Goal: Information Seeking & Learning: Learn about a topic

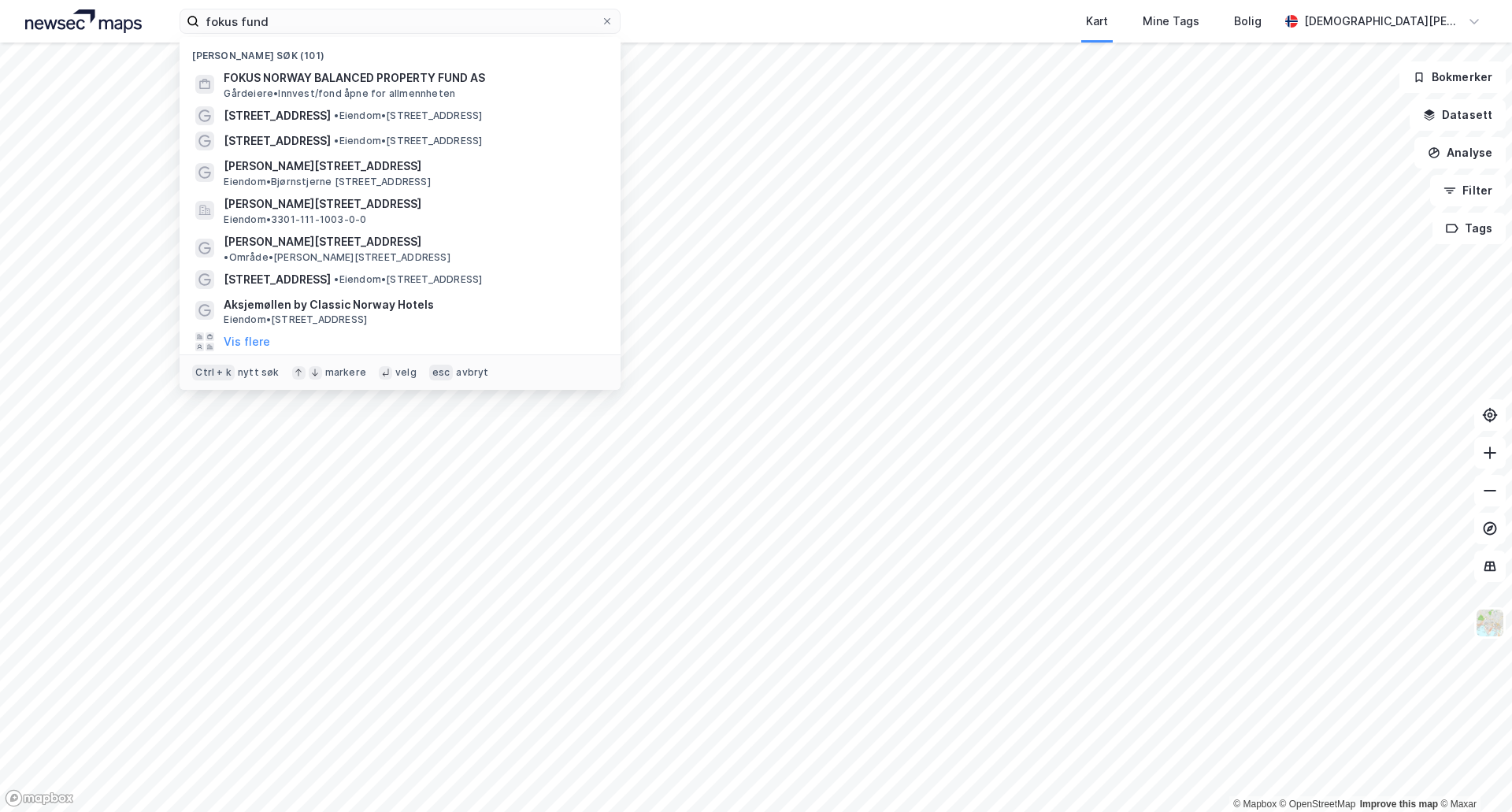
click at [856, 37] on div "Kart Mine Tags Bolig" at bounding box center [987, 21] width 583 height 43
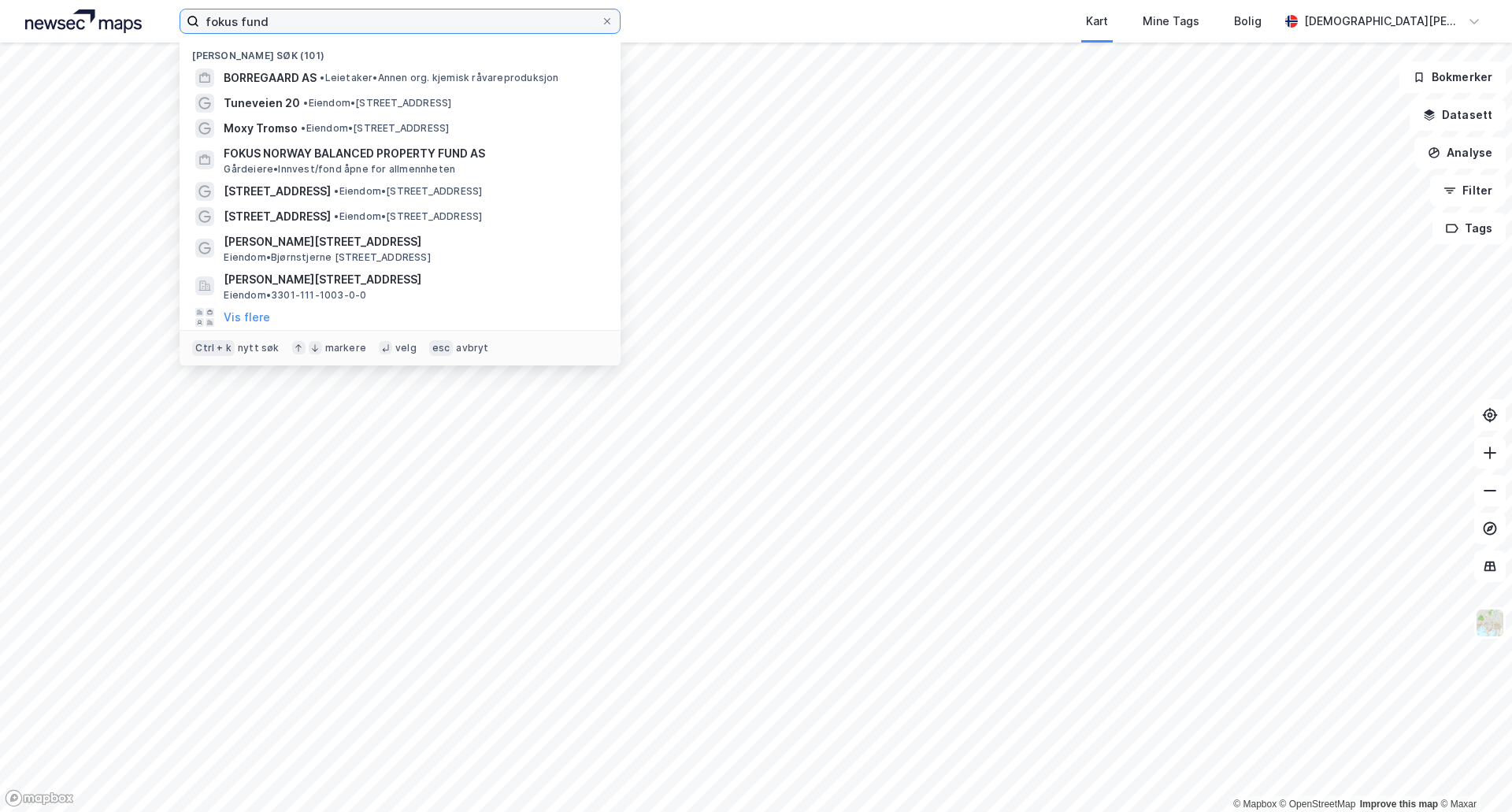
click at [404, 23] on input "fokus fund" at bounding box center [399, 21] width 401 height 24
paste input "Granbergstubben 24,"
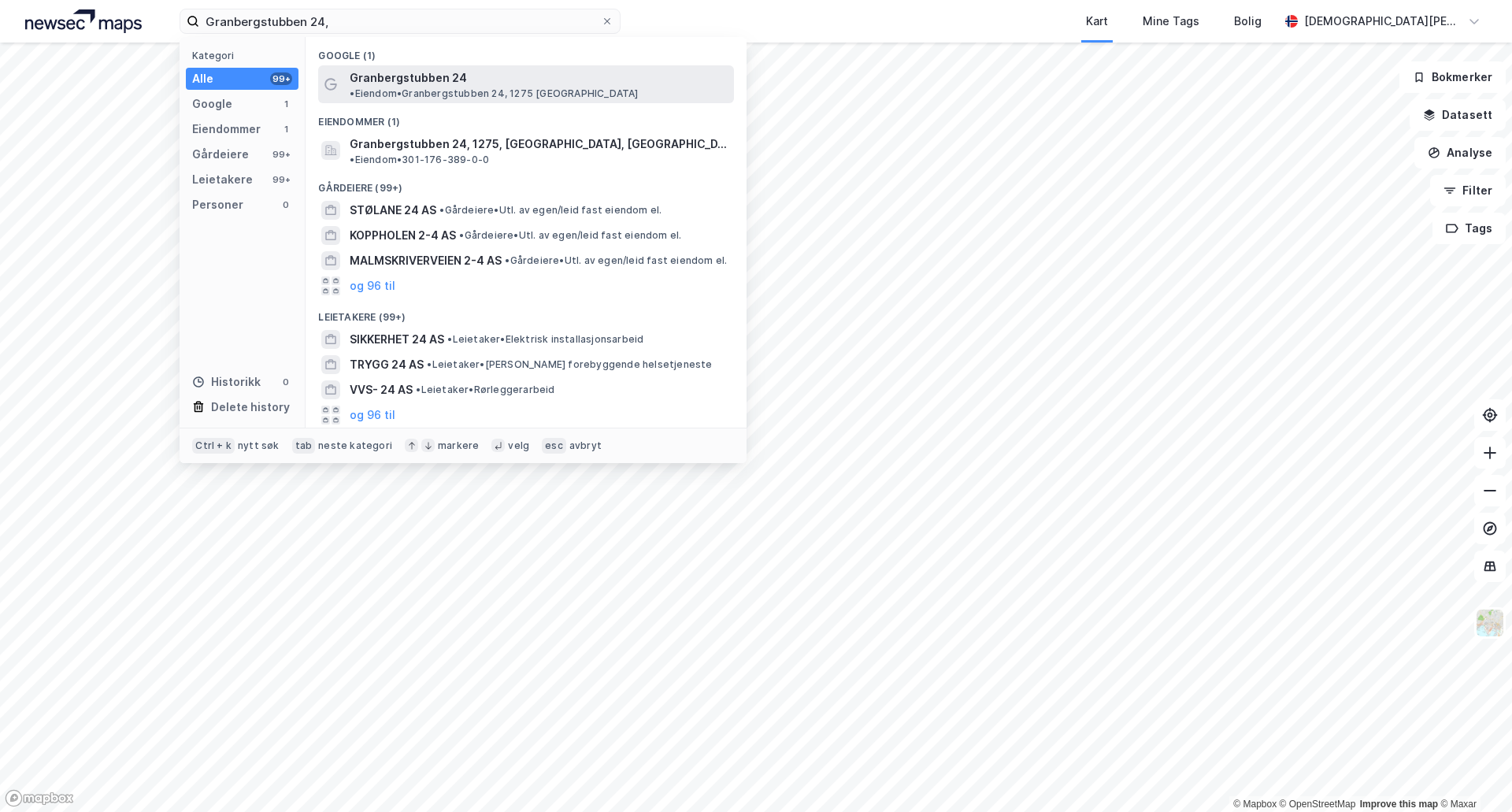
click at [420, 77] on span "Granbergstubben 24" at bounding box center [408, 78] width 118 height 19
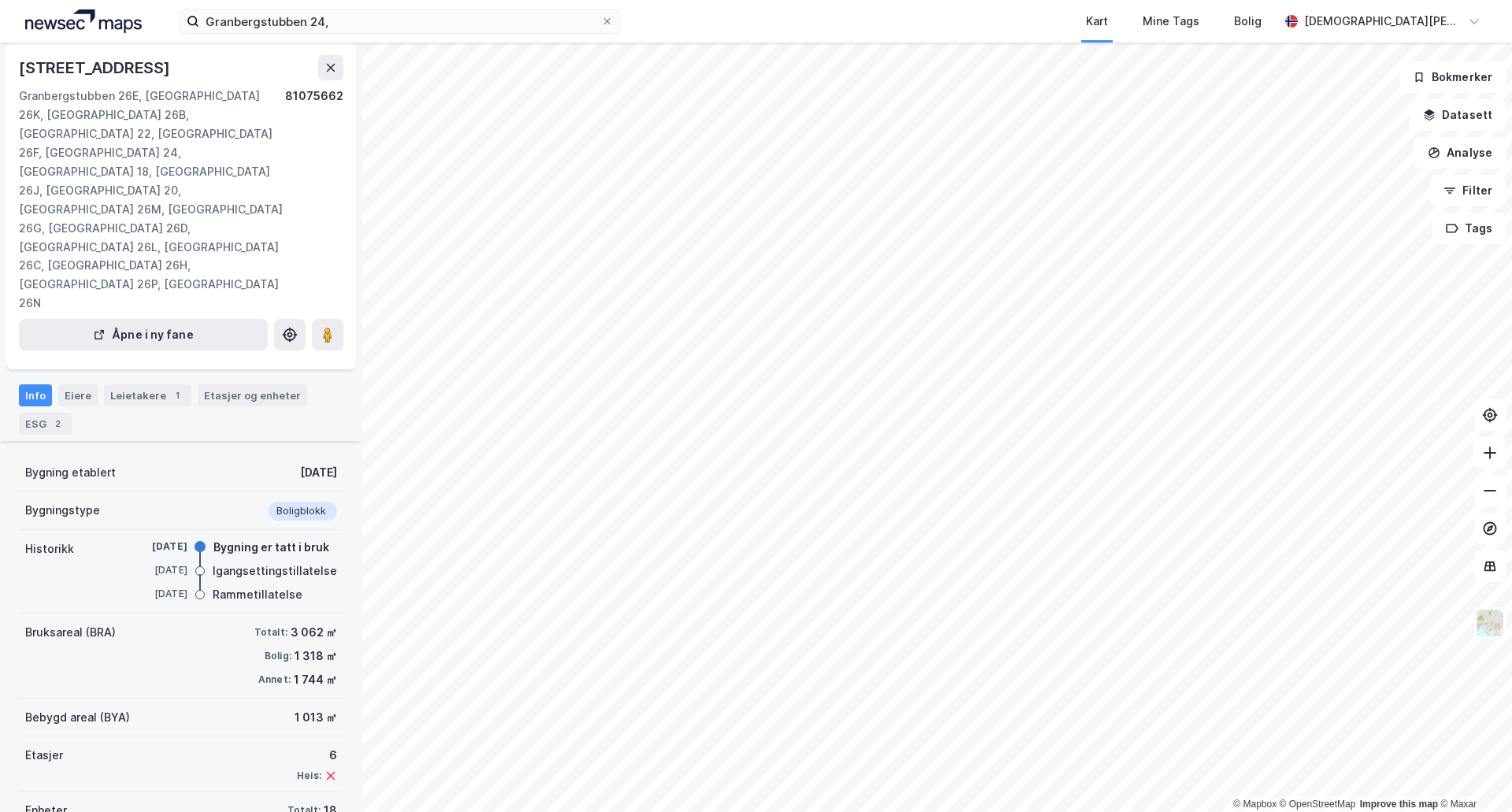
scroll to position [94, 0]
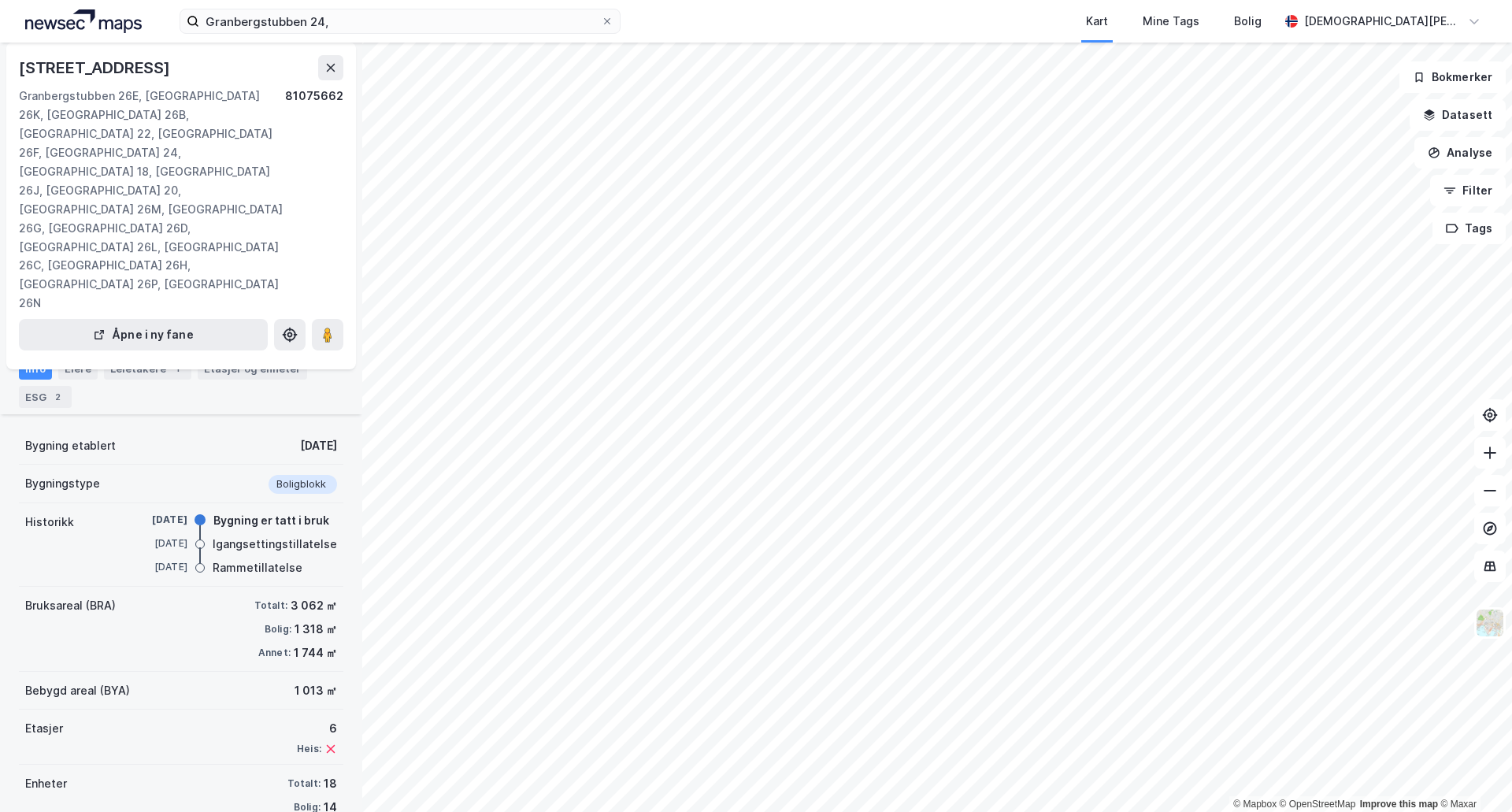
click at [37, 358] on div "Info" at bounding box center [36, 369] width 33 height 22
click at [335, 68] on icon at bounding box center [331, 68] width 13 height 13
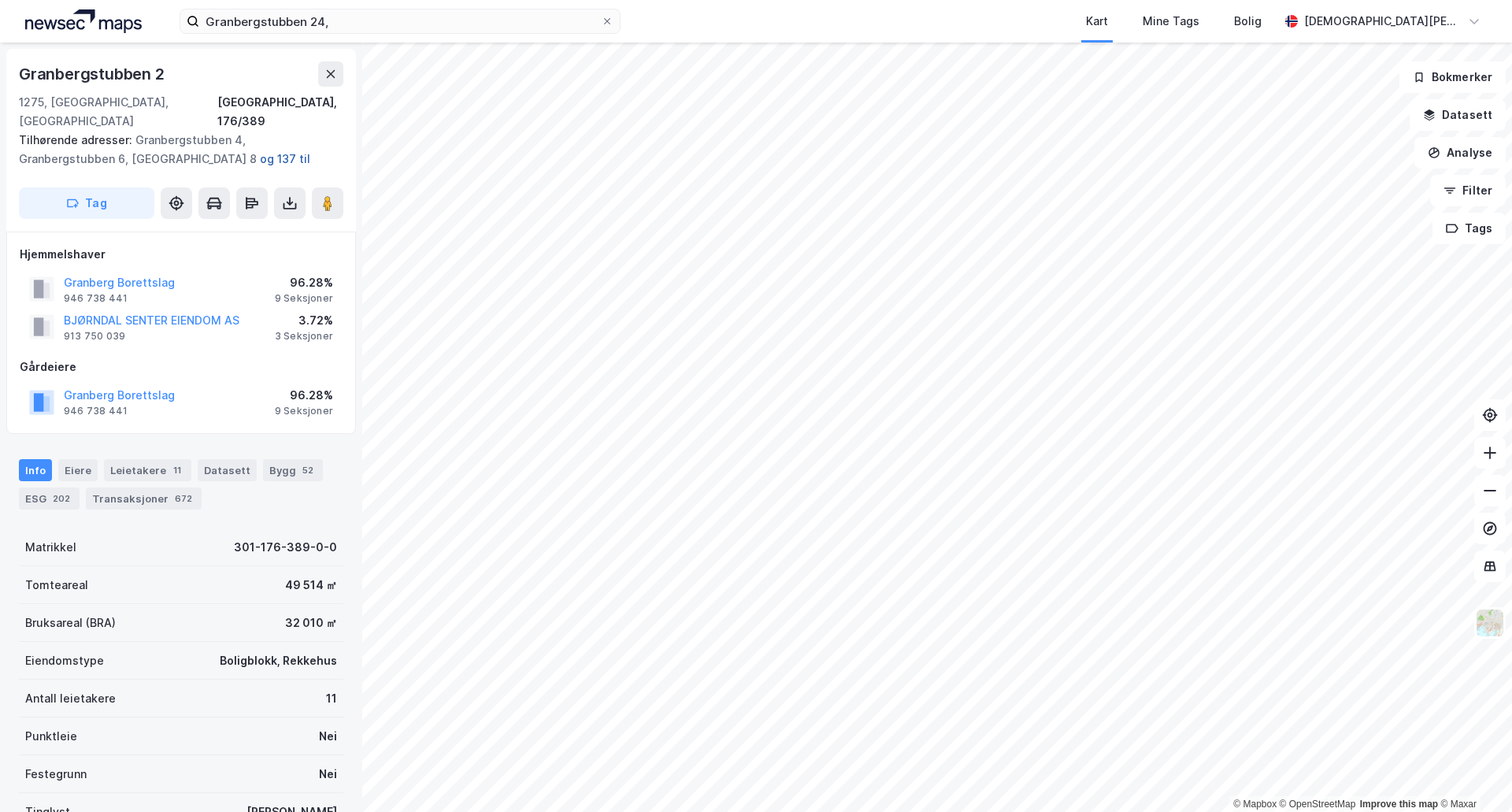
click at [0, 0] on button "og 137 til" at bounding box center [0, 0] width 0 height 0
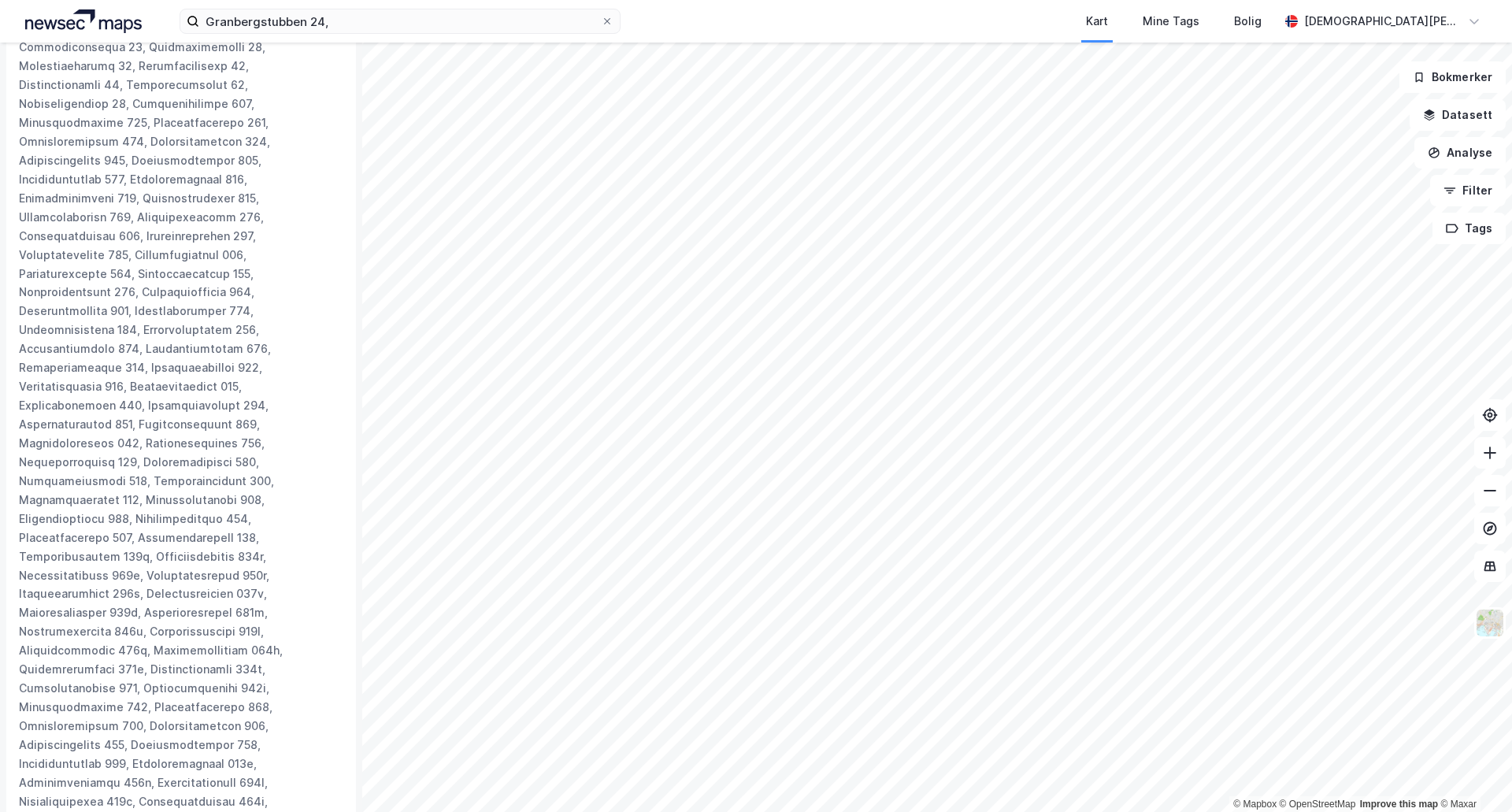
scroll to position [1531, 0]
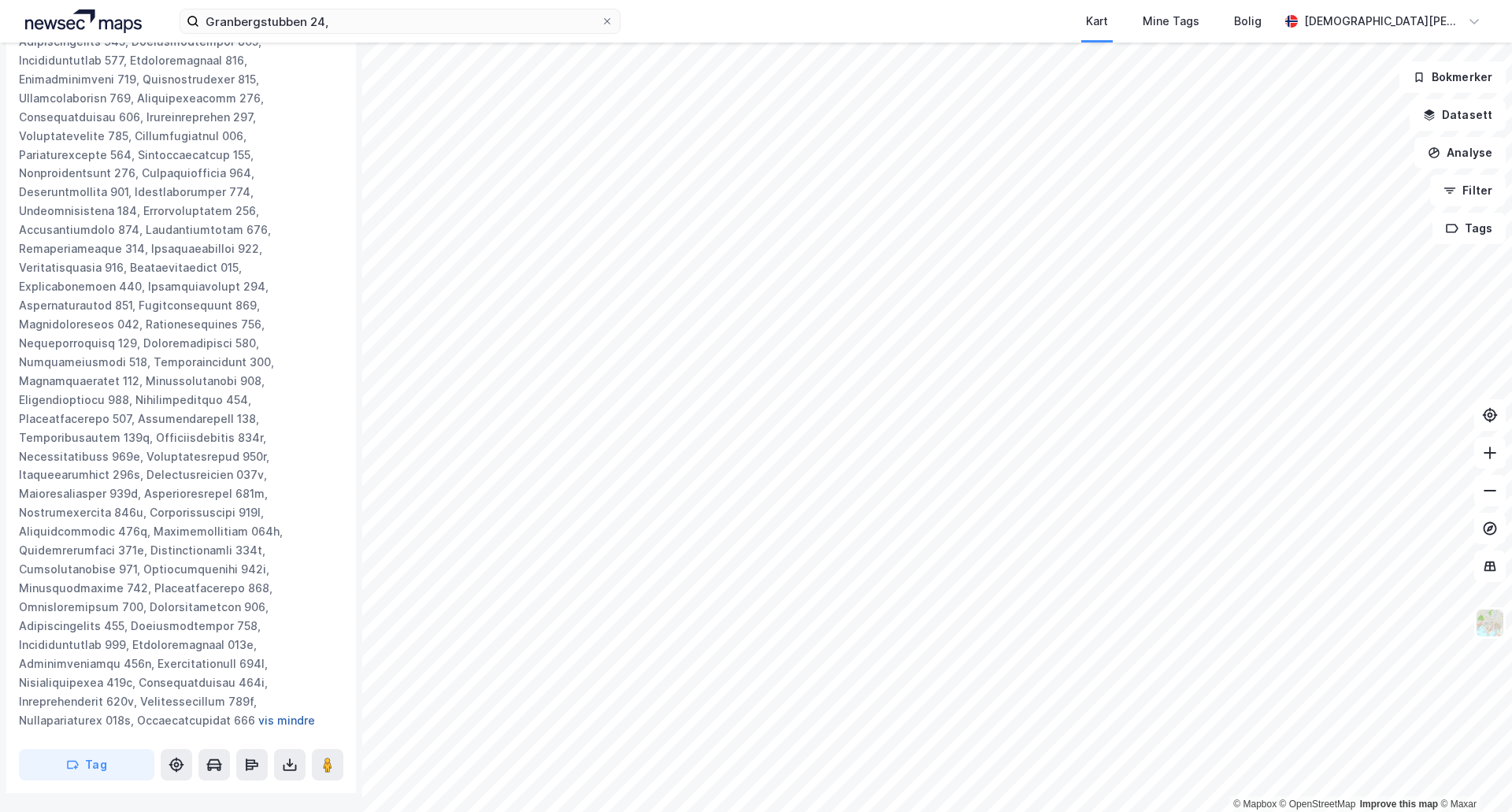
click at [0, 0] on button "vis mindre" at bounding box center [0, 0] width 0 height 0
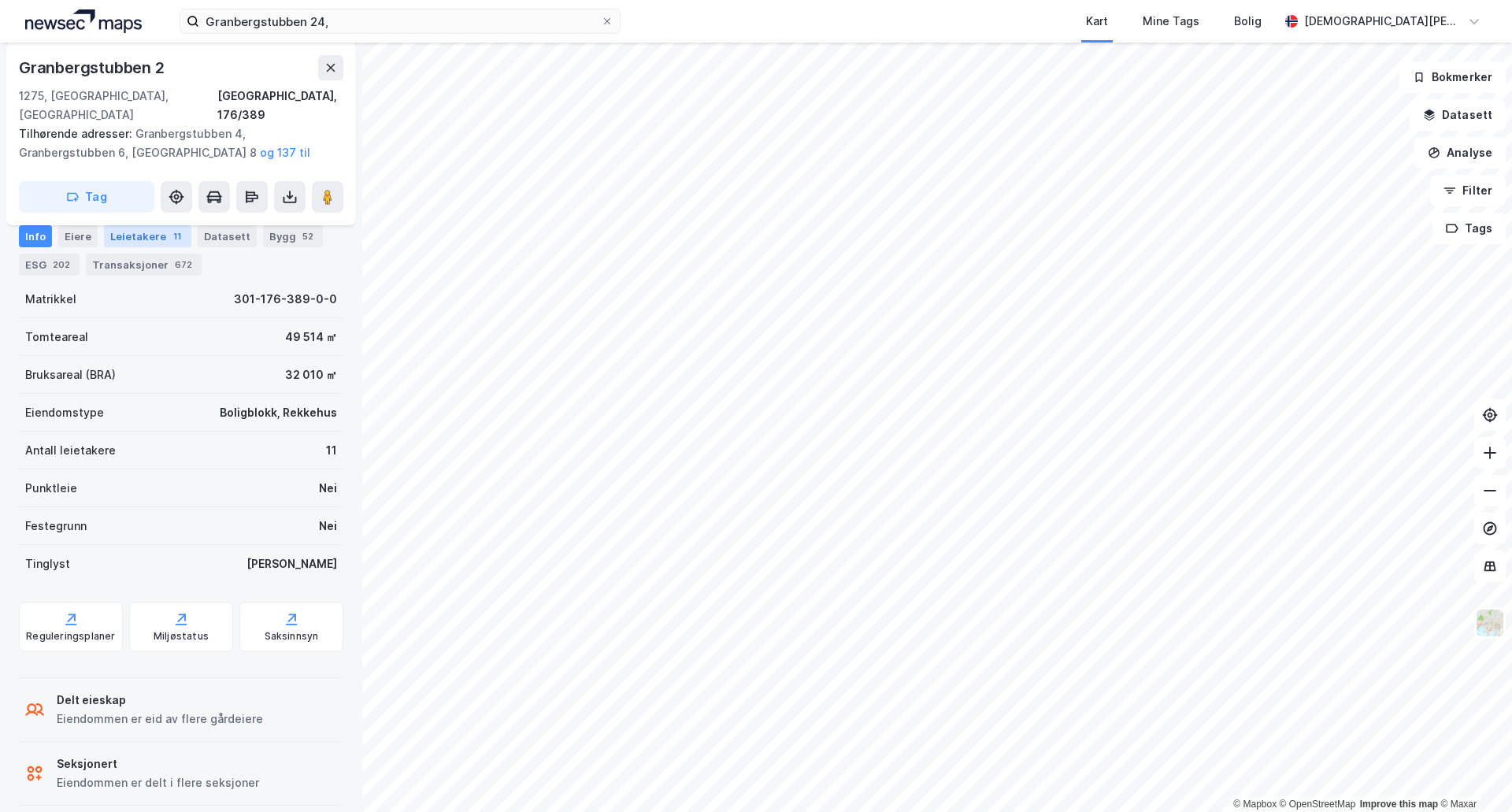
click at [147, 234] on div "Leietakere 11" at bounding box center [148, 236] width 88 height 22
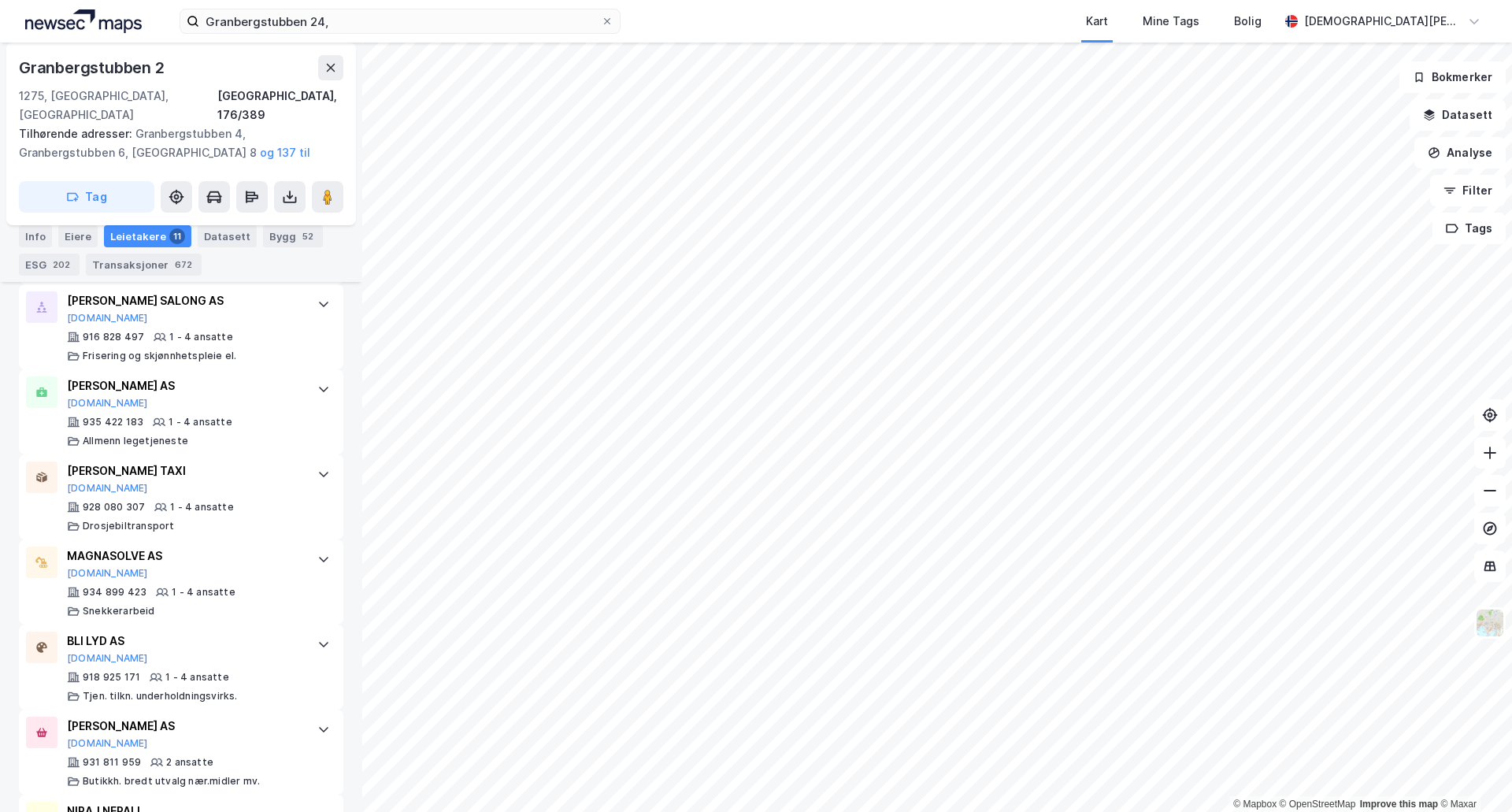
scroll to position [938, 0]
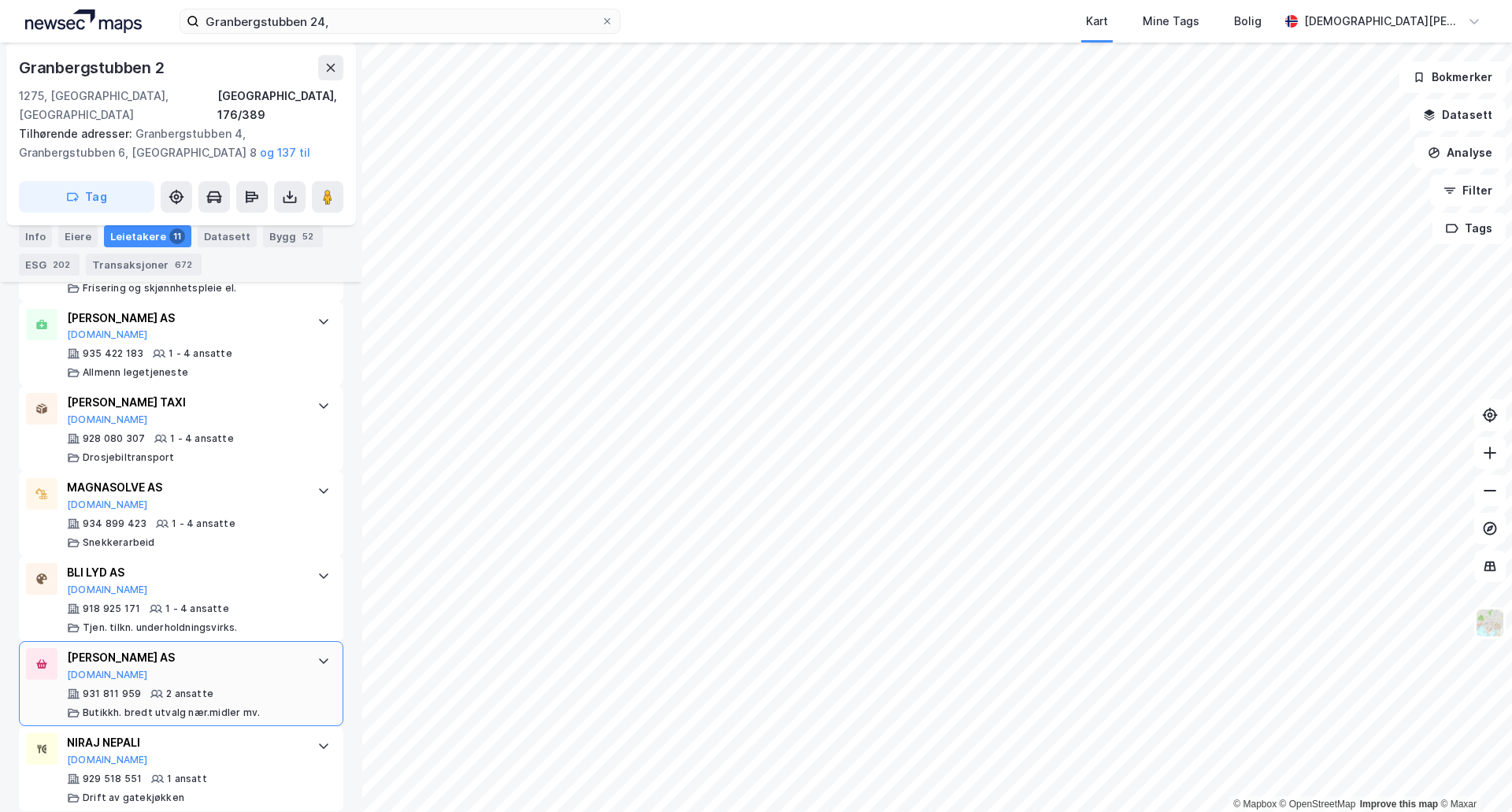
click at [233, 657] on div "[PERSON_NAME] AS [DOMAIN_NAME]" at bounding box center [183, 665] width 234 height 33
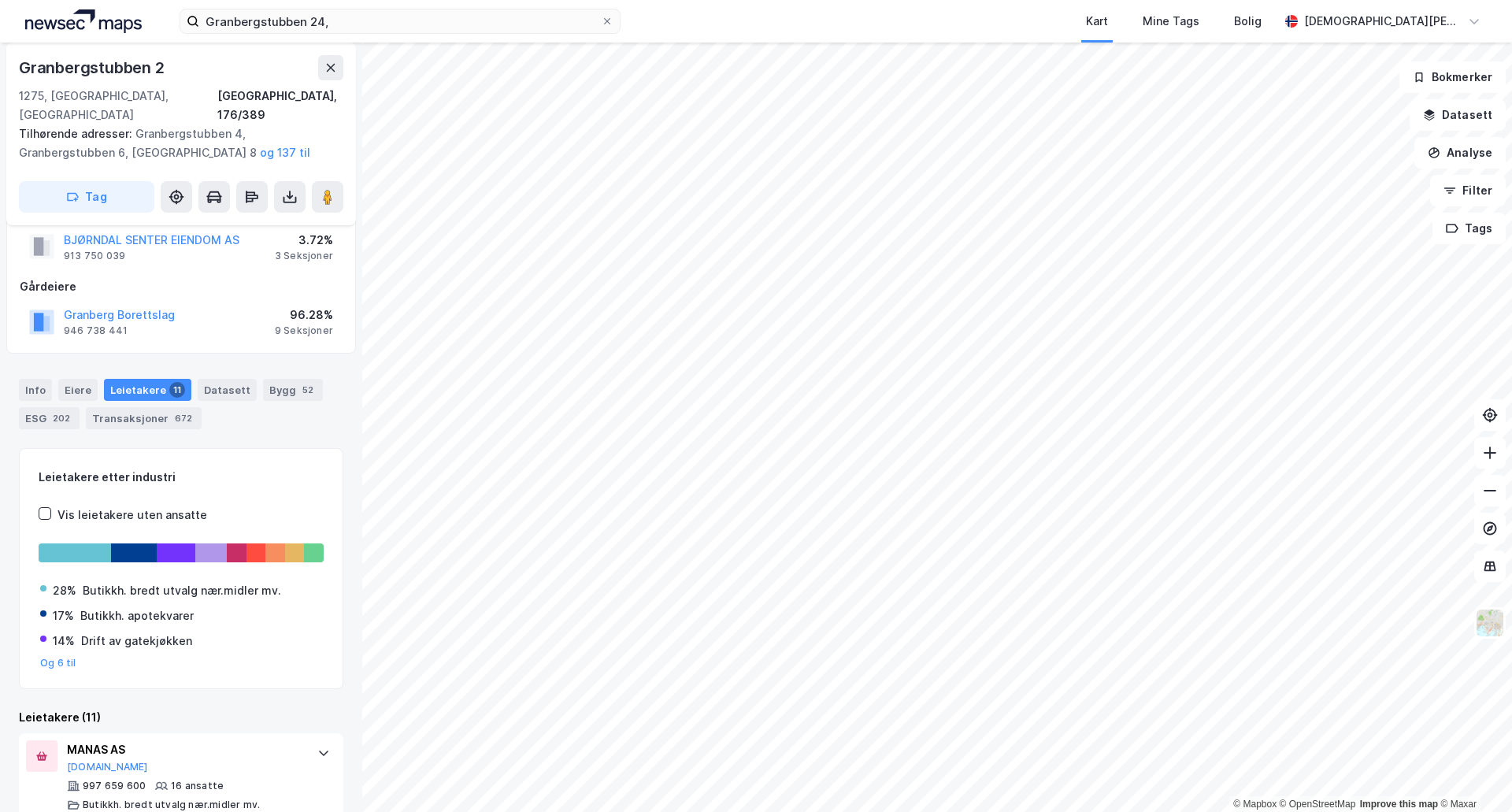
scroll to position [0, 0]
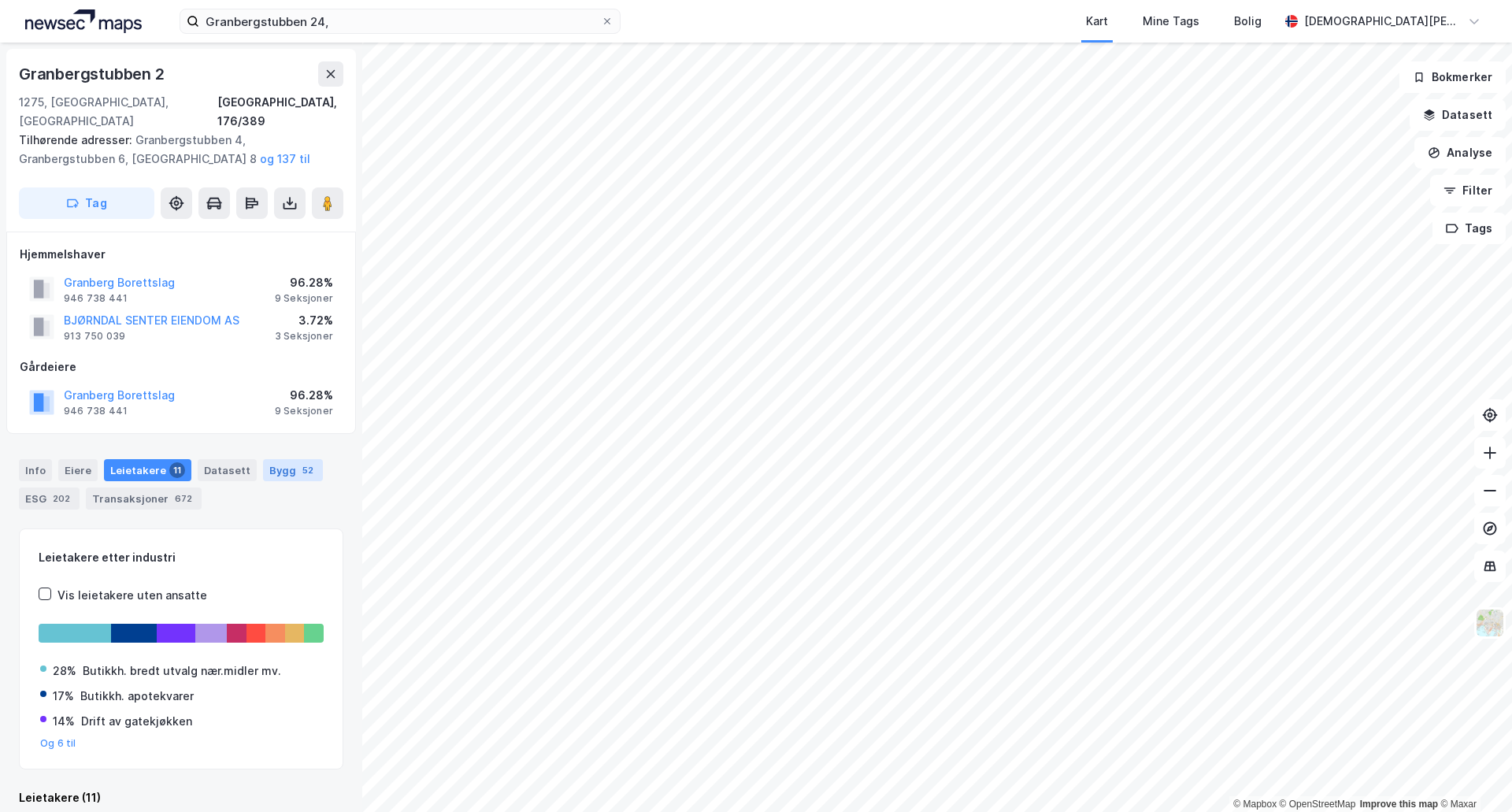
click at [299, 463] on div "52" at bounding box center [307, 470] width 17 height 16
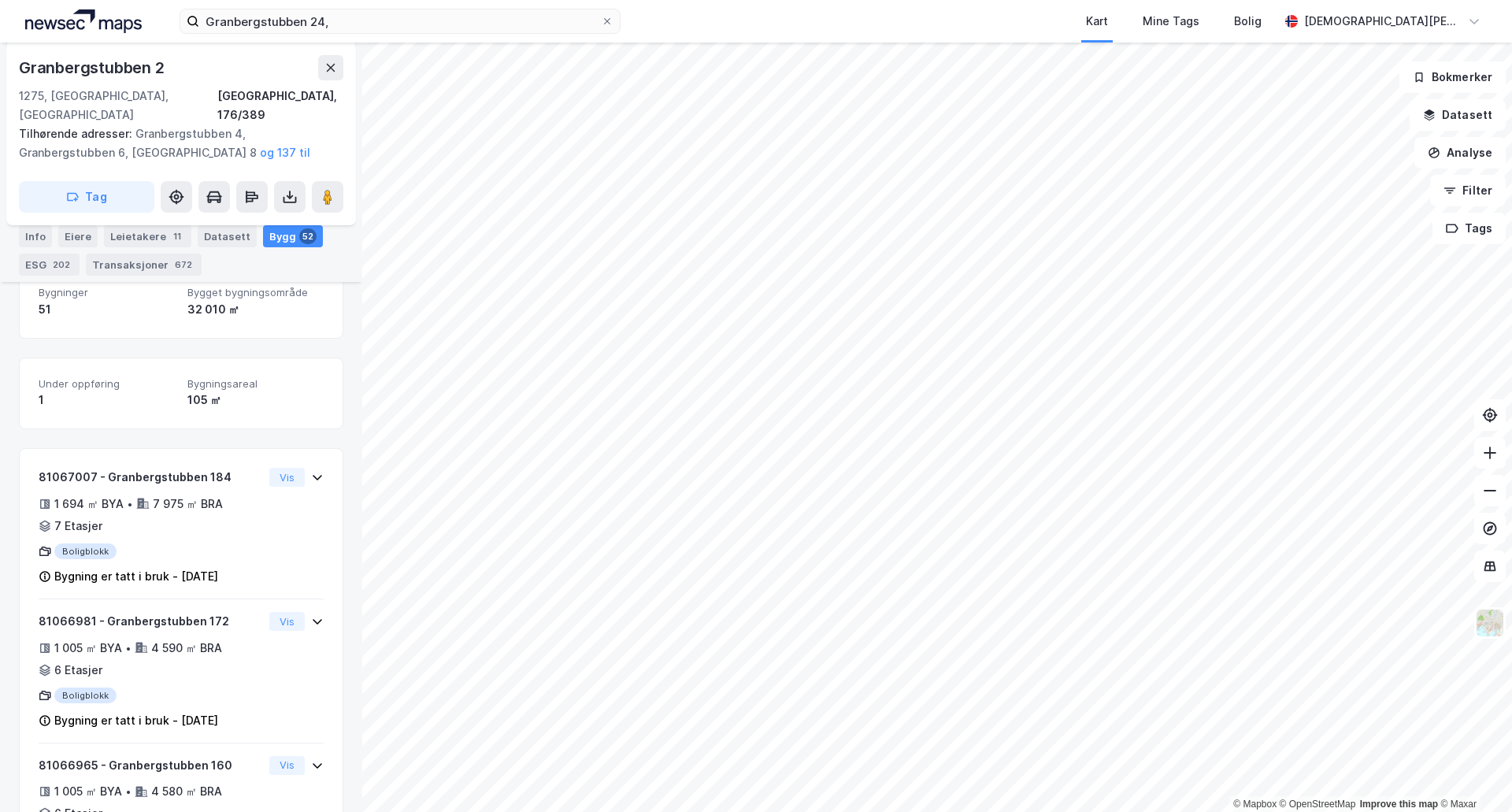
scroll to position [656, 0]
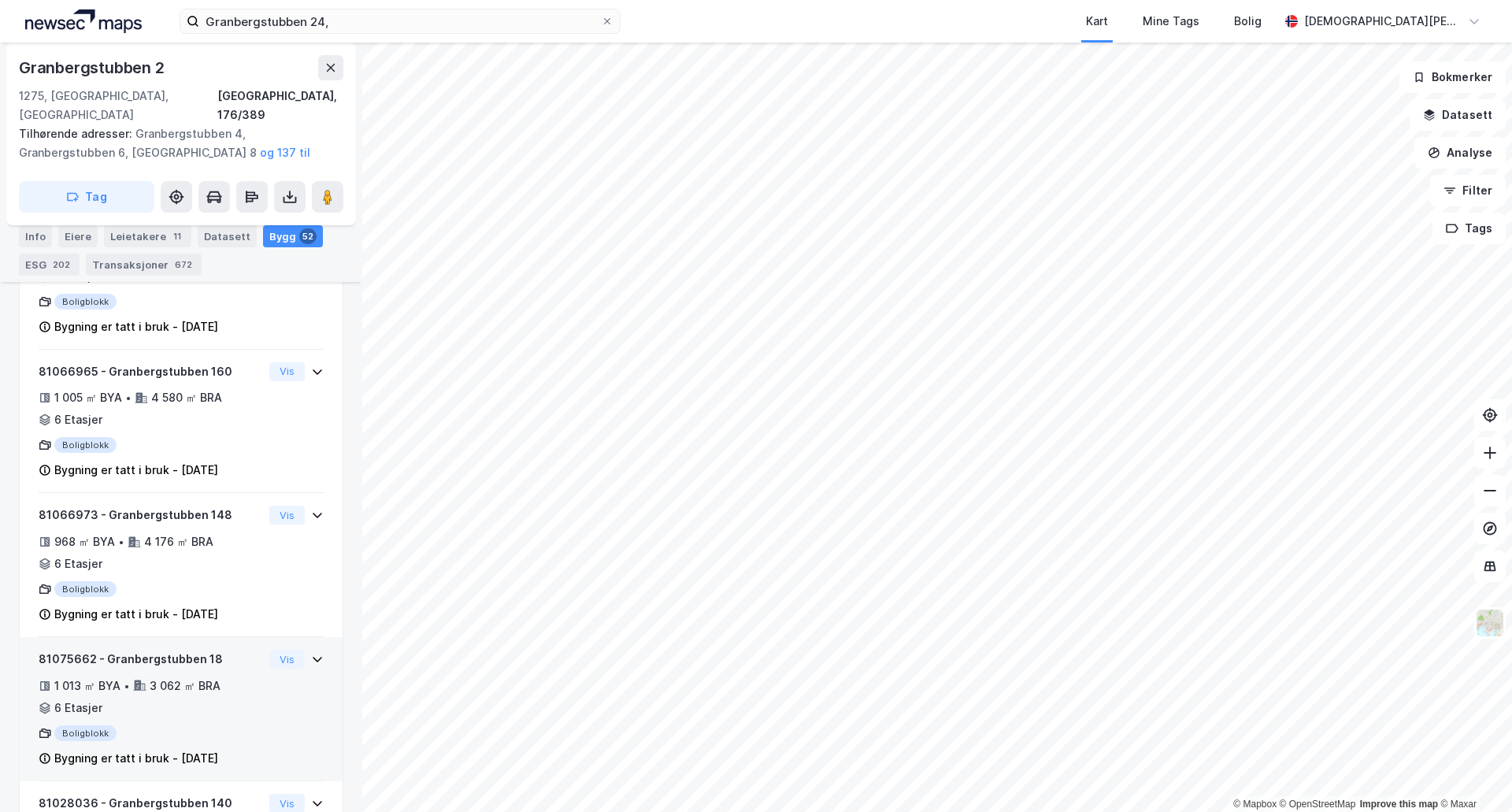
click at [243, 724] on div "81075662 - Granbergstubben 18 1 013 ㎡ BYA • 3 062 ㎡ BRA • 6 Etasjer Boligblokk …" at bounding box center [150, 709] width 224 height 119
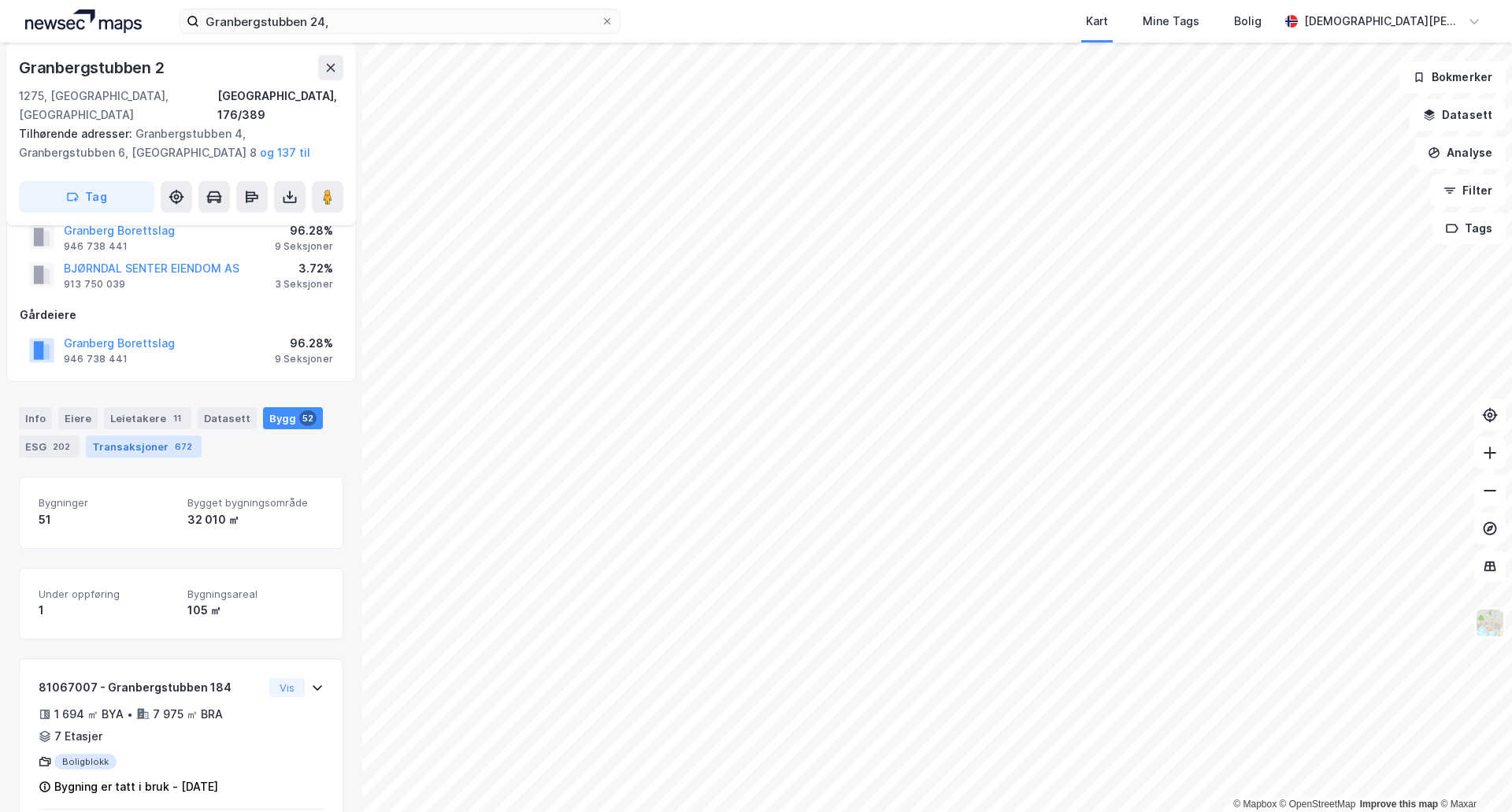
scroll to position [0, 0]
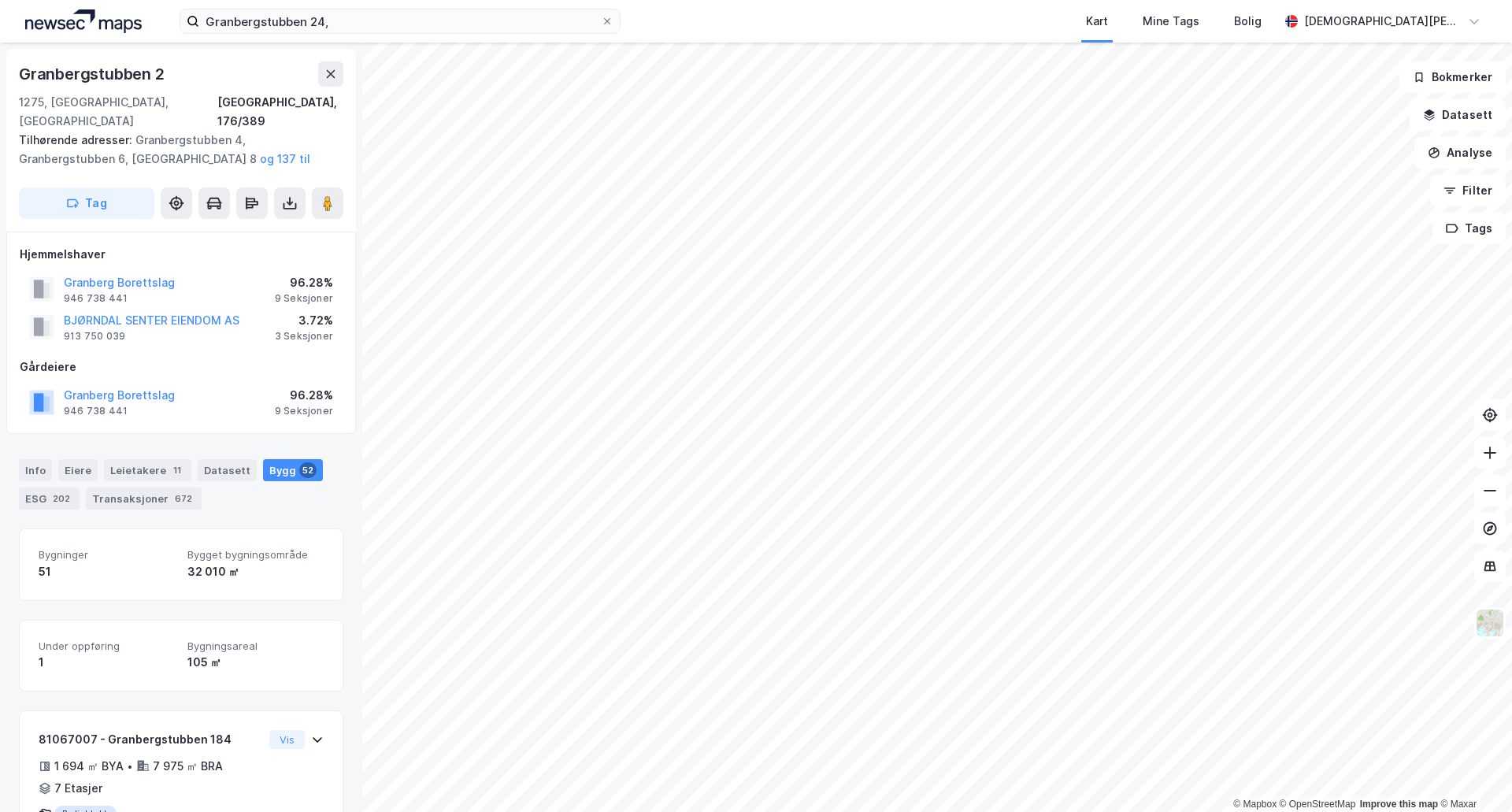
click at [219, 270] on div "Granberg Borettslag 946 738 441 96.28% 9 Seksjoner" at bounding box center [181, 288] width 323 height 37
click at [0, 0] on button "BJØRNDAL SENTER EIENDOM AS" at bounding box center [0, 0] width 0 height 0
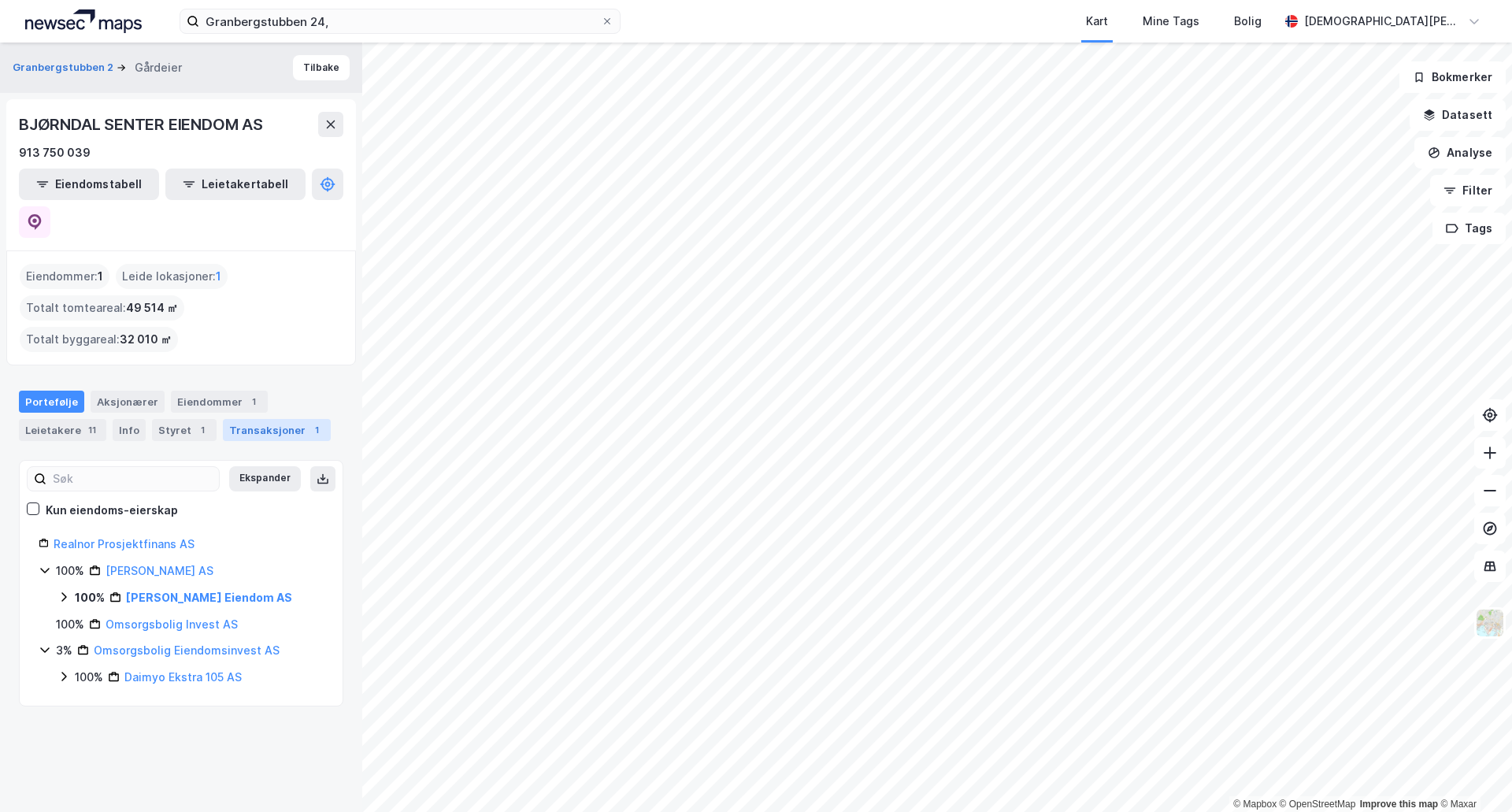
click at [294, 419] on div "Transaksjoner 1" at bounding box center [276, 430] width 108 height 22
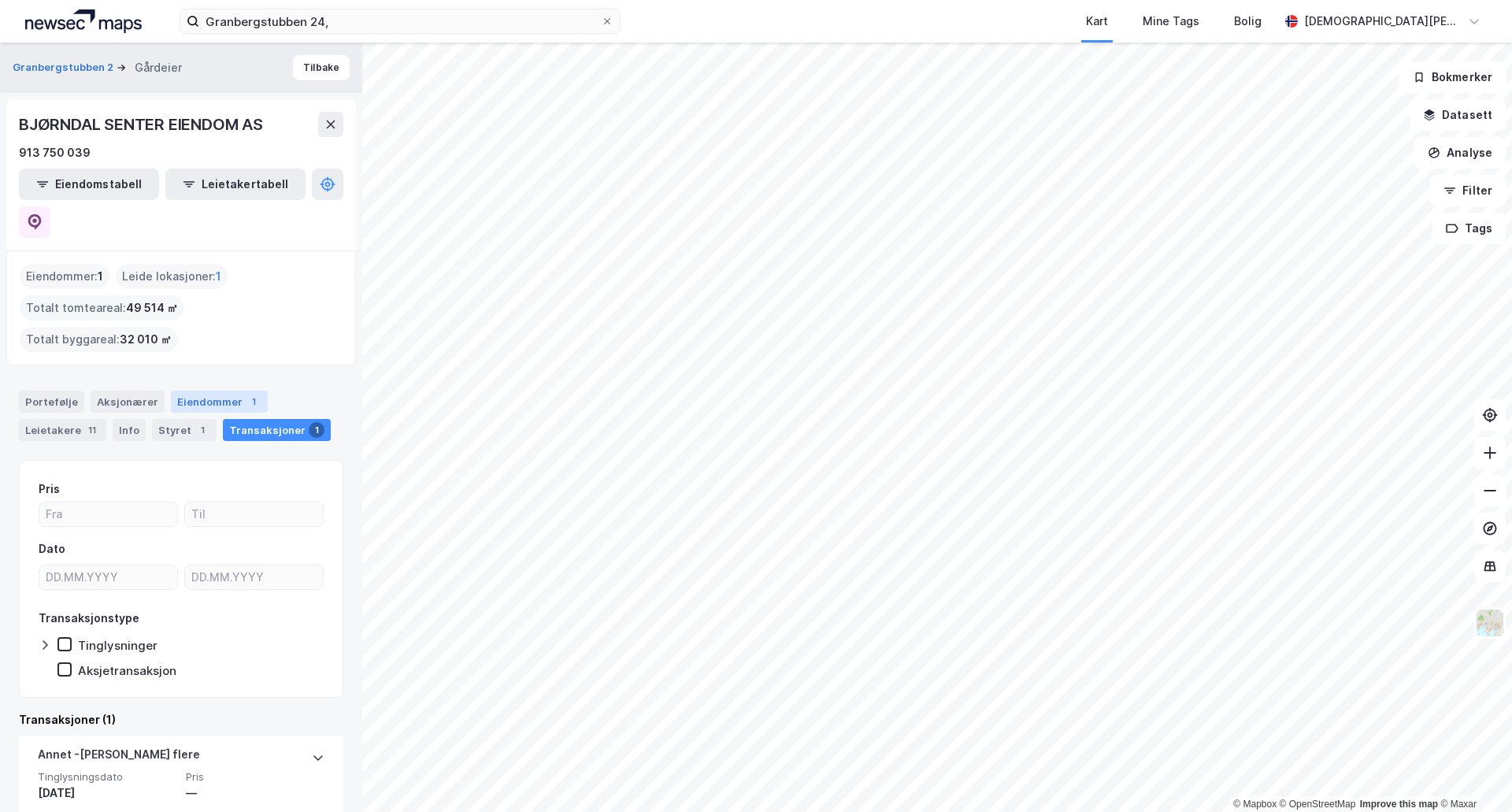
click at [223, 390] on div "Eiendommer 1" at bounding box center [219, 401] width 97 height 22
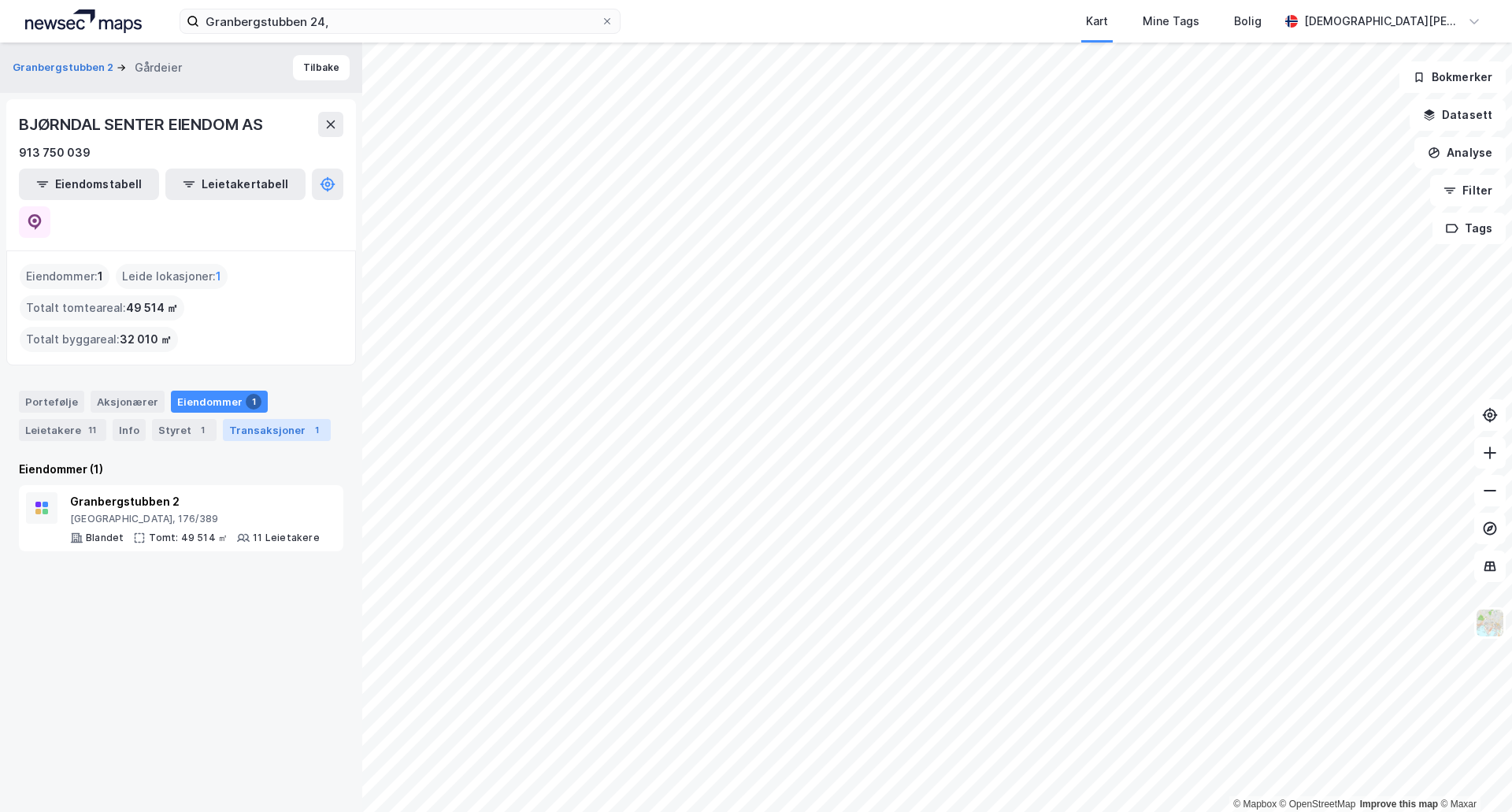
click at [266, 419] on div "Transaksjoner 1" at bounding box center [276, 430] width 108 height 22
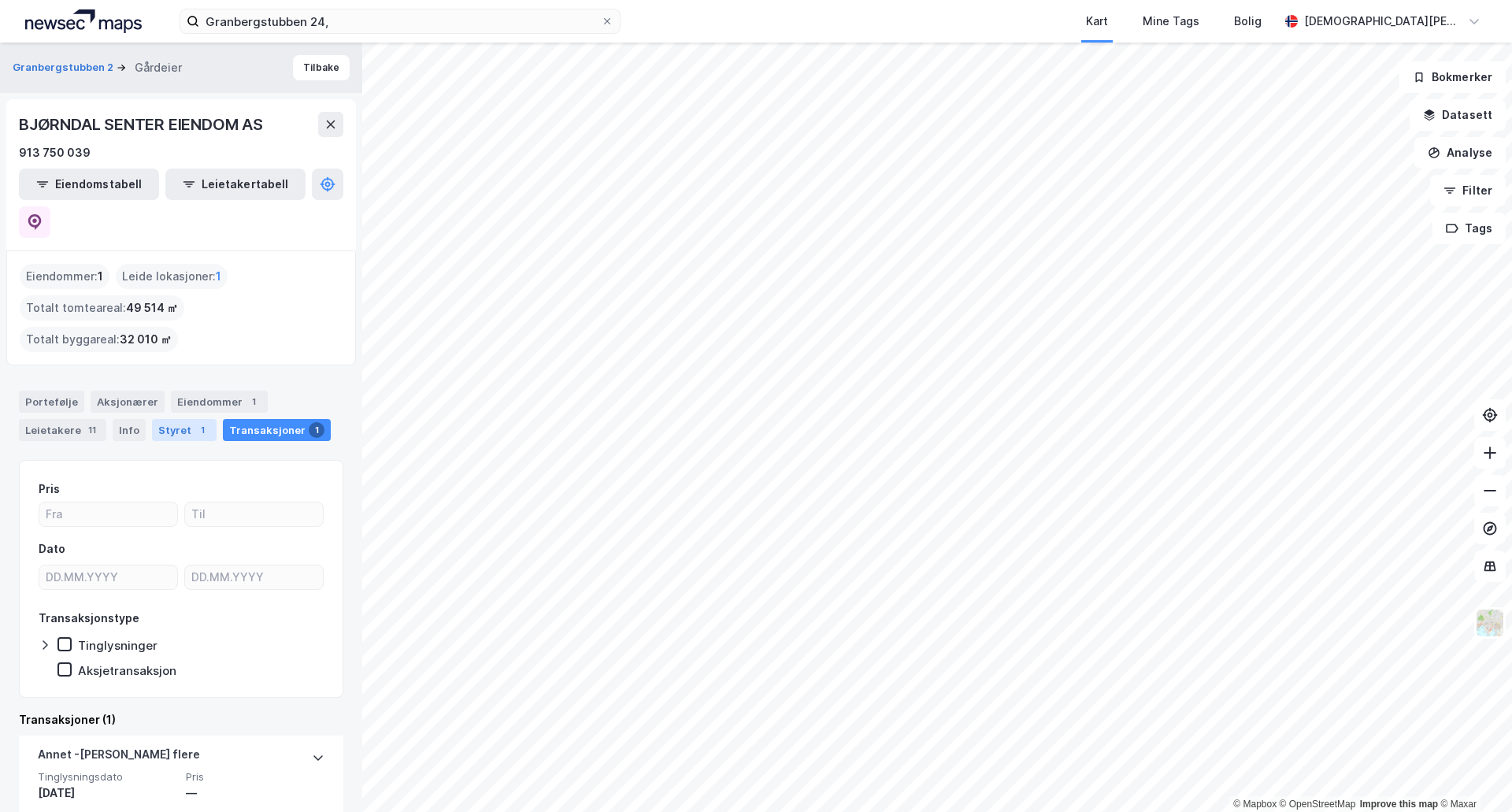
click at [185, 419] on div "Styret 1" at bounding box center [184, 430] width 65 height 22
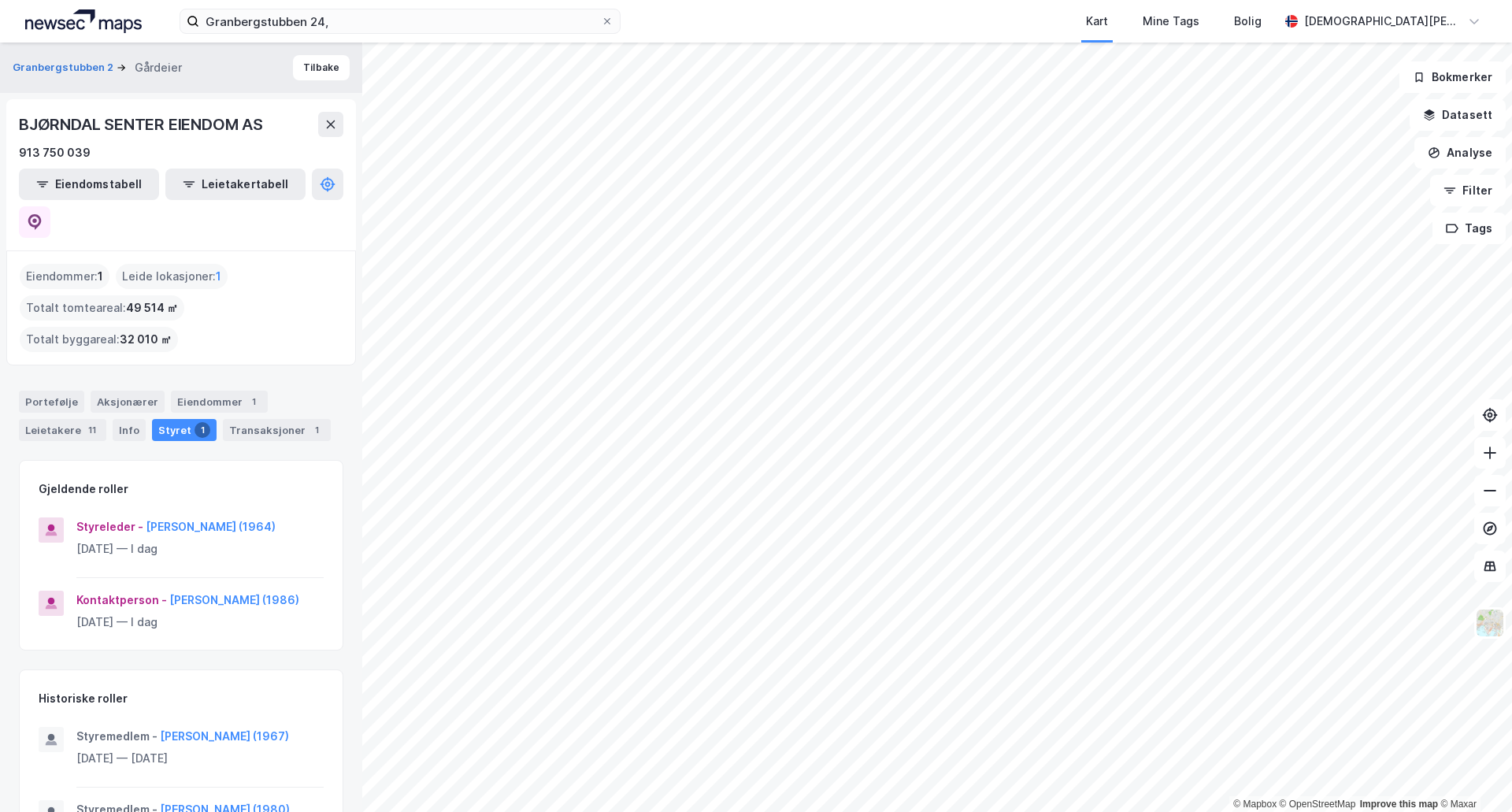
scroll to position [131, 0]
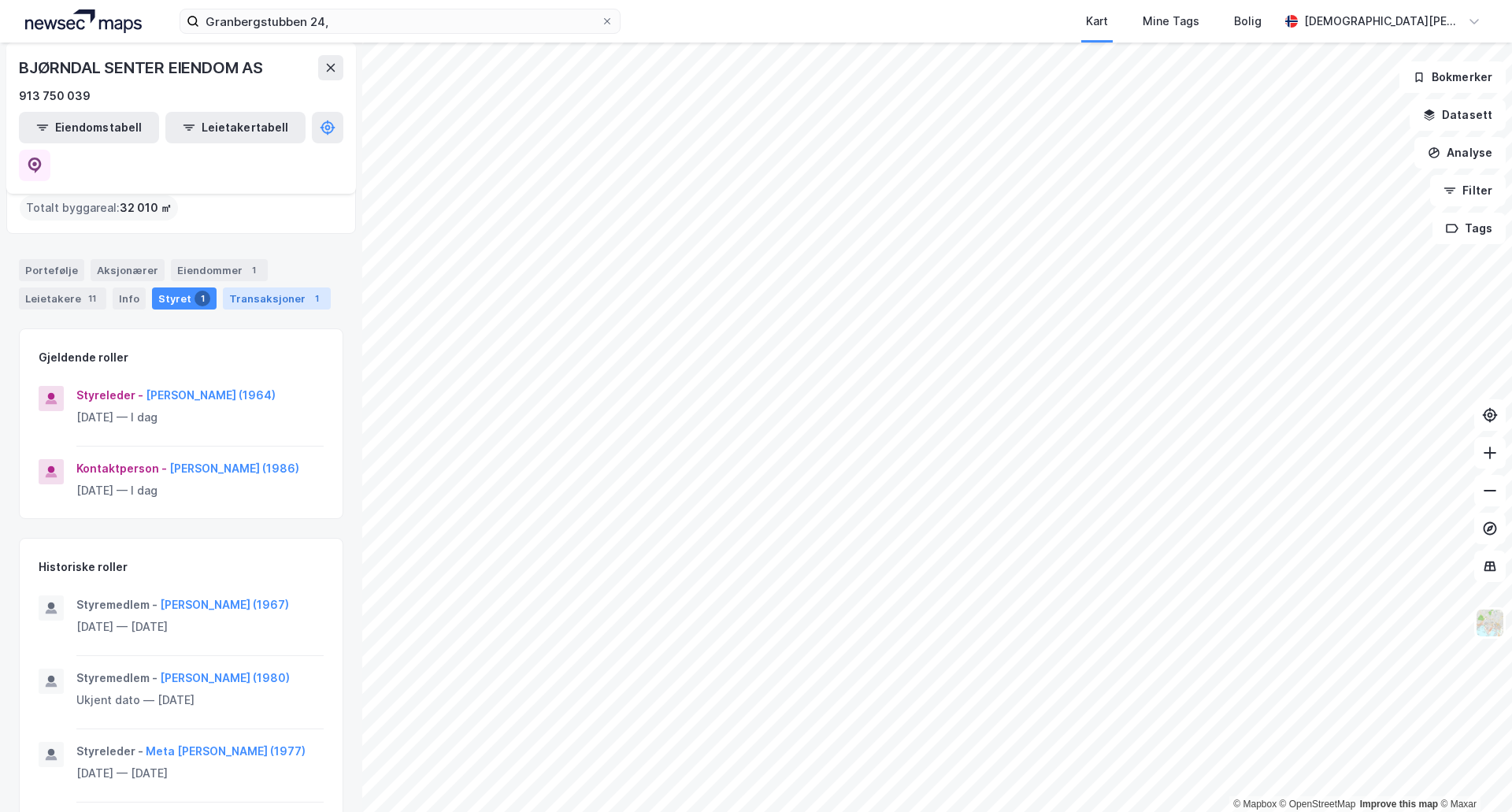
click at [242, 287] on div "Transaksjoner 1" at bounding box center [276, 298] width 108 height 22
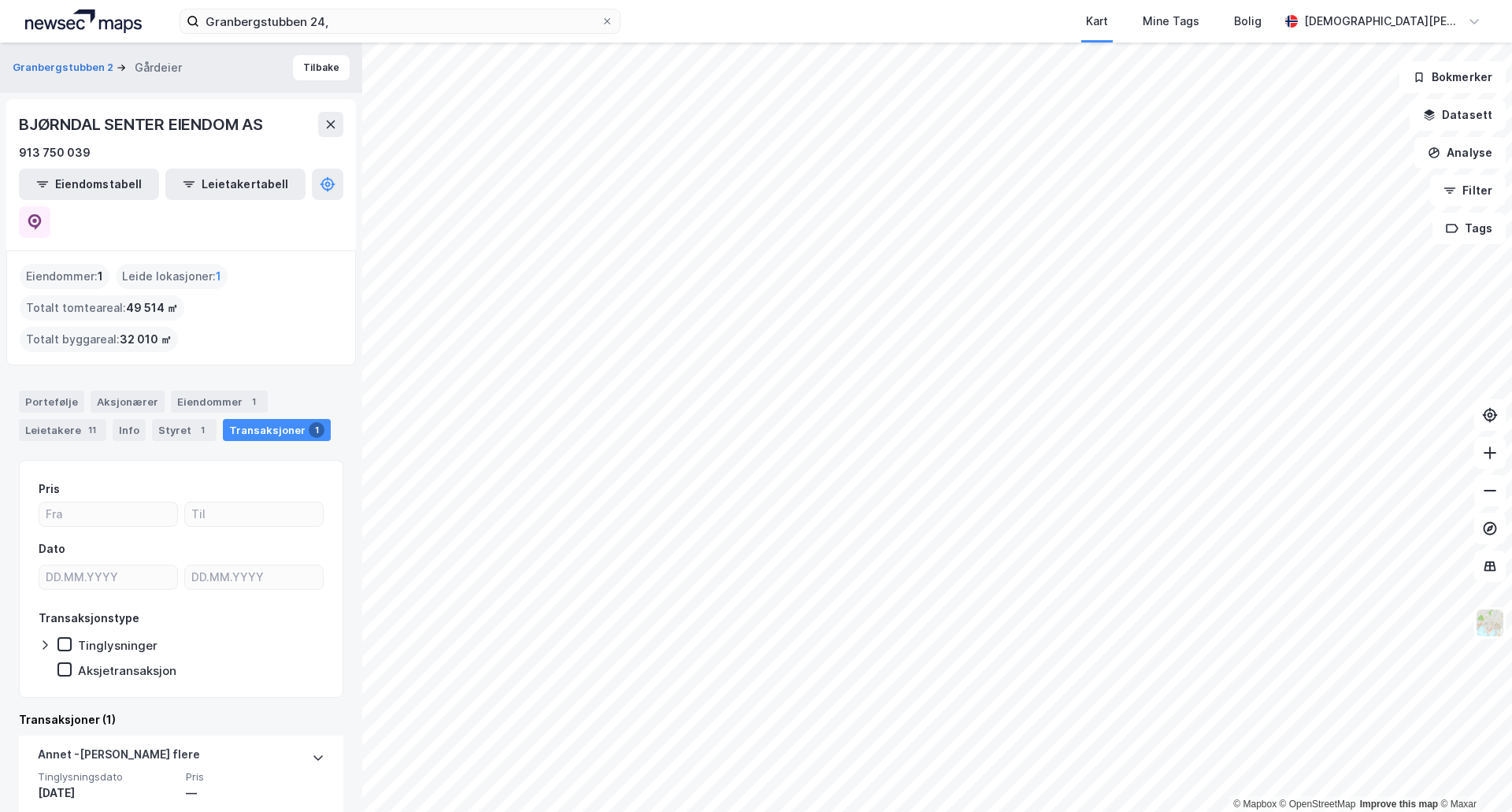
scroll to position [47, 0]
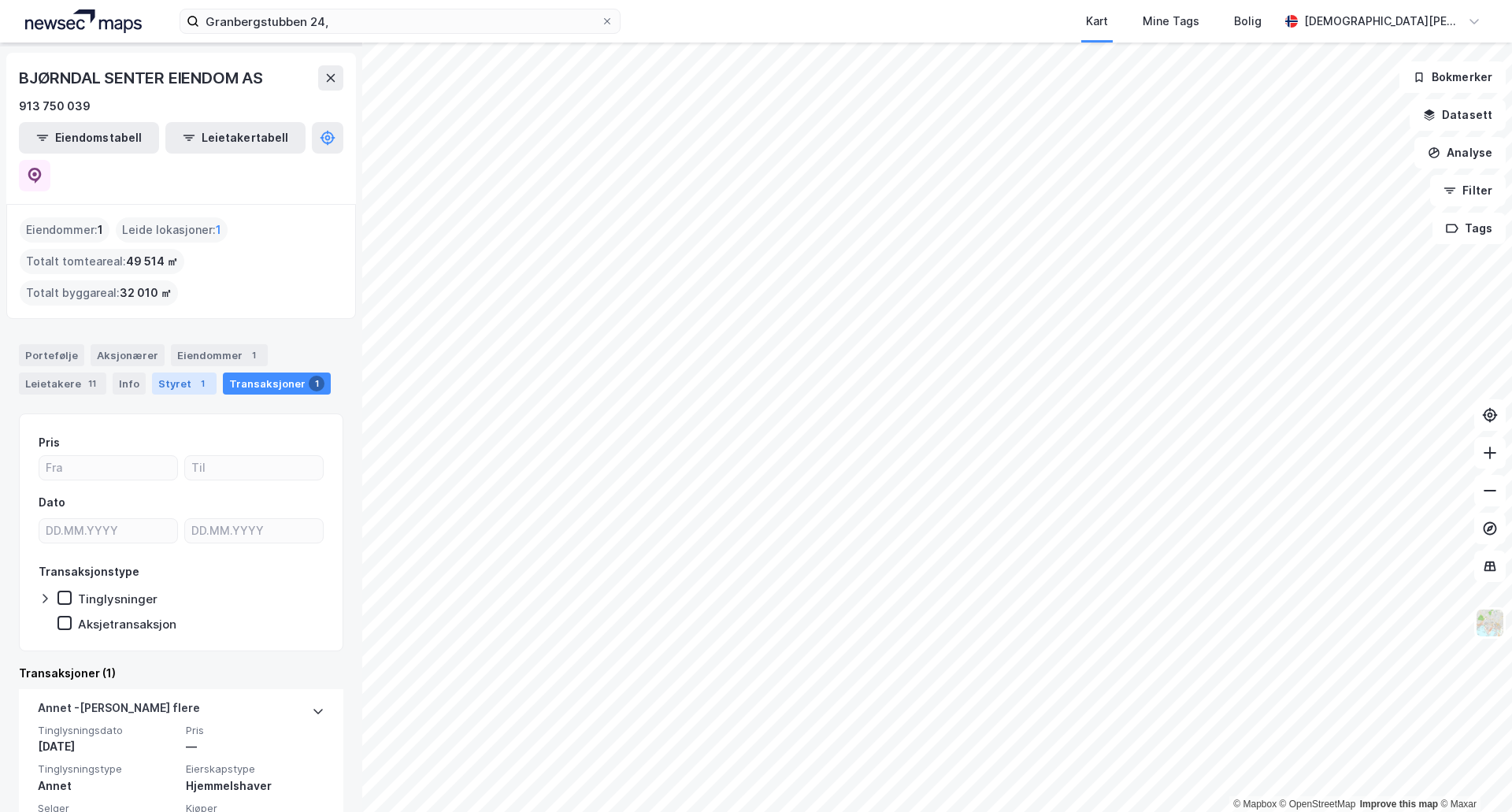
click at [170, 372] on div "Styret 1" at bounding box center [184, 383] width 65 height 22
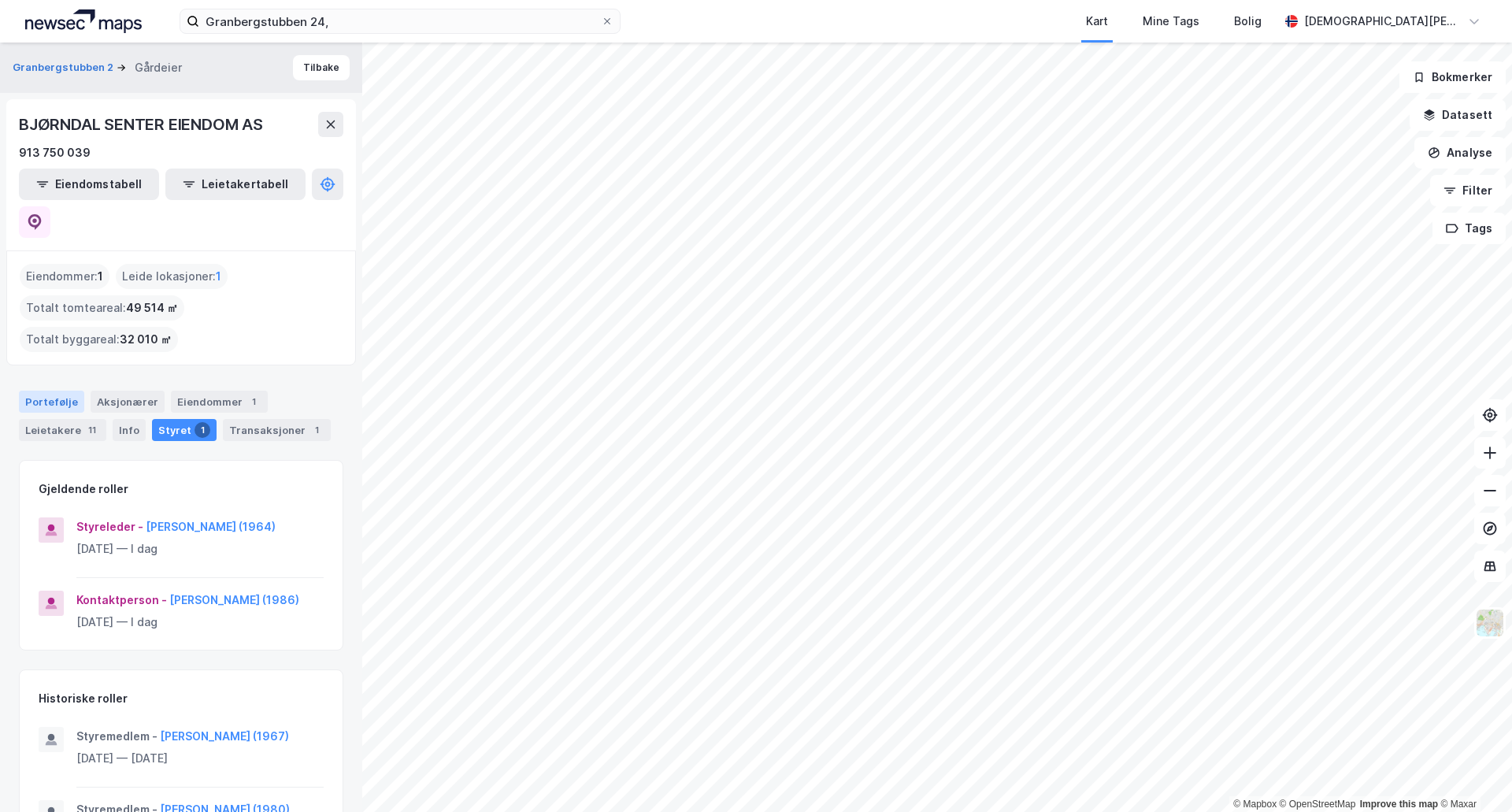
click at [45, 390] on div "Portefølje" at bounding box center [52, 401] width 66 height 22
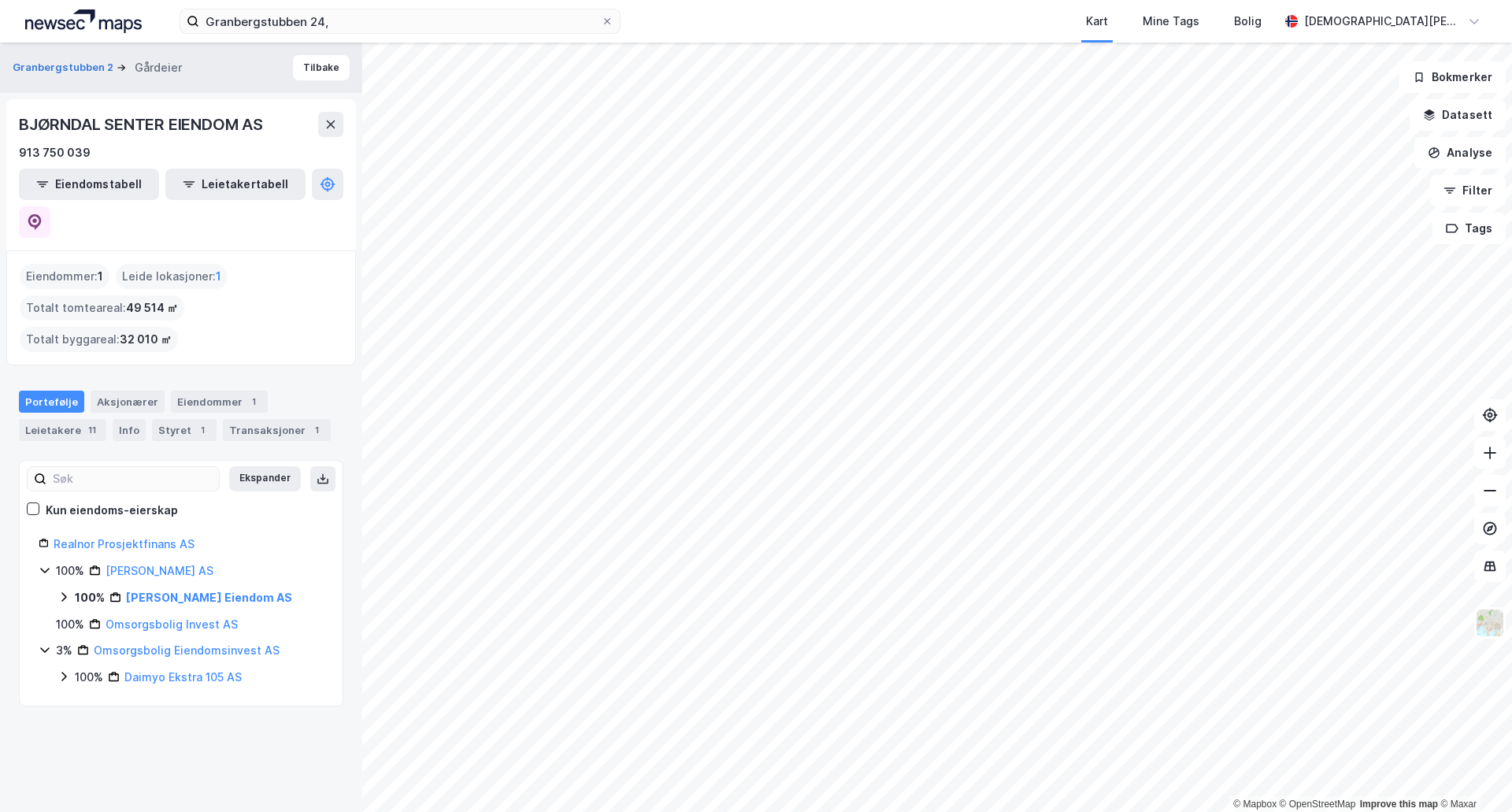
click at [71, 588] on div "100% [PERSON_NAME] AS" at bounding box center [191, 598] width 266 height 19
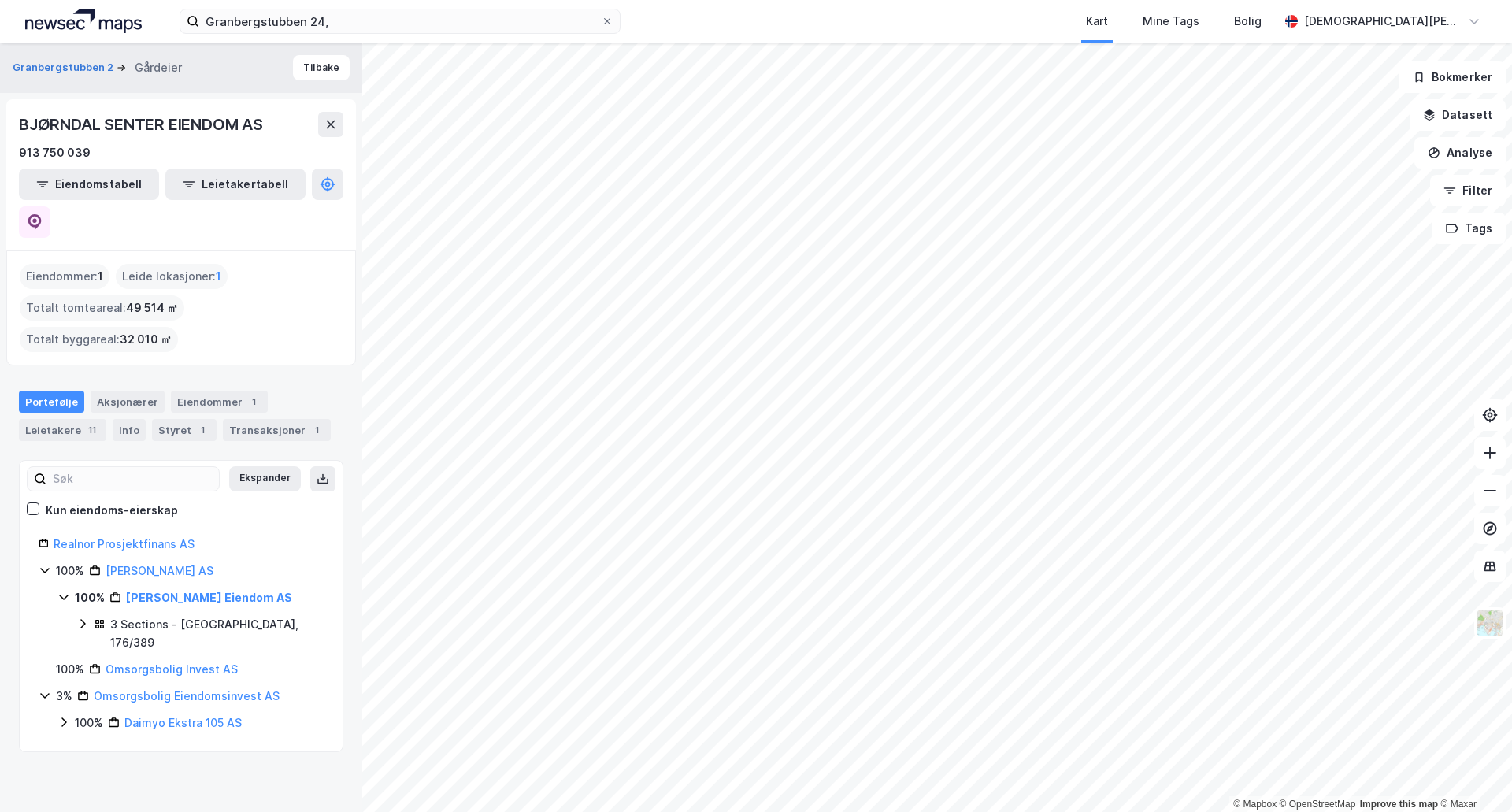
click at [84, 618] on icon at bounding box center [83, 624] width 13 height 13
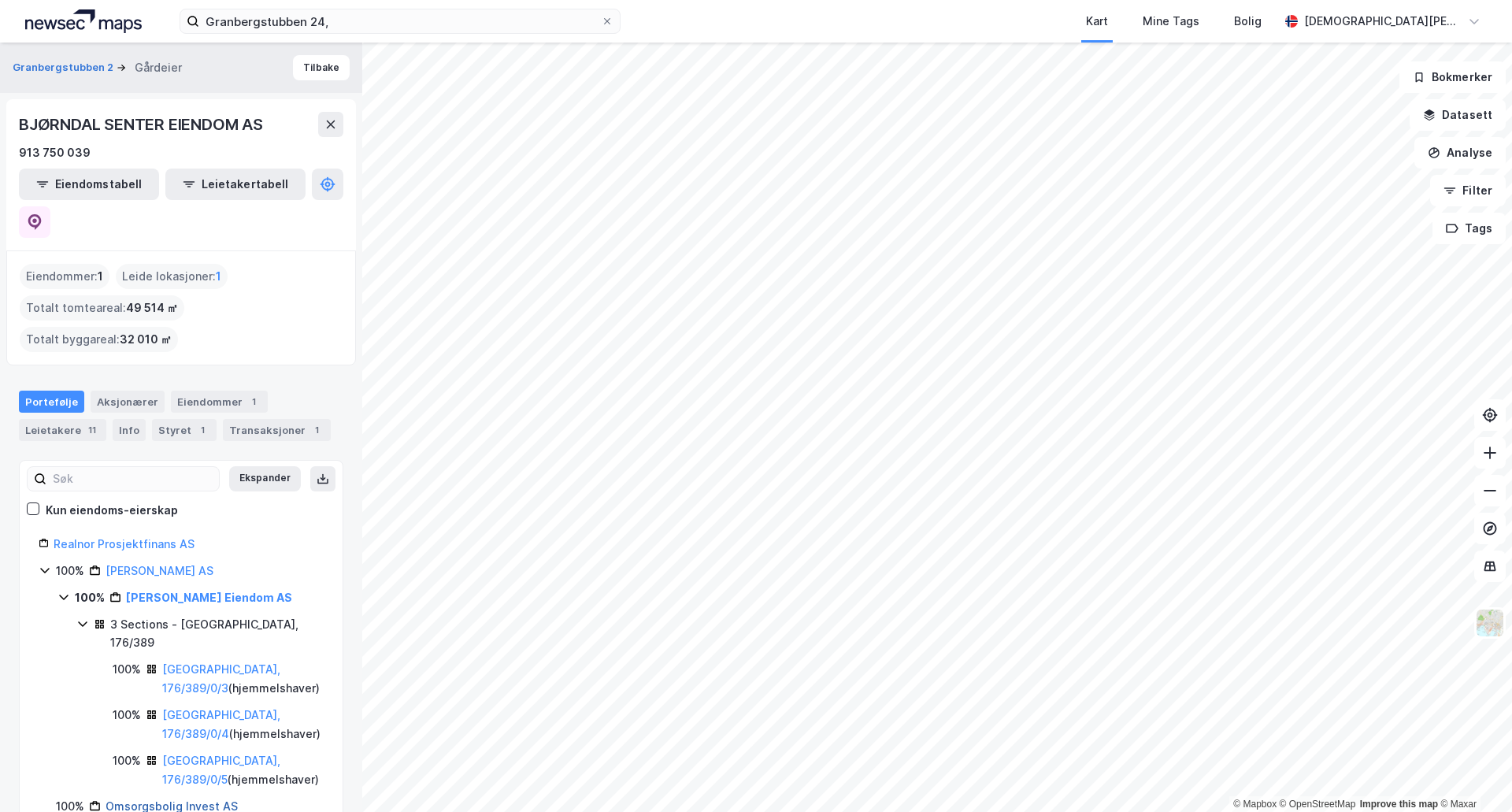
click at [164, 800] on link "Omsorgsbolig Invest AS" at bounding box center [171, 807] width 132 height 14
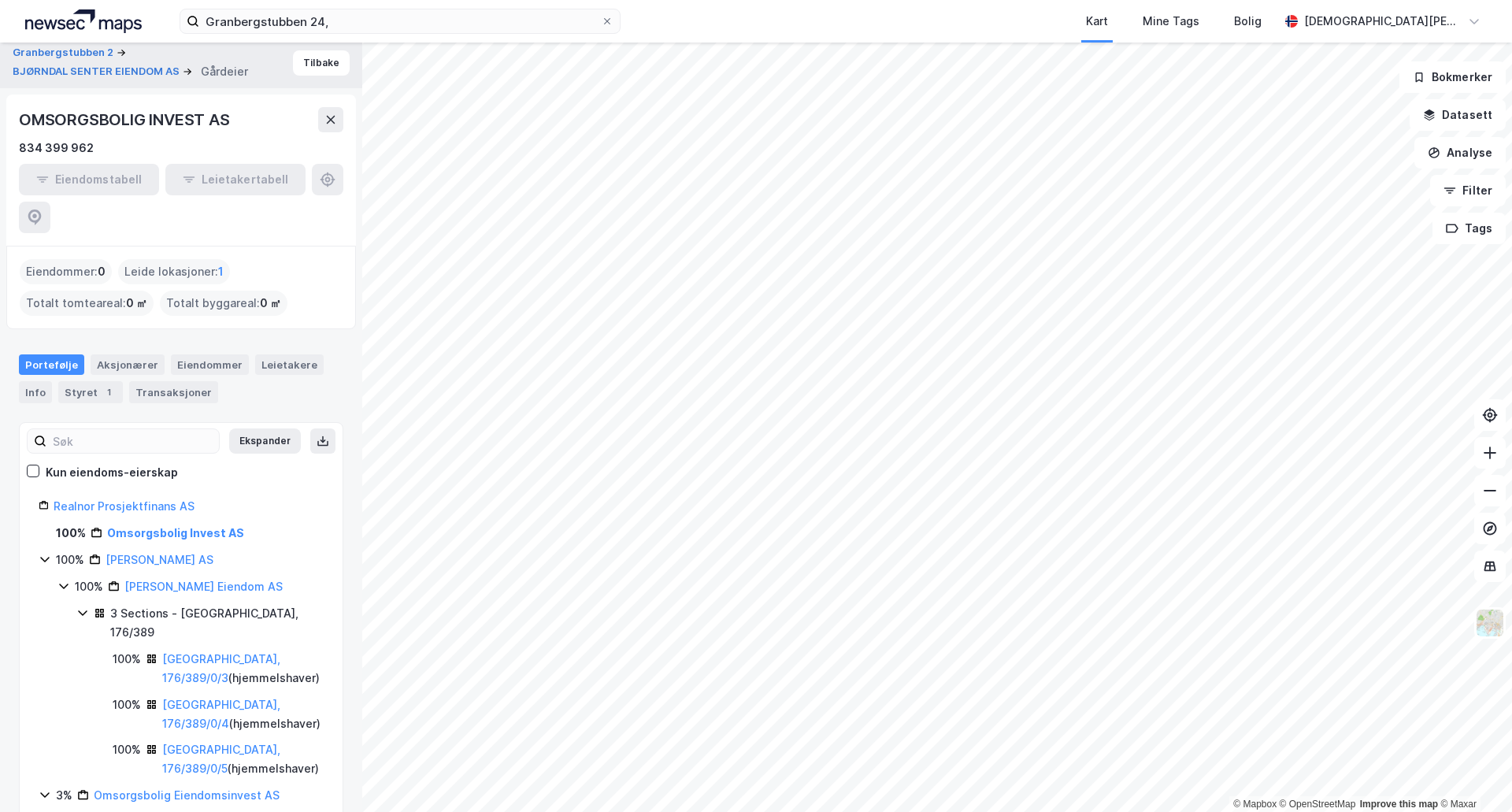
scroll to position [8, 0]
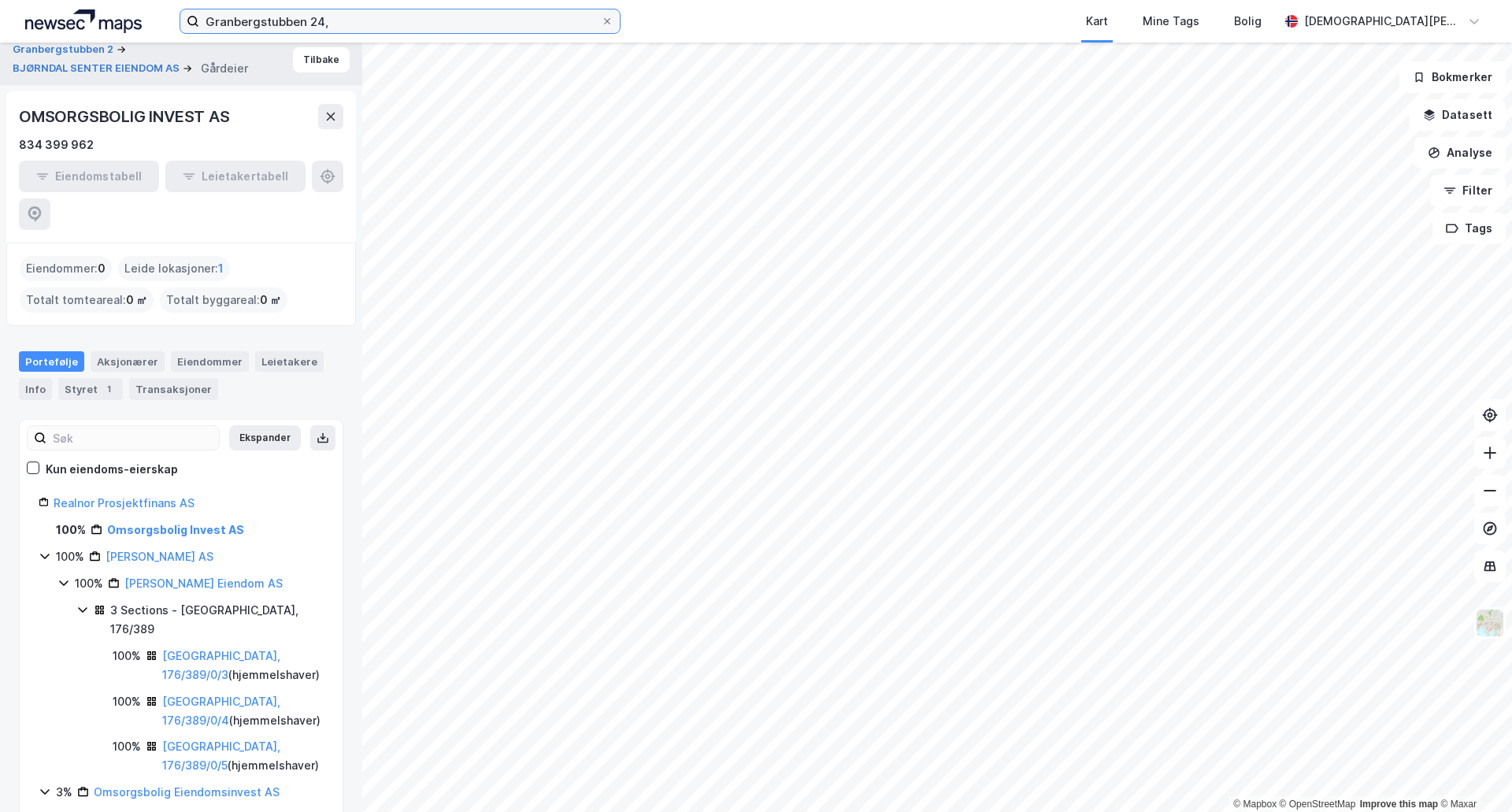
click at [345, 13] on input "Granbergstubben 24," at bounding box center [399, 21] width 401 height 24
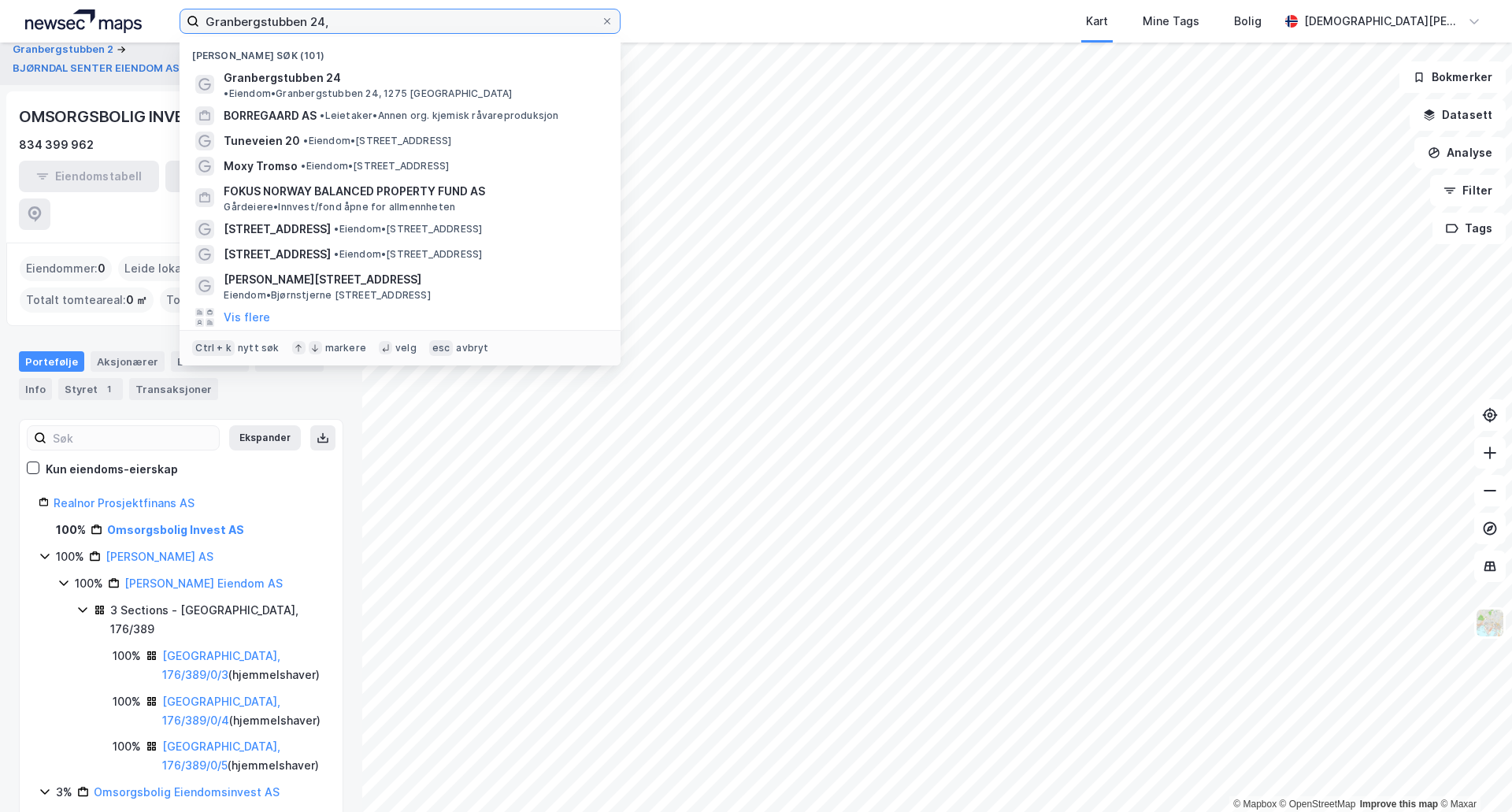
click at [345, 13] on input "Granbergstubben 24," at bounding box center [399, 21] width 401 height 24
paste input "Høymyrmarka3"
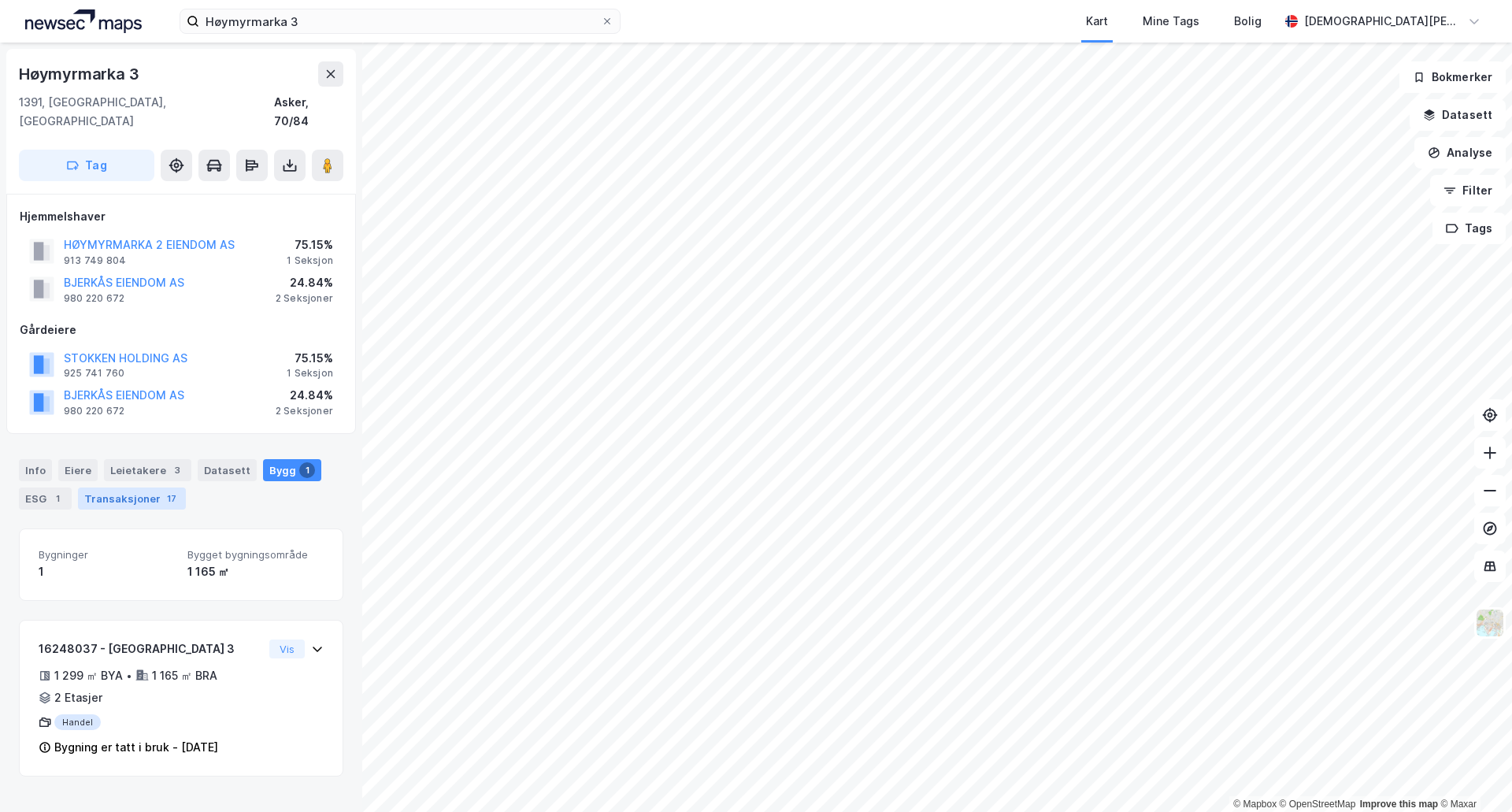
click at [151, 488] on div "Transaksjoner 17" at bounding box center [131, 499] width 108 height 22
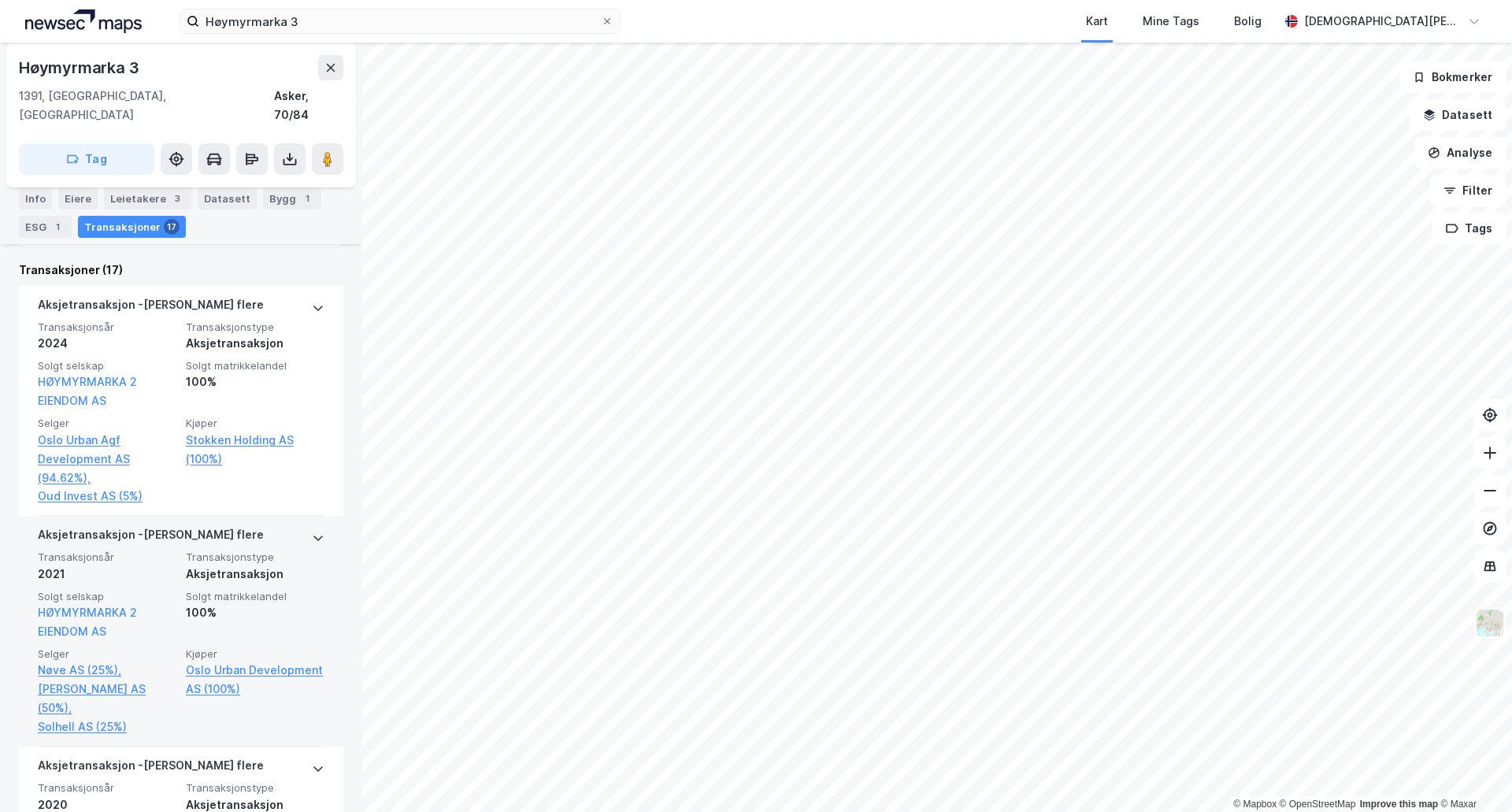
scroll to position [526, 0]
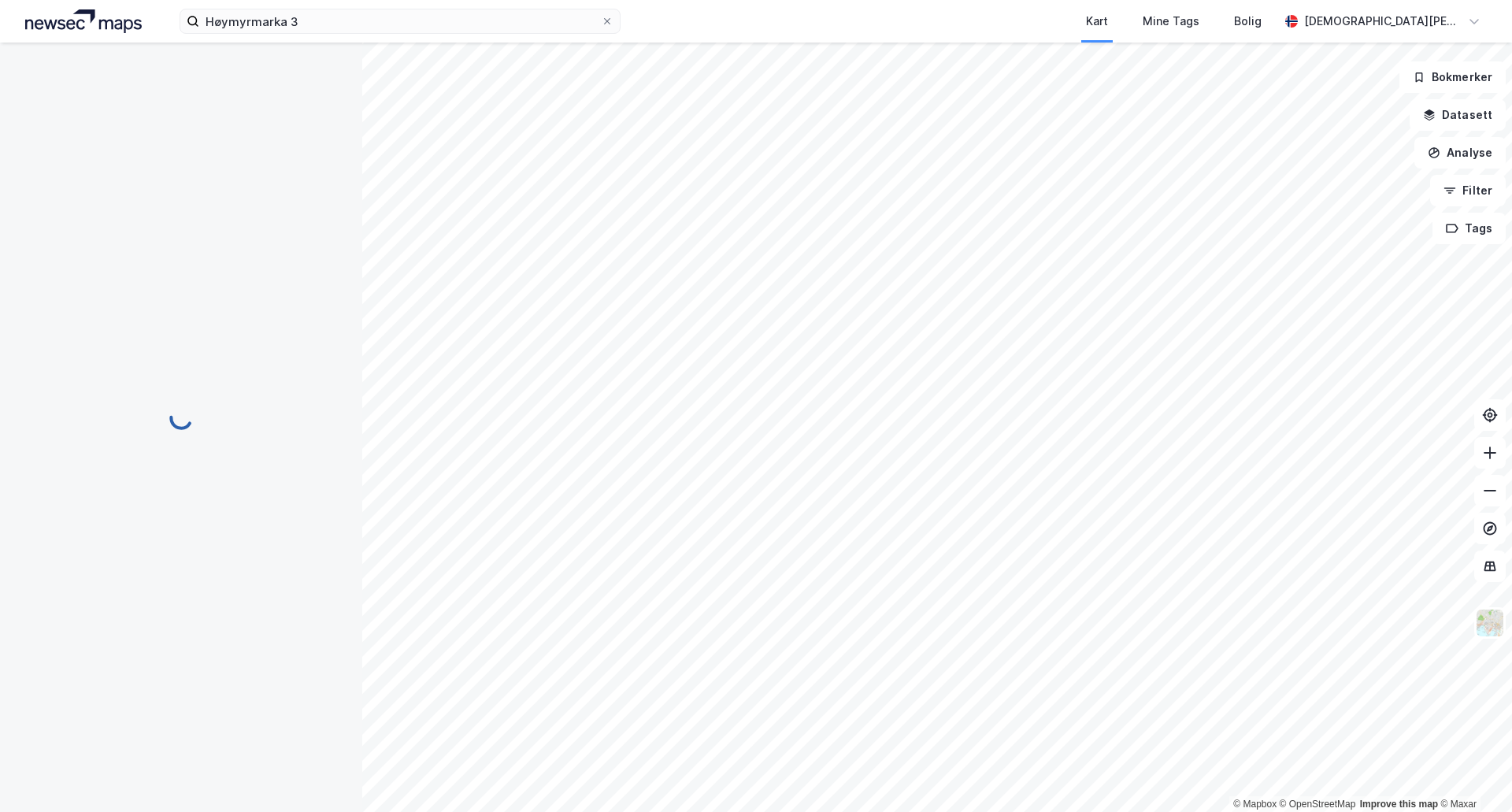
scroll to position [32, 0]
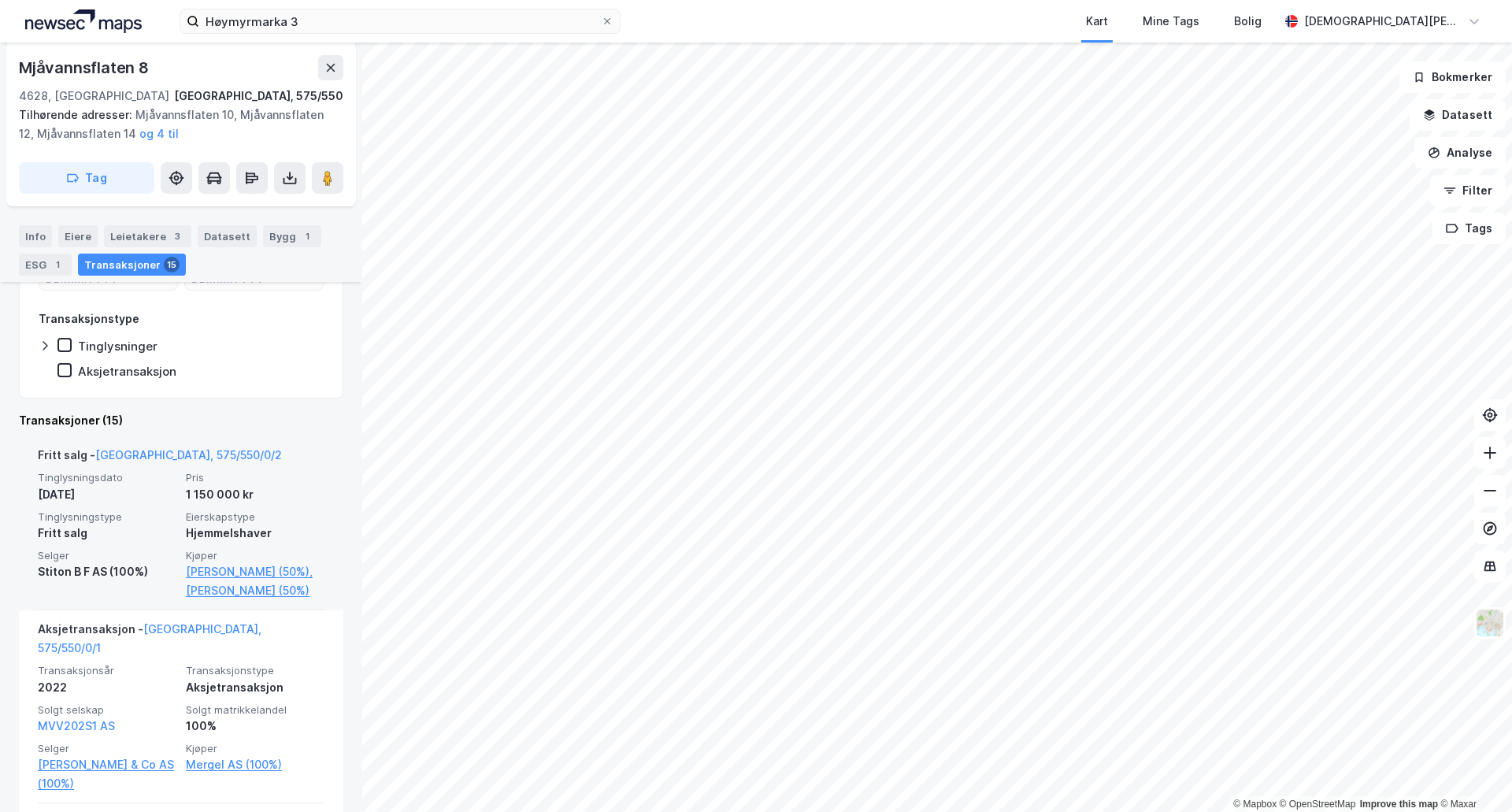
scroll to position [531, 0]
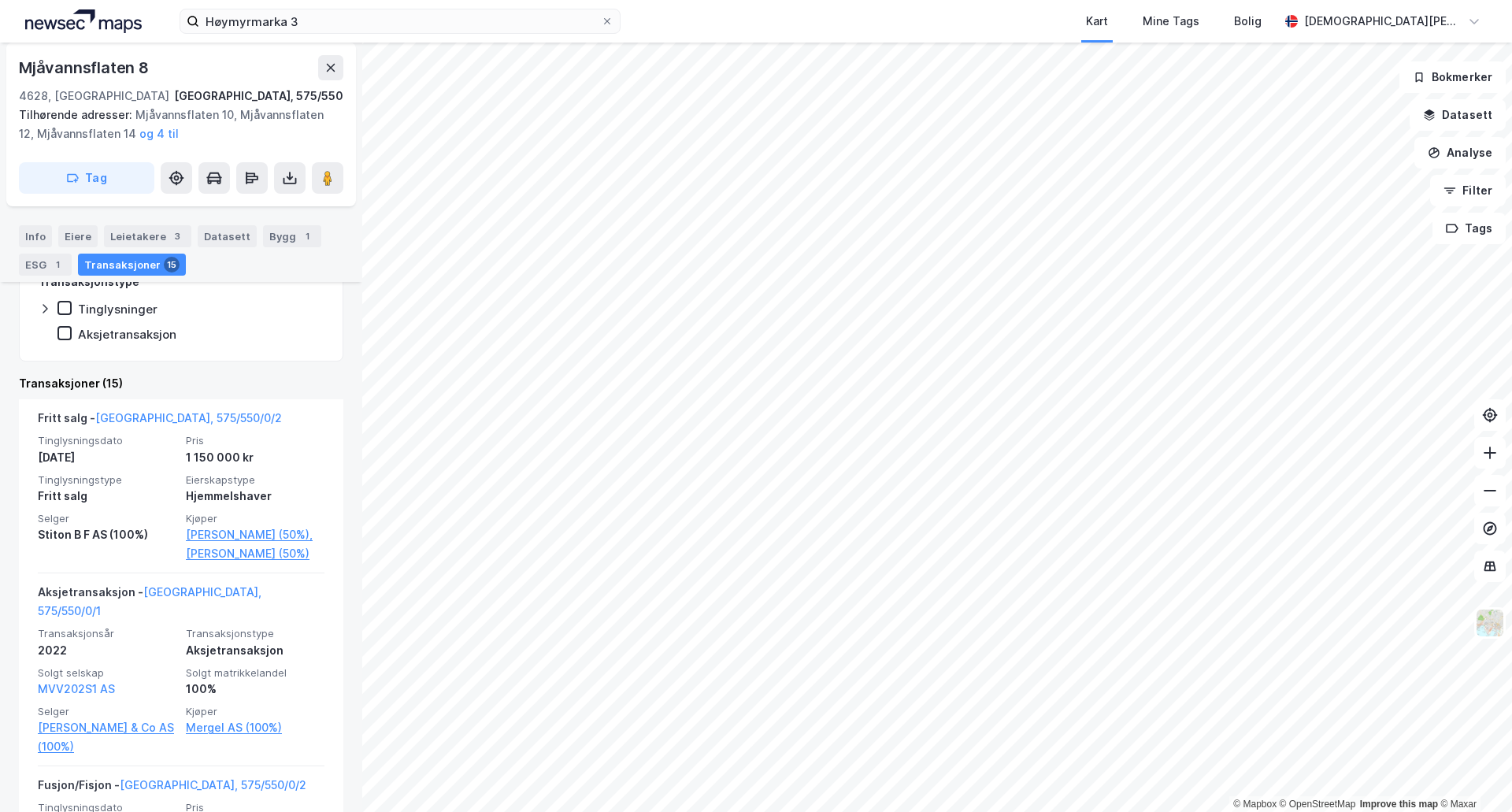
click at [174, 245] on div "Leietakere 3" at bounding box center [148, 236] width 88 height 22
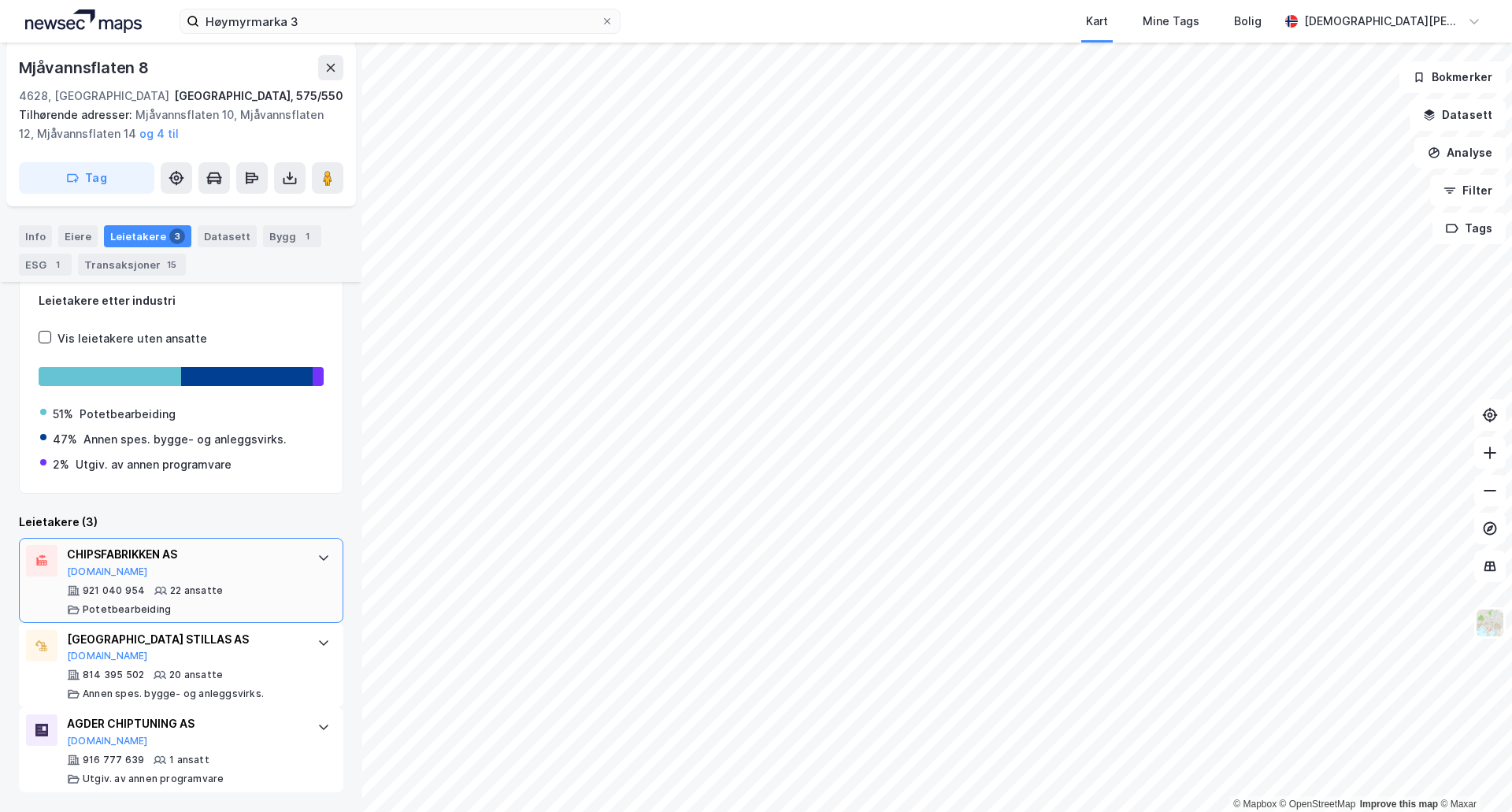
click at [260, 559] on div "CHIPSFABRIKKEN AS [DOMAIN_NAME]" at bounding box center [183, 562] width 234 height 33
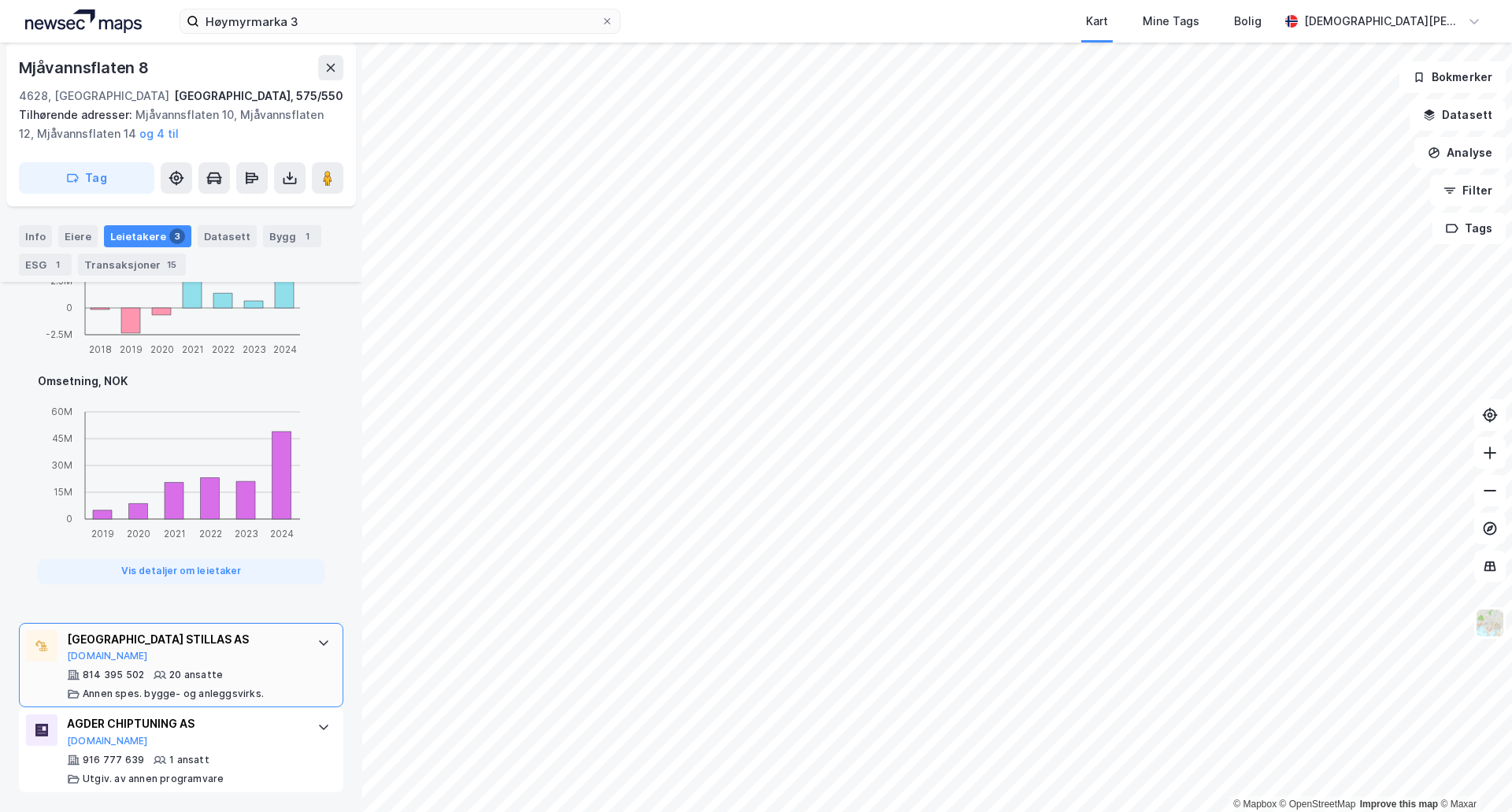
click at [270, 652] on div "[GEOGRAPHIC_DATA] STILLAS AS [DOMAIN_NAME]" at bounding box center [183, 647] width 234 height 33
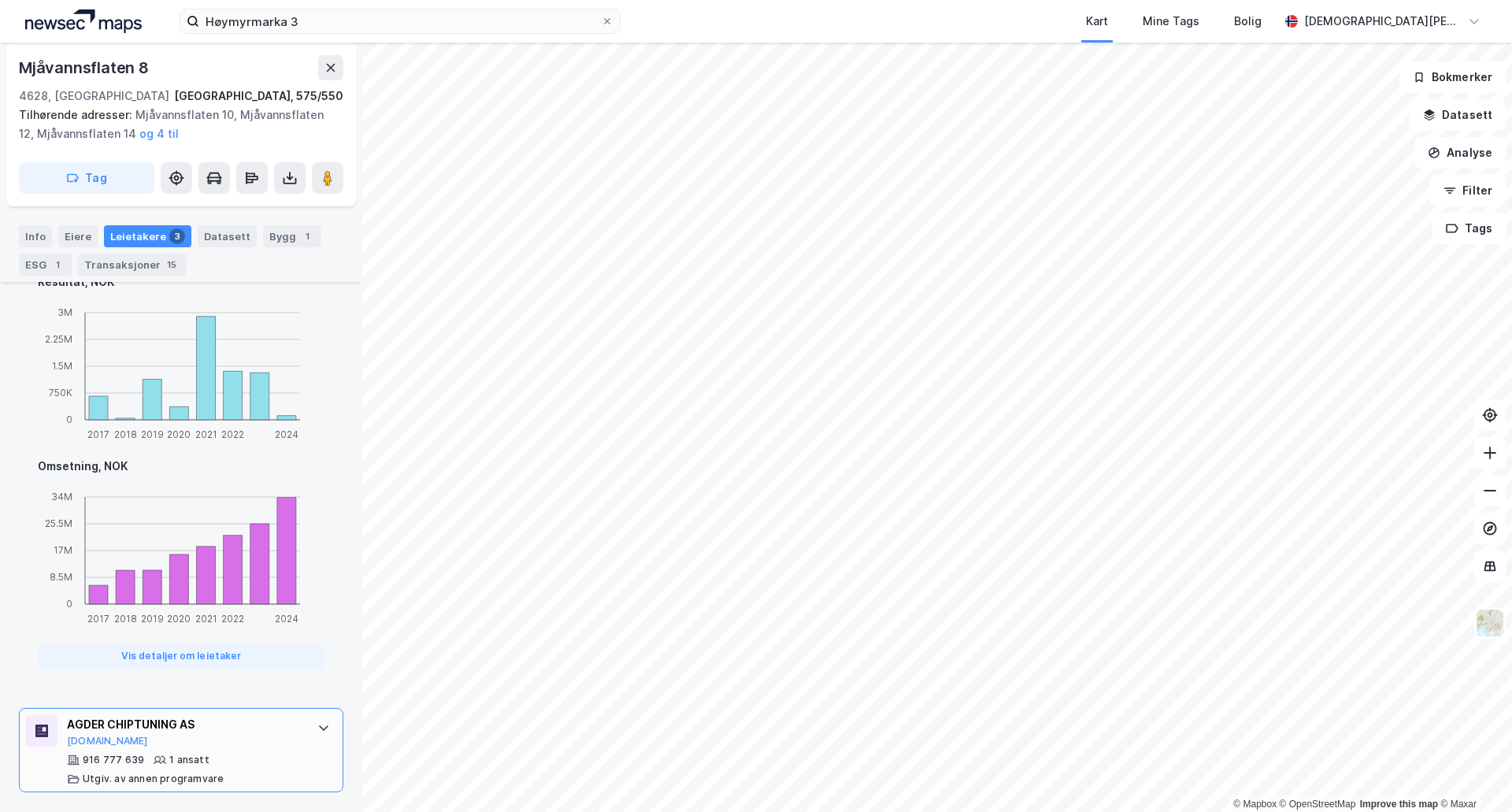
click at [267, 738] on div "AGDER CHIPTUNING AS [DOMAIN_NAME]" at bounding box center [183, 732] width 234 height 33
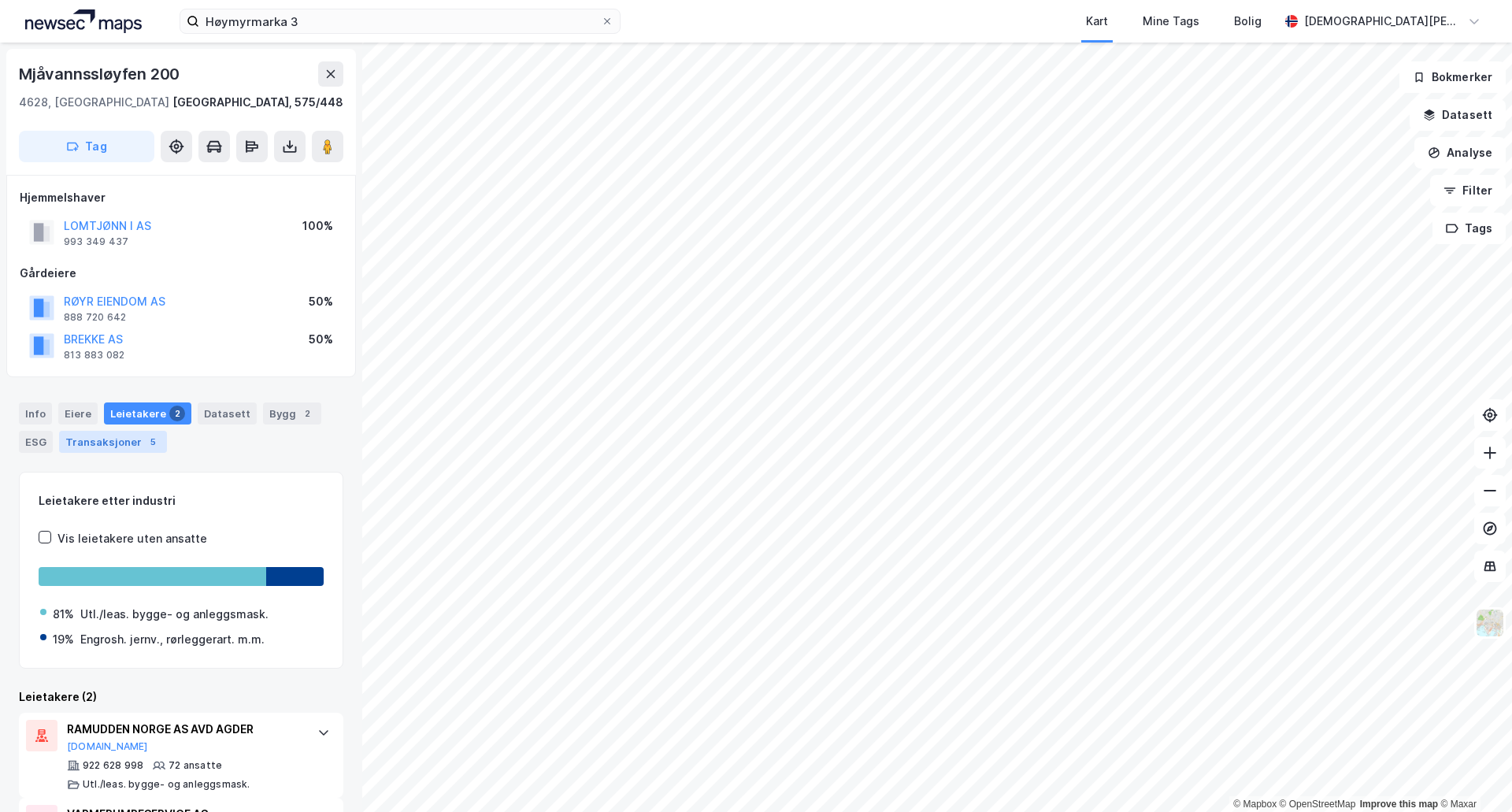
click at [141, 450] on div "Transaksjoner 5" at bounding box center [113, 442] width 108 height 22
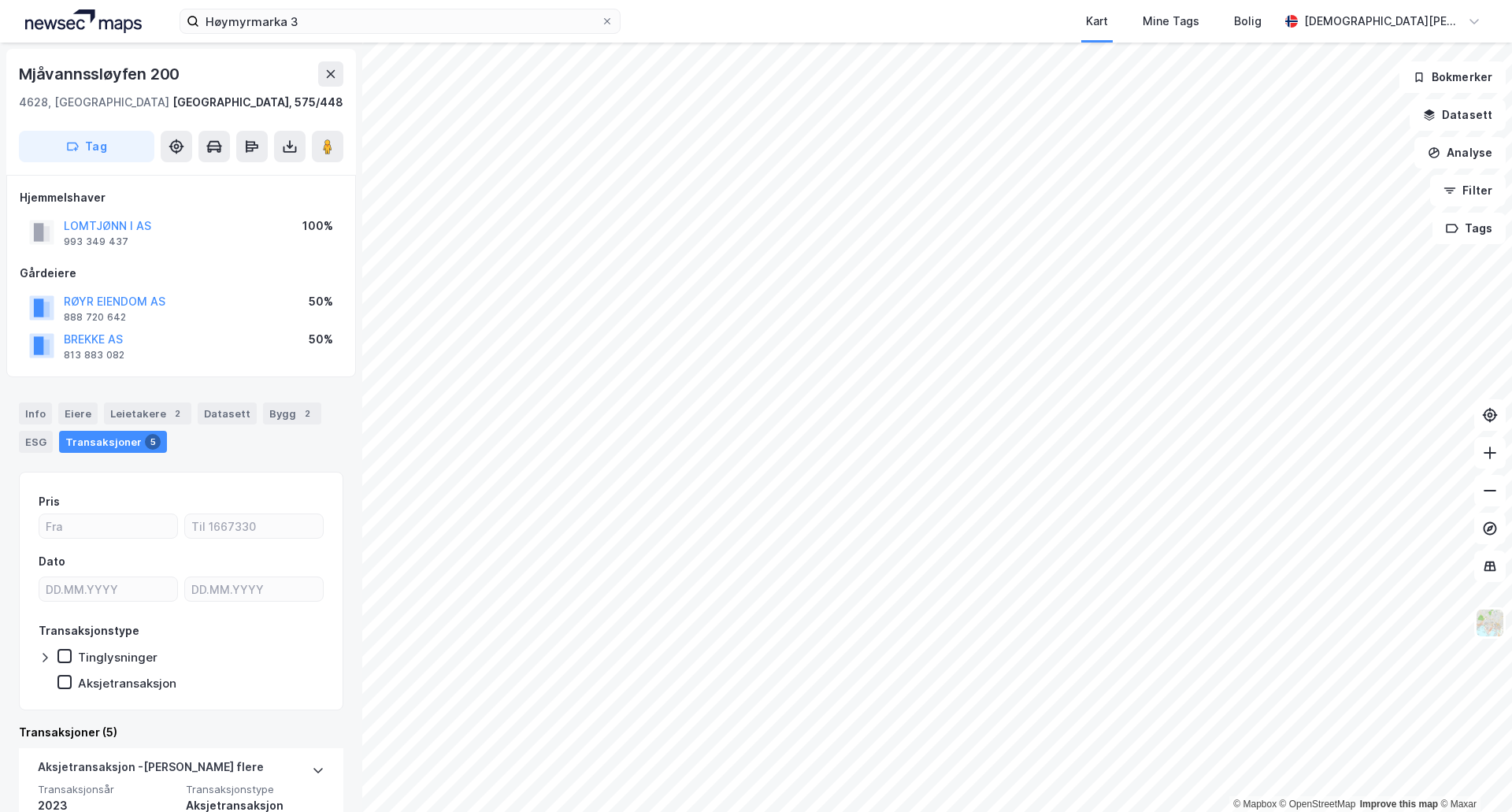
click at [139, 401] on div "Info [PERSON_NAME] 2 Datasett Bygg 2 ESG Transaksjoner 5" at bounding box center [181, 422] width 362 height 76
click at [138, 409] on div "Leietakere 2" at bounding box center [148, 413] width 88 height 22
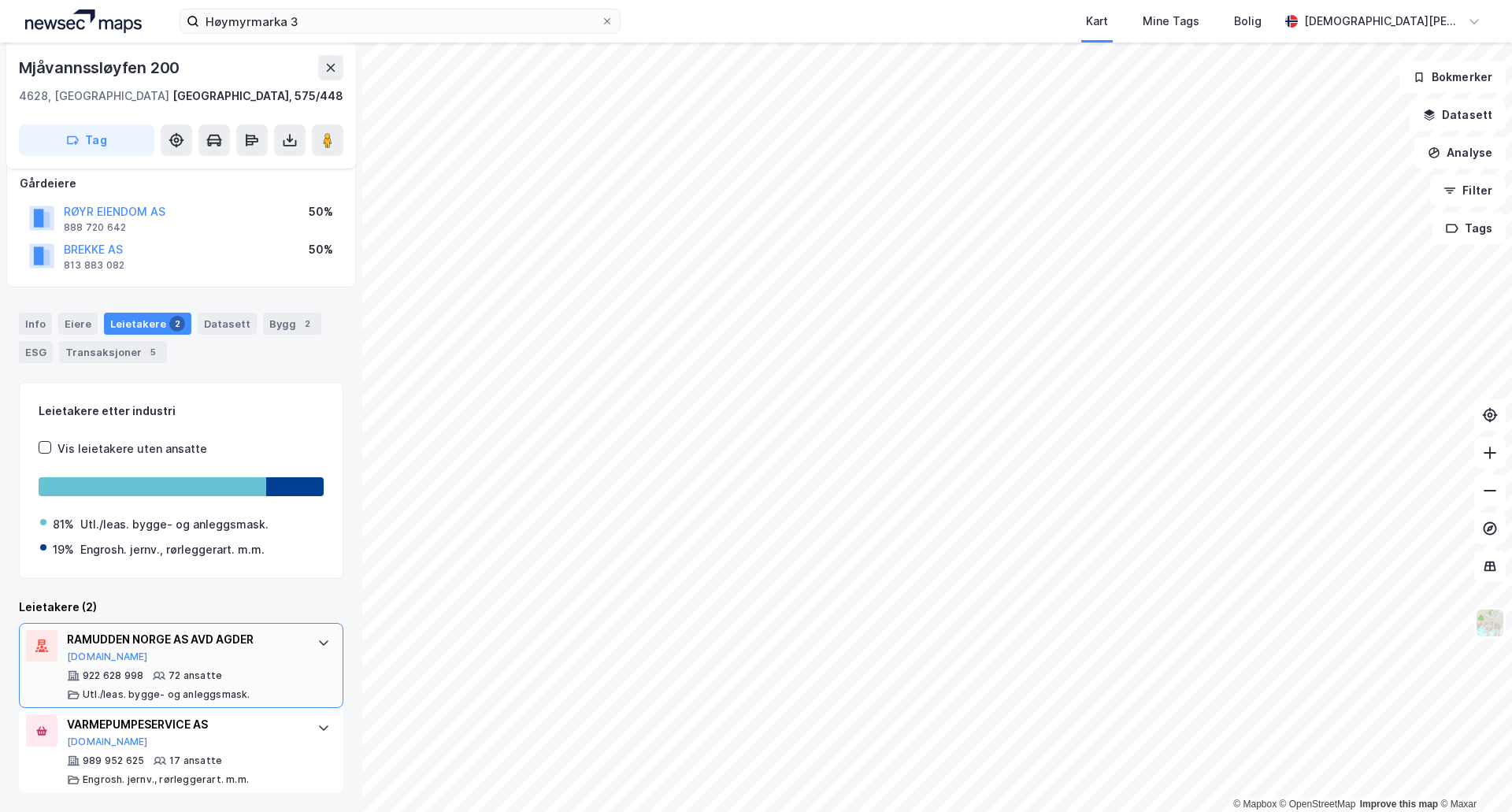
click at [257, 644] on div "RAMUDDEN NORGE AS AVD AGDER" at bounding box center [183, 640] width 234 height 19
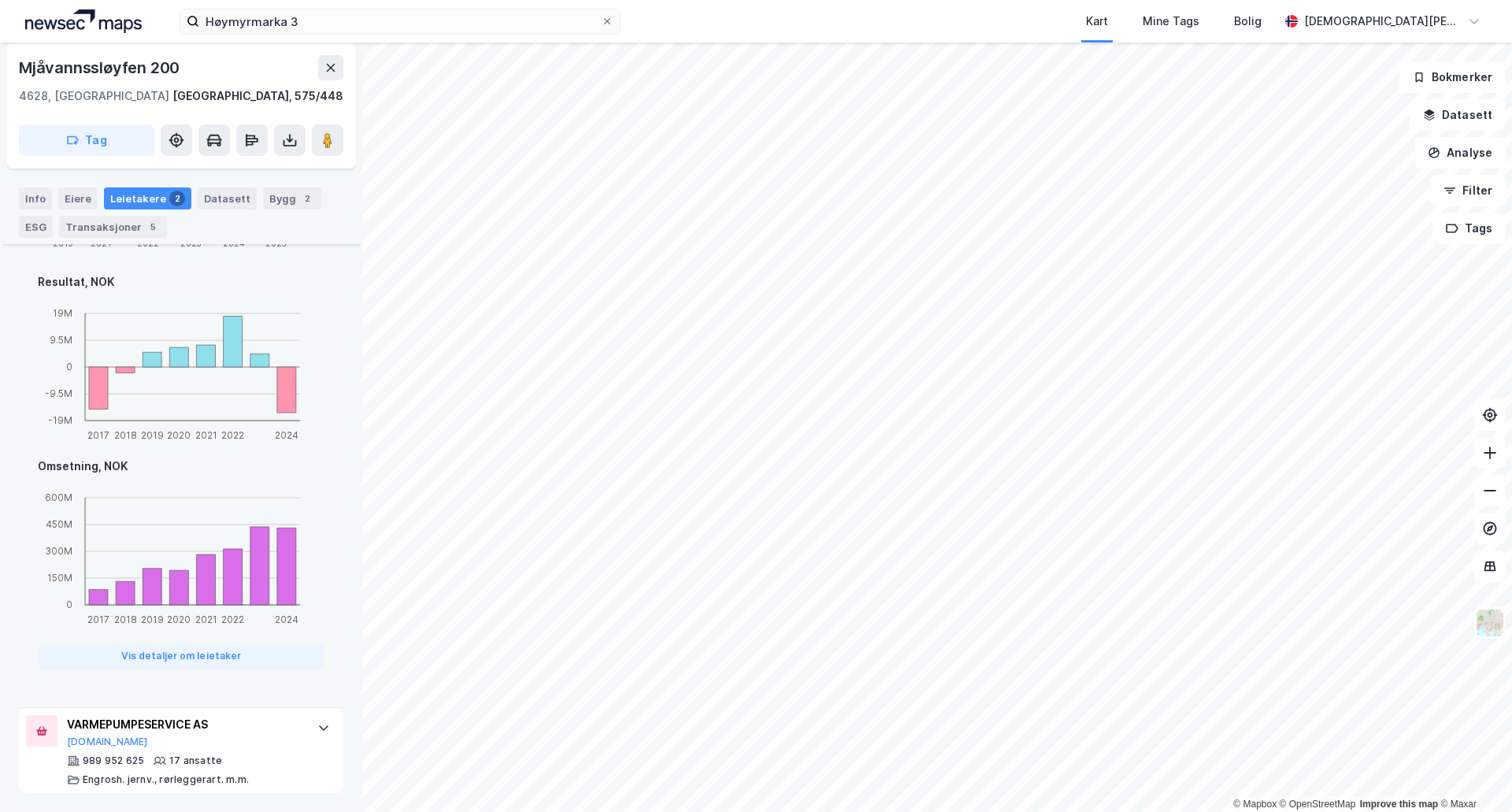
click at [229, 753] on div "VARMEPUMPESERVICE AS [DOMAIN_NAME] 989 952 625 17 ansatte Engrosh. jernv., rørl…" at bounding box center [183, 751] width 234 height 71
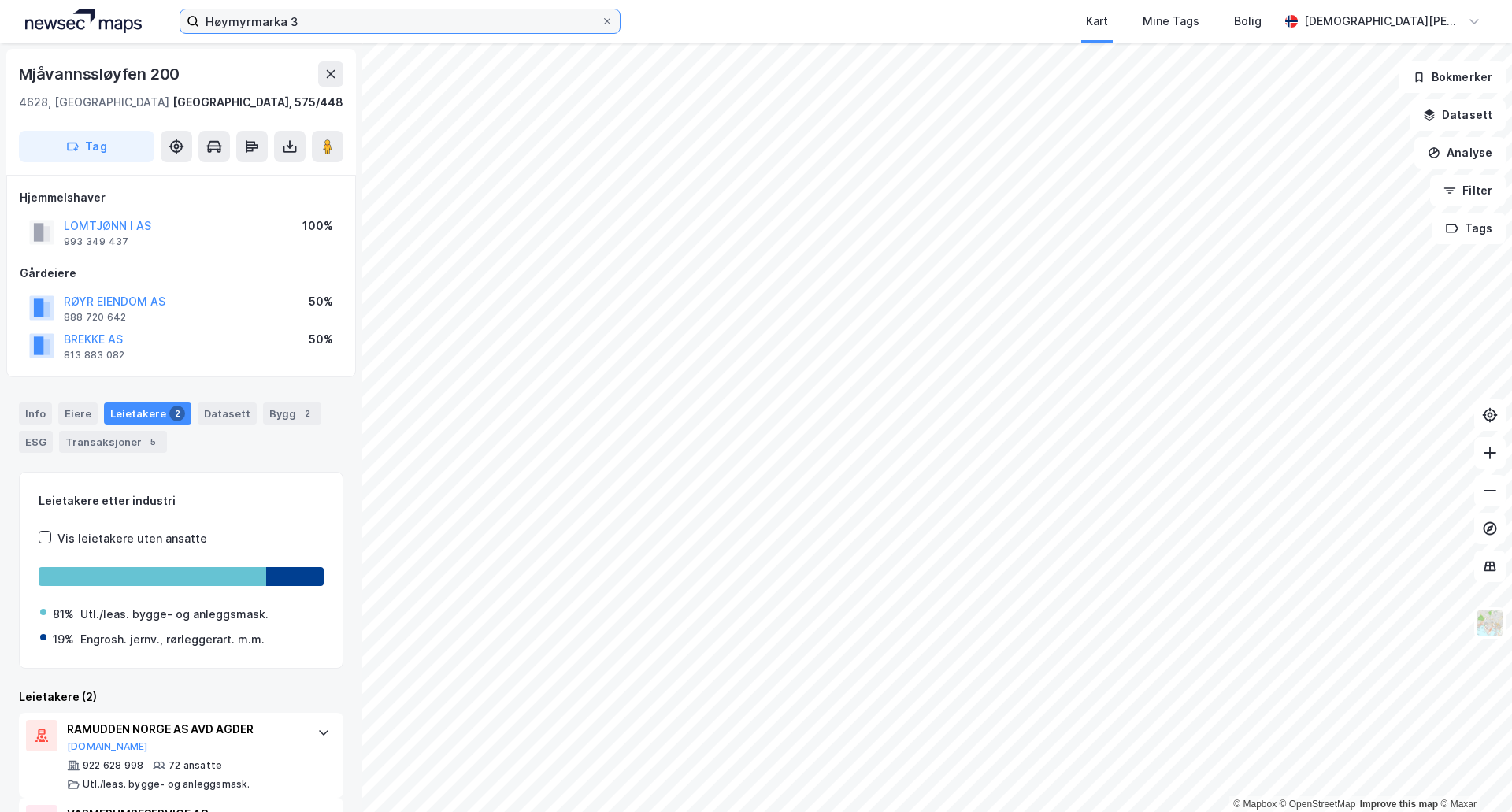
click at [322, 20] on input "Høymyrmarka 3" at bounding box center [399, 21] width 401 height 24
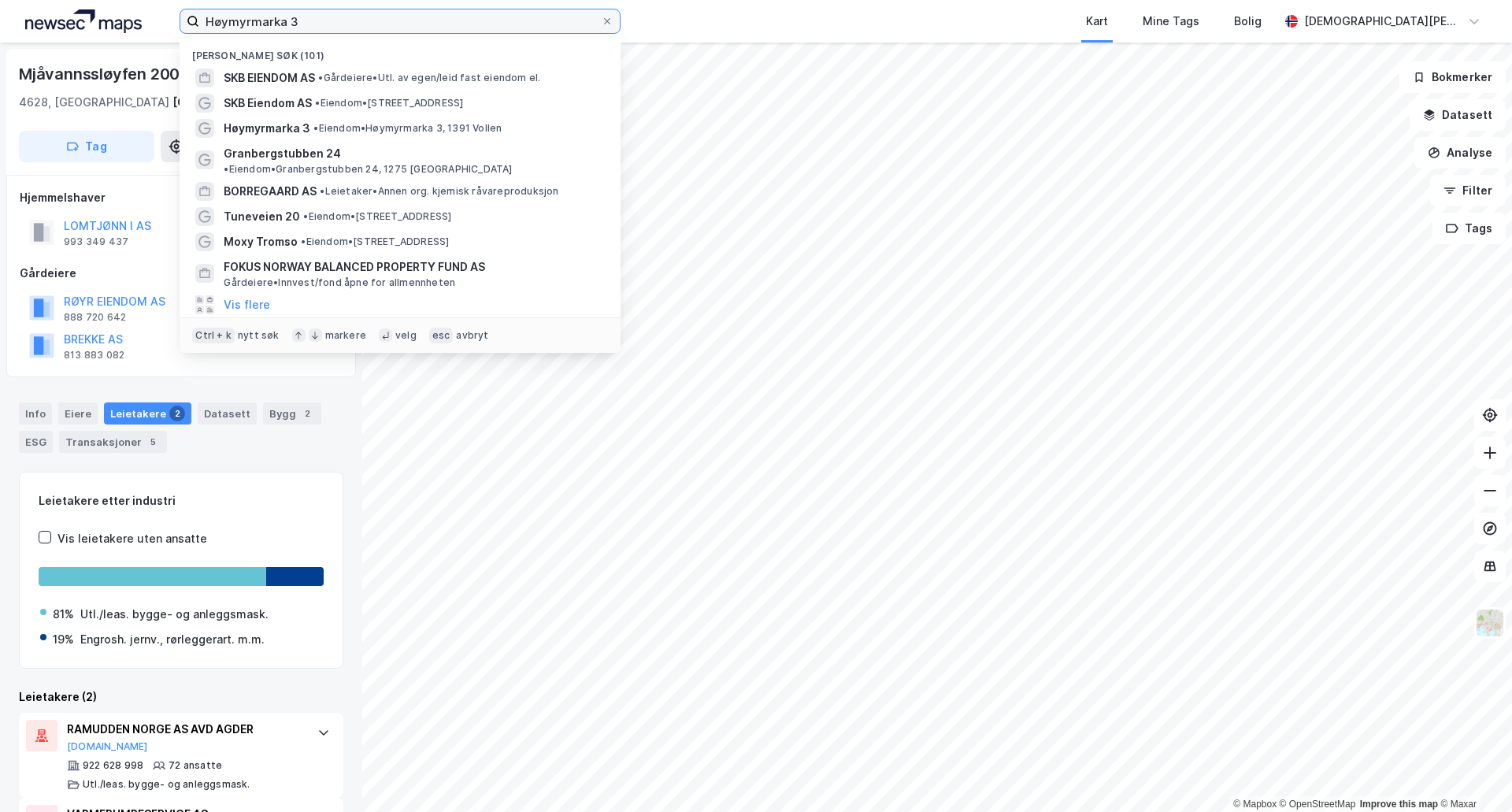
click at [322, 20] on input "Høymyrmarka 3" at bounding box center [399, 21] width 401 height 24
paste input "[GEOGRAPHIC_DATA]"
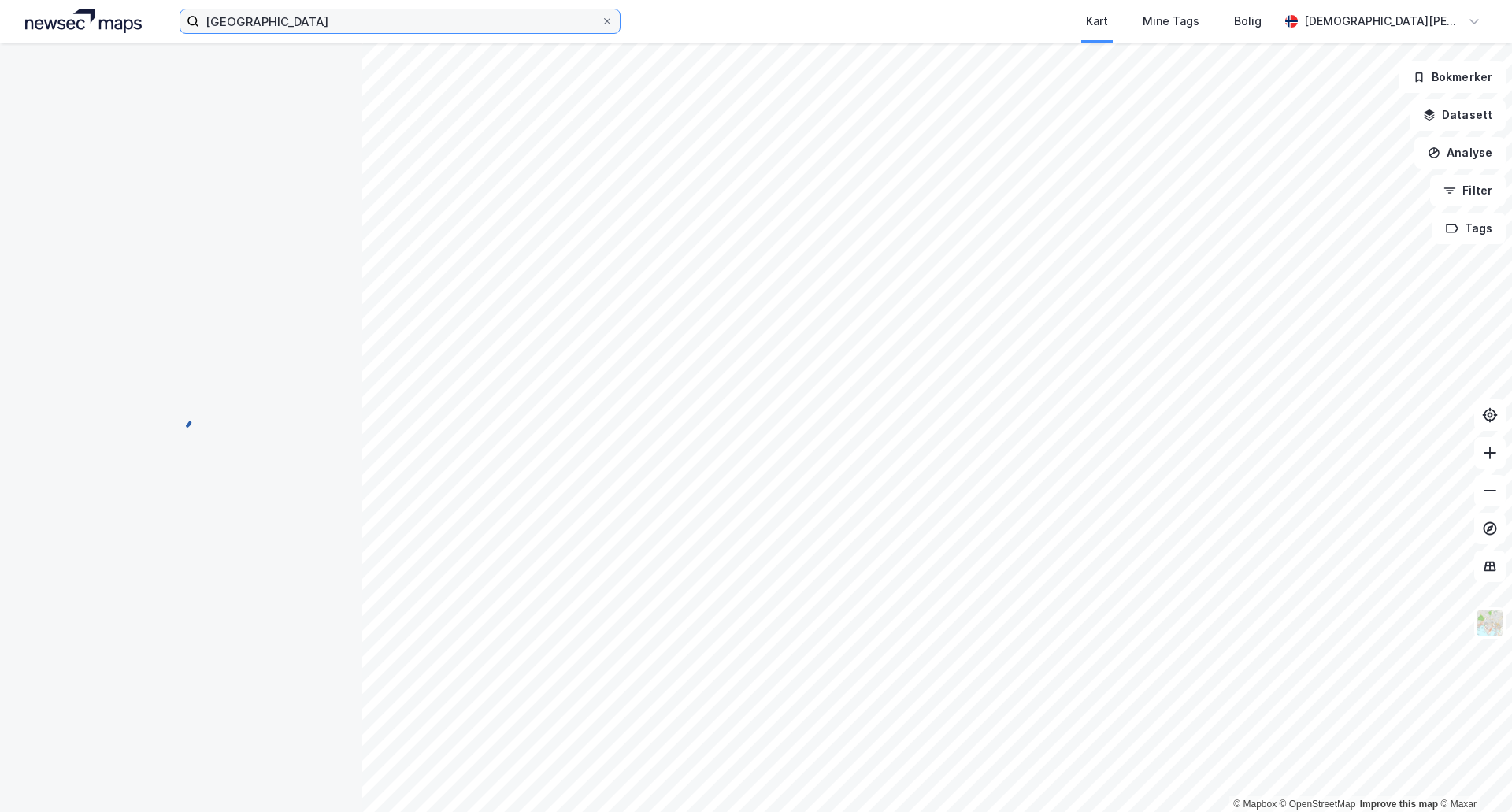
scroll to position [7, 0]
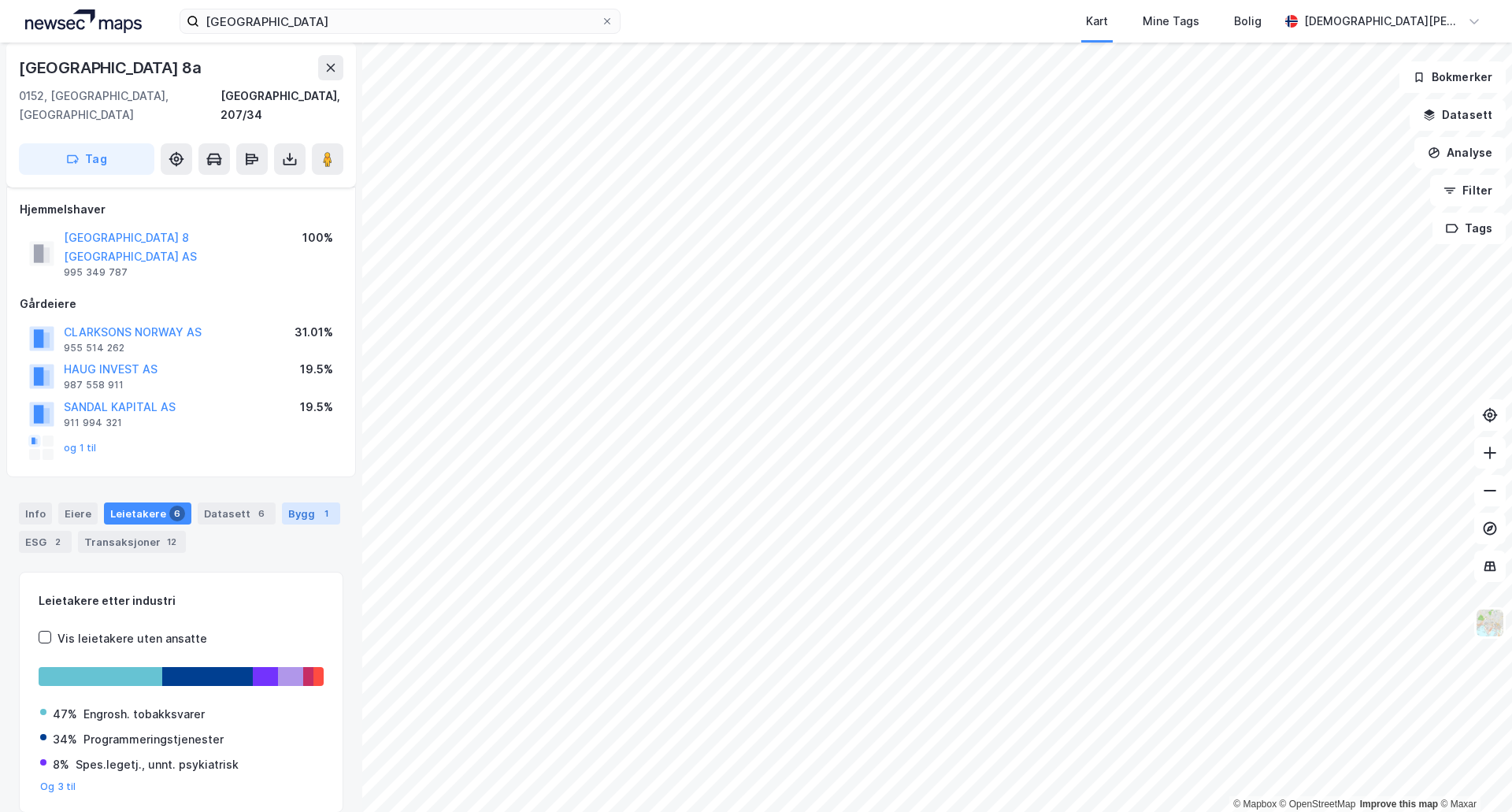
click at [288, 503] on div "Bygg 1" at bounding box center [311, 514] width 58 height 22
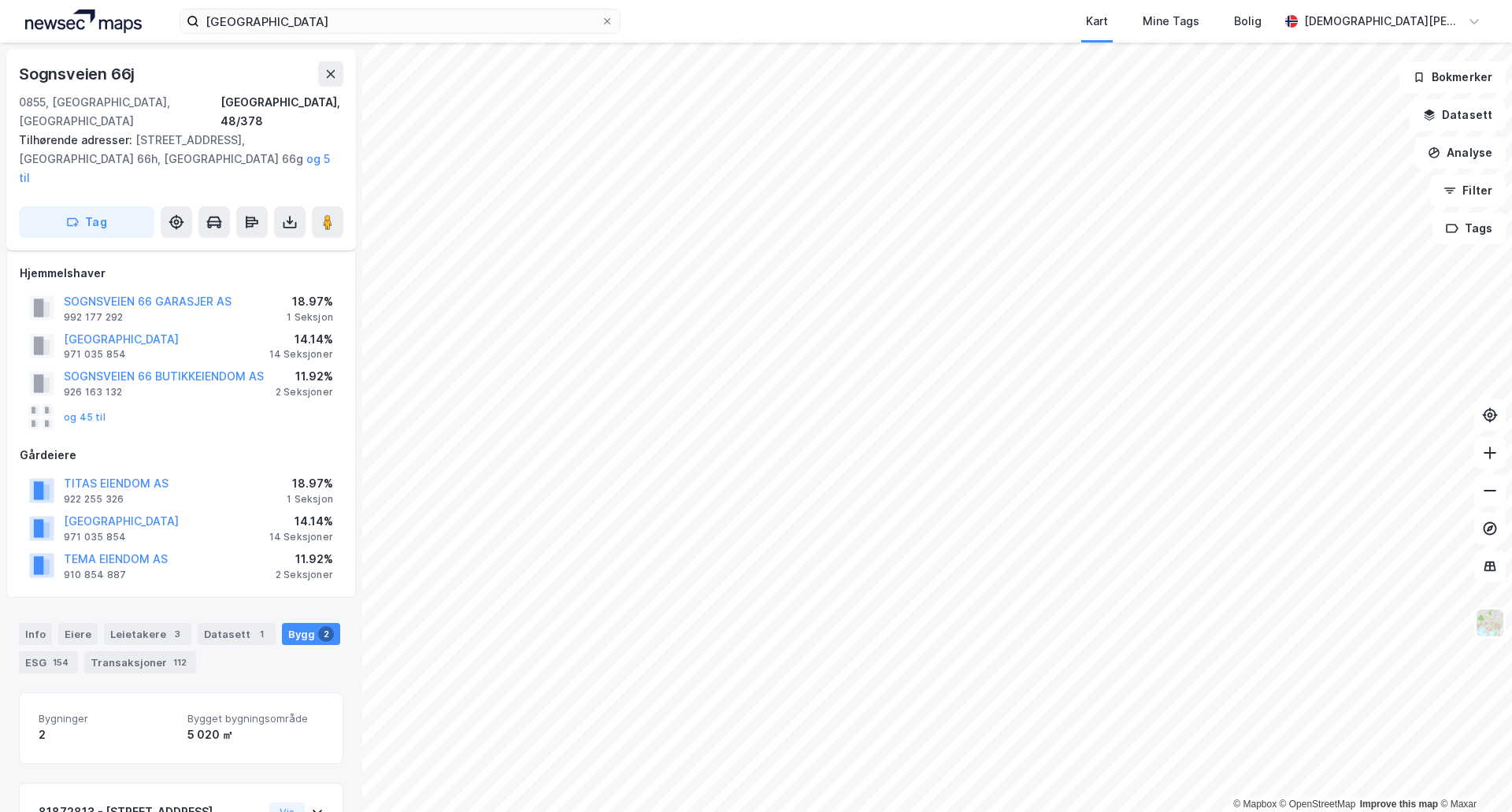
scroll to position [7, 0]
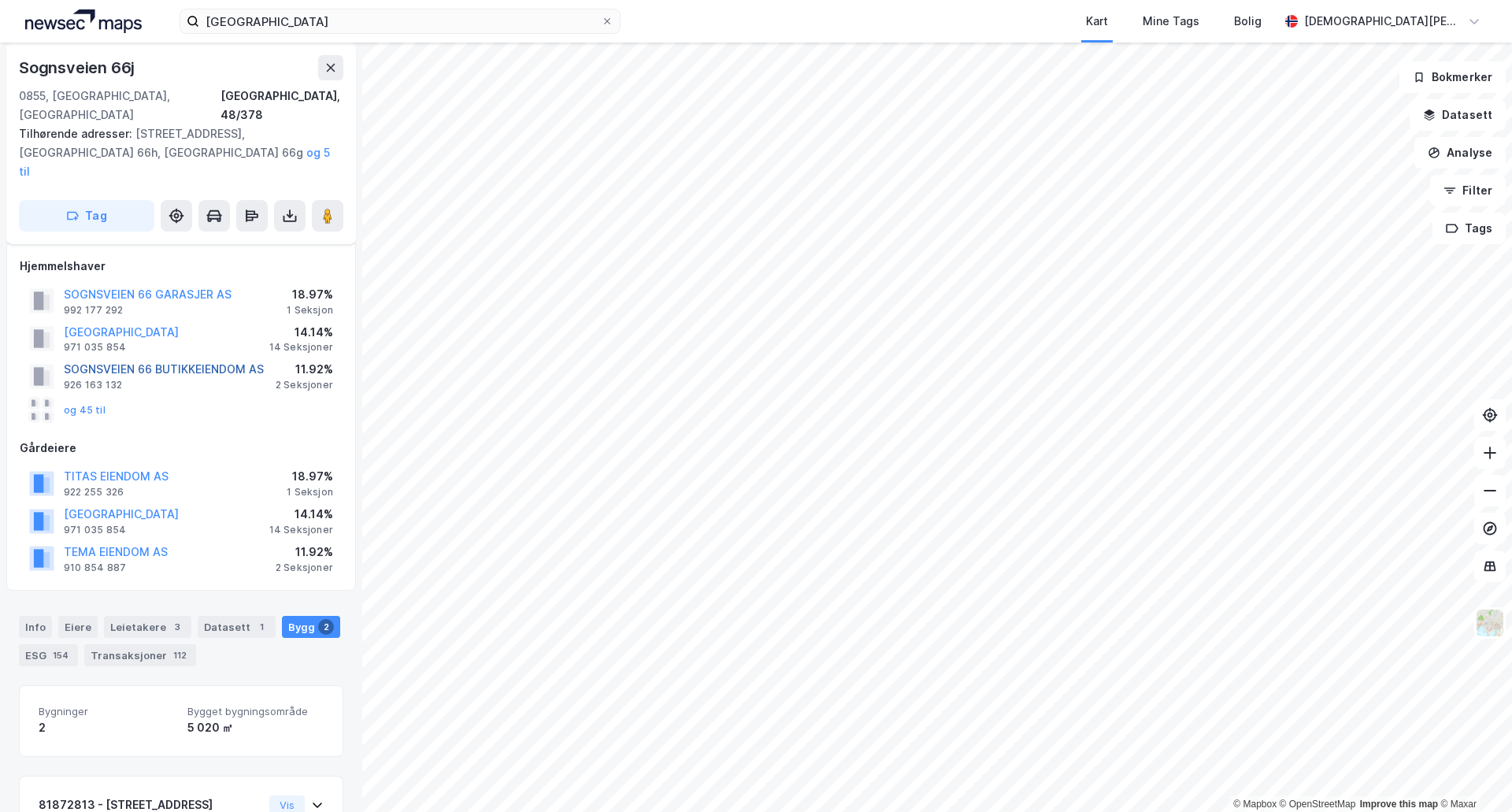
click at [0, 0] on button "SOGNSVEIEN 66 BUTIKKEIENDOM AS" at bounding box center [0, 0] width 0 height 0
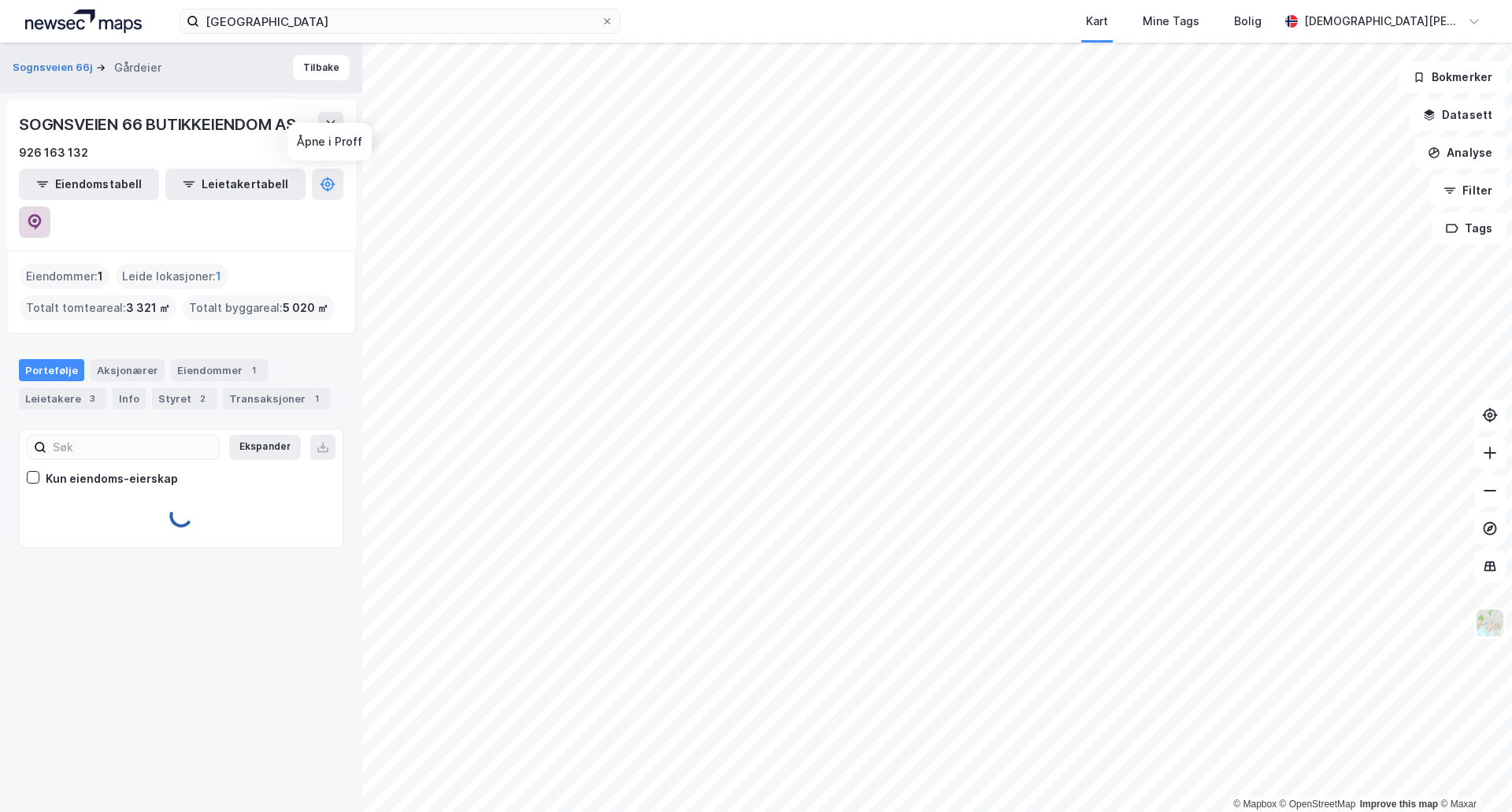
click at [43, 214] on icon at bounding box center [34, 222] width 16 height 16
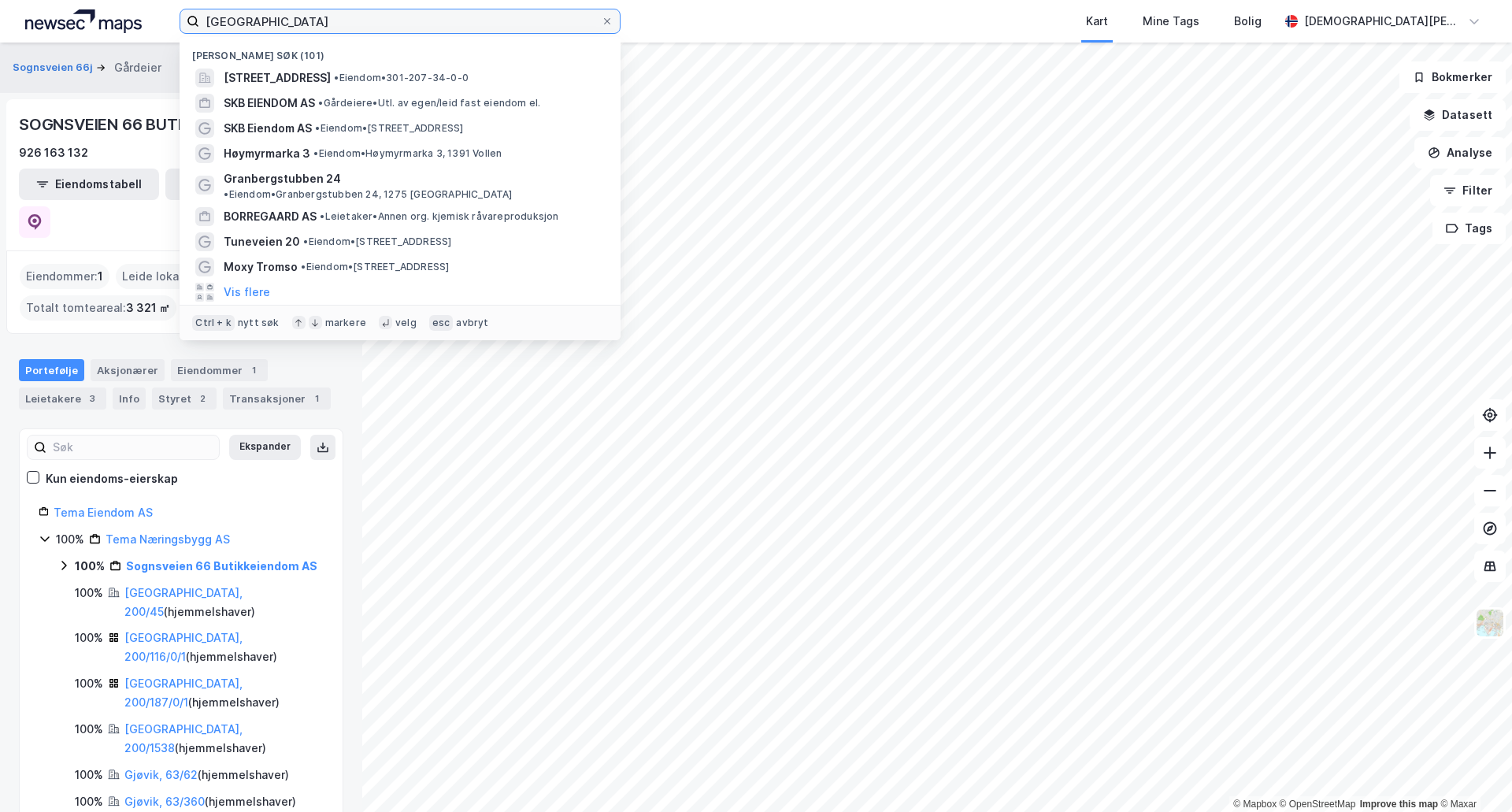
click at [317, 22] on input "[GEOGRAPHIC_DATA]" at bounding box center [399, 21] width 401 height 24
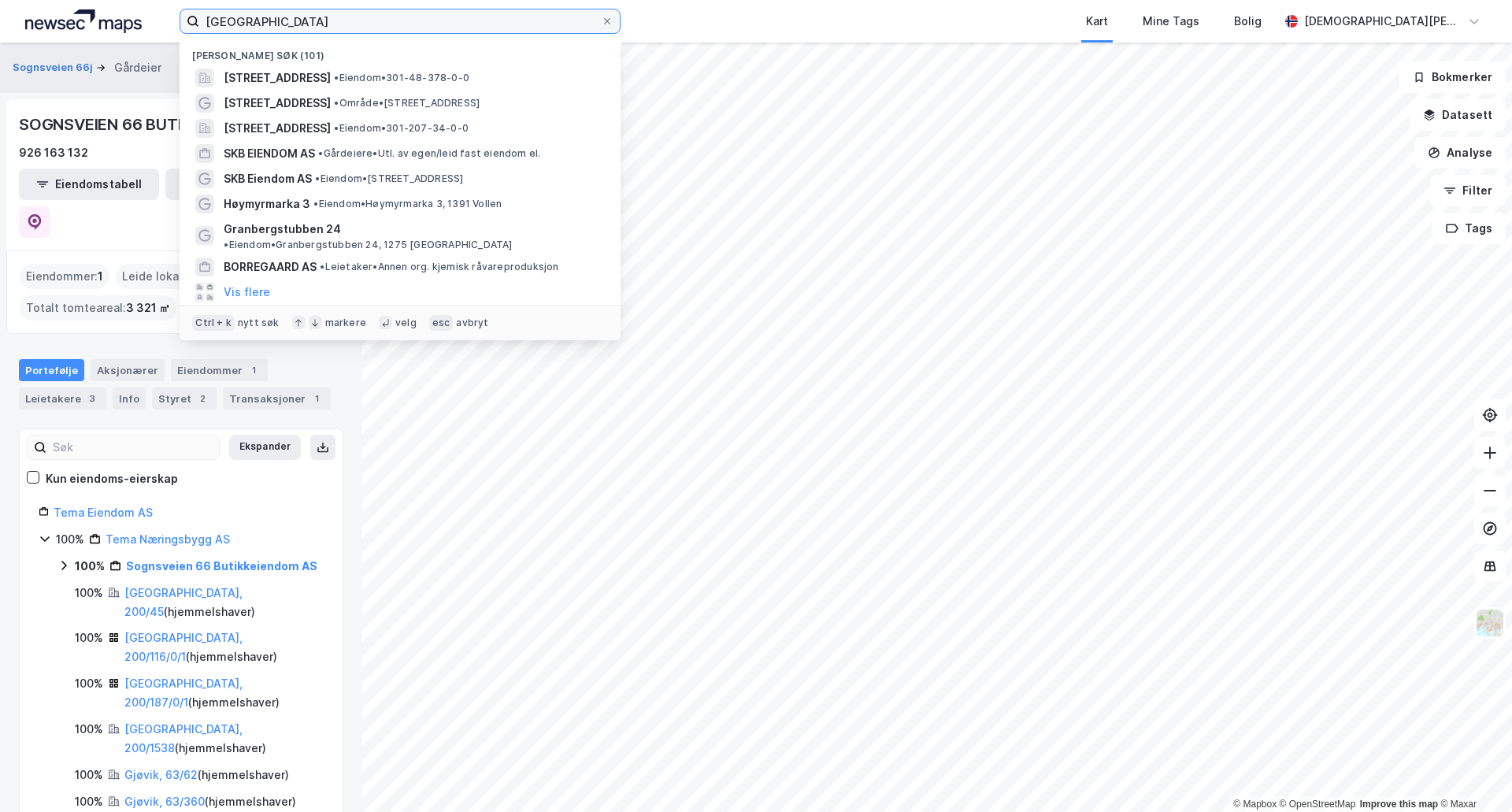
click at [317, 22] on input "[GEOGRAPHIC_DATA]" at bounding box center [399, 21] width 401 height 24
paste input "Semsbyen AS"
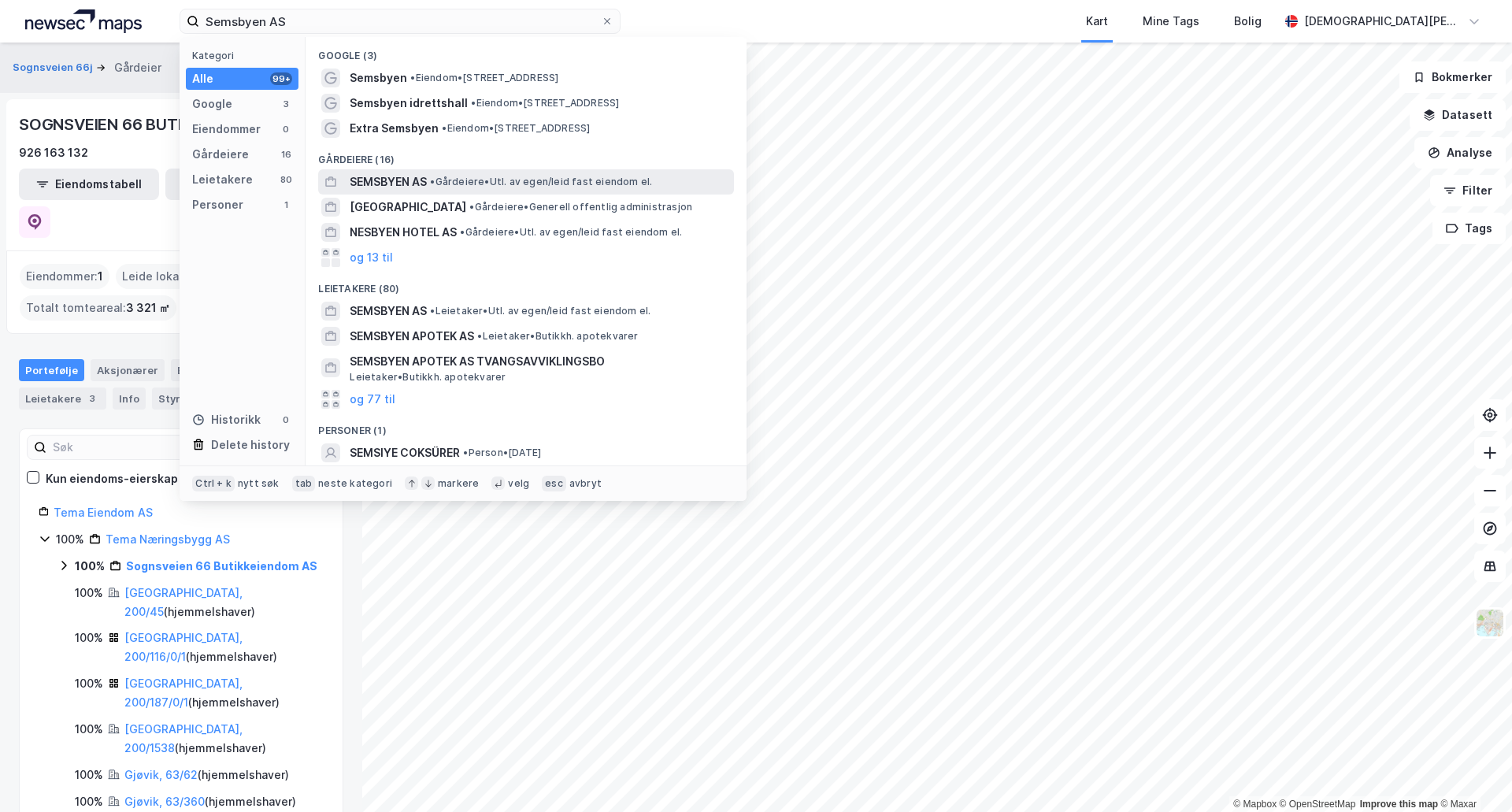
click at [481, 188] on div "SEMSBYEN AS • Gårdeiere • Utl. av egen/leid fast eiendom el." at bounding box center [540, 182] width 381 height 19
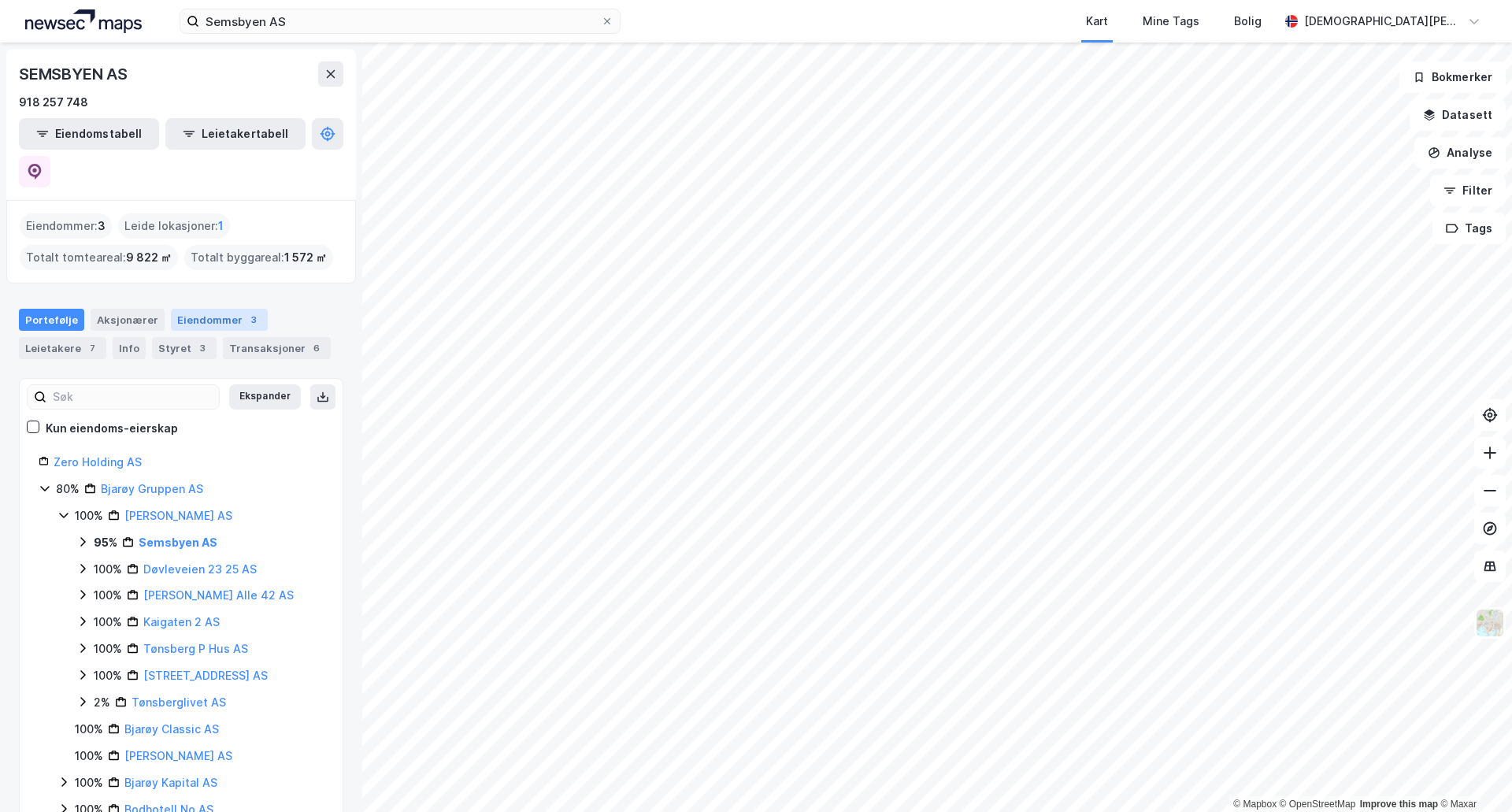
click at [205, 309] on div "Eiendommer 3" at bounding box center [219, 320] width 97 height 22
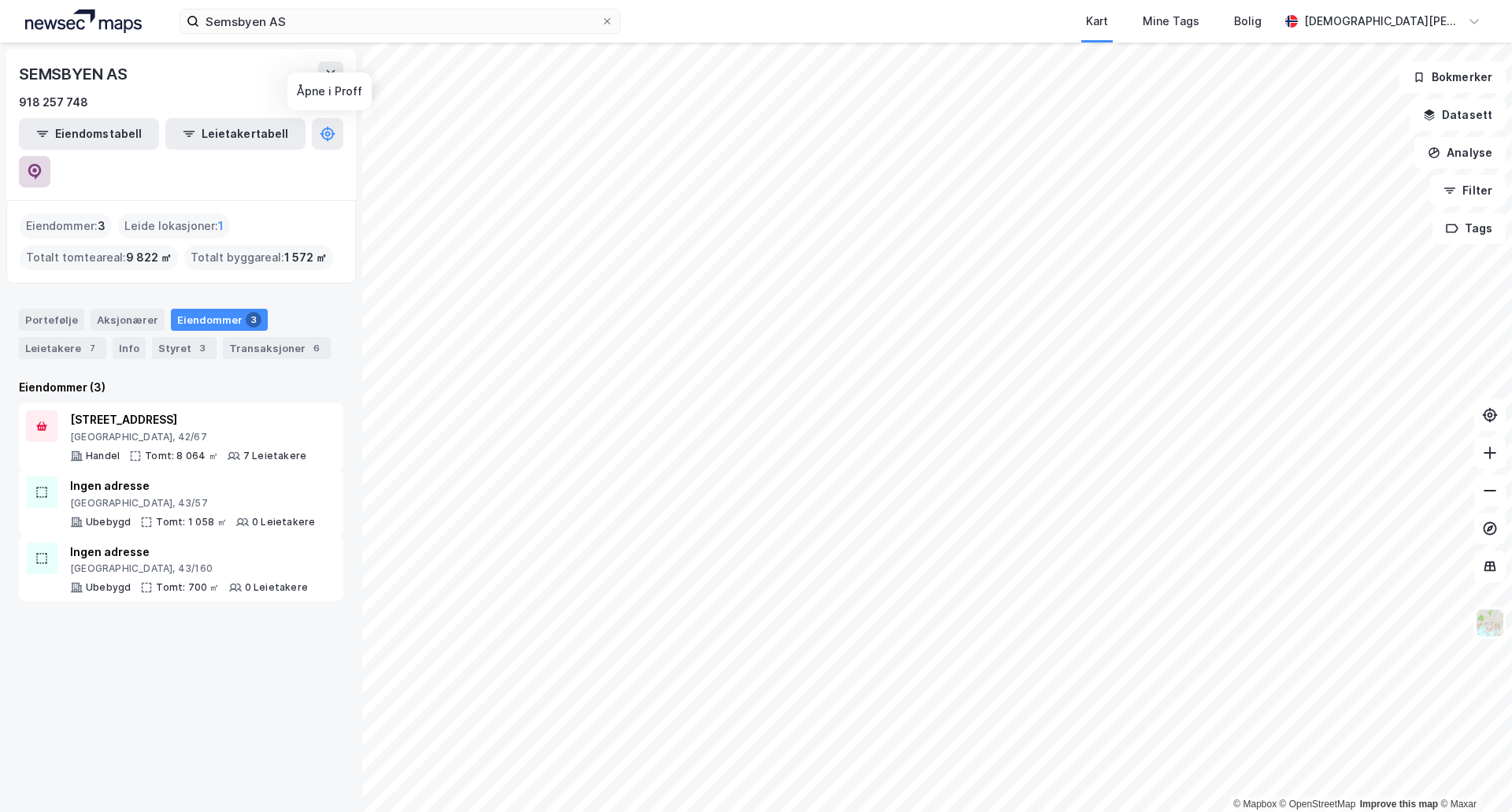
click at [43, 164] on icon at bounding box center [34, 172] width 16 height 16
click at [251, 28] on input "Semsbyen AS" at bounding box center [399, 21] width 401 height 24
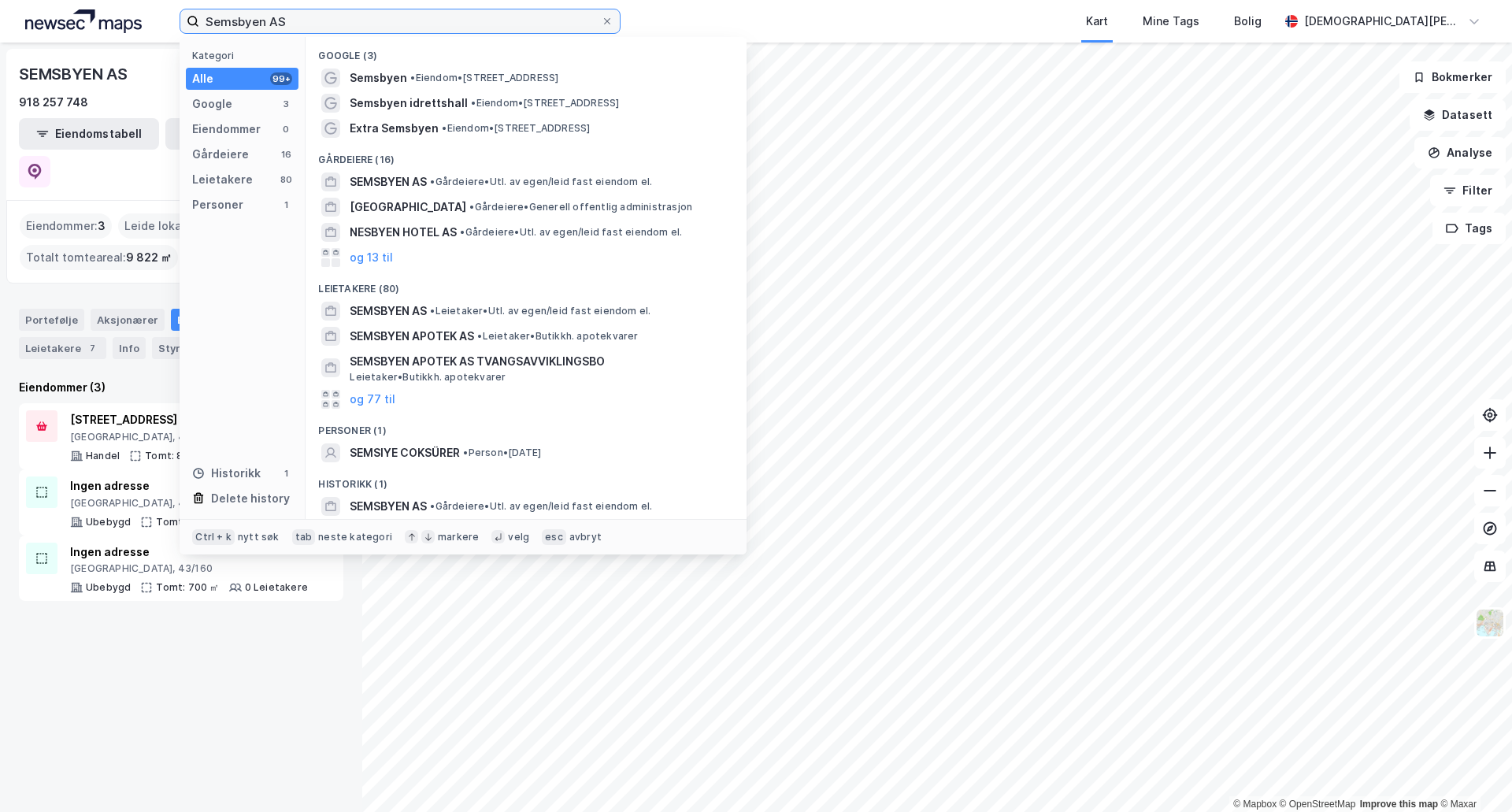
click at [251, 28] on input "Semsbyen AS" at bounding box center [399, 21] width 401 height 24
paste input "[STREET_ADDRESS]"
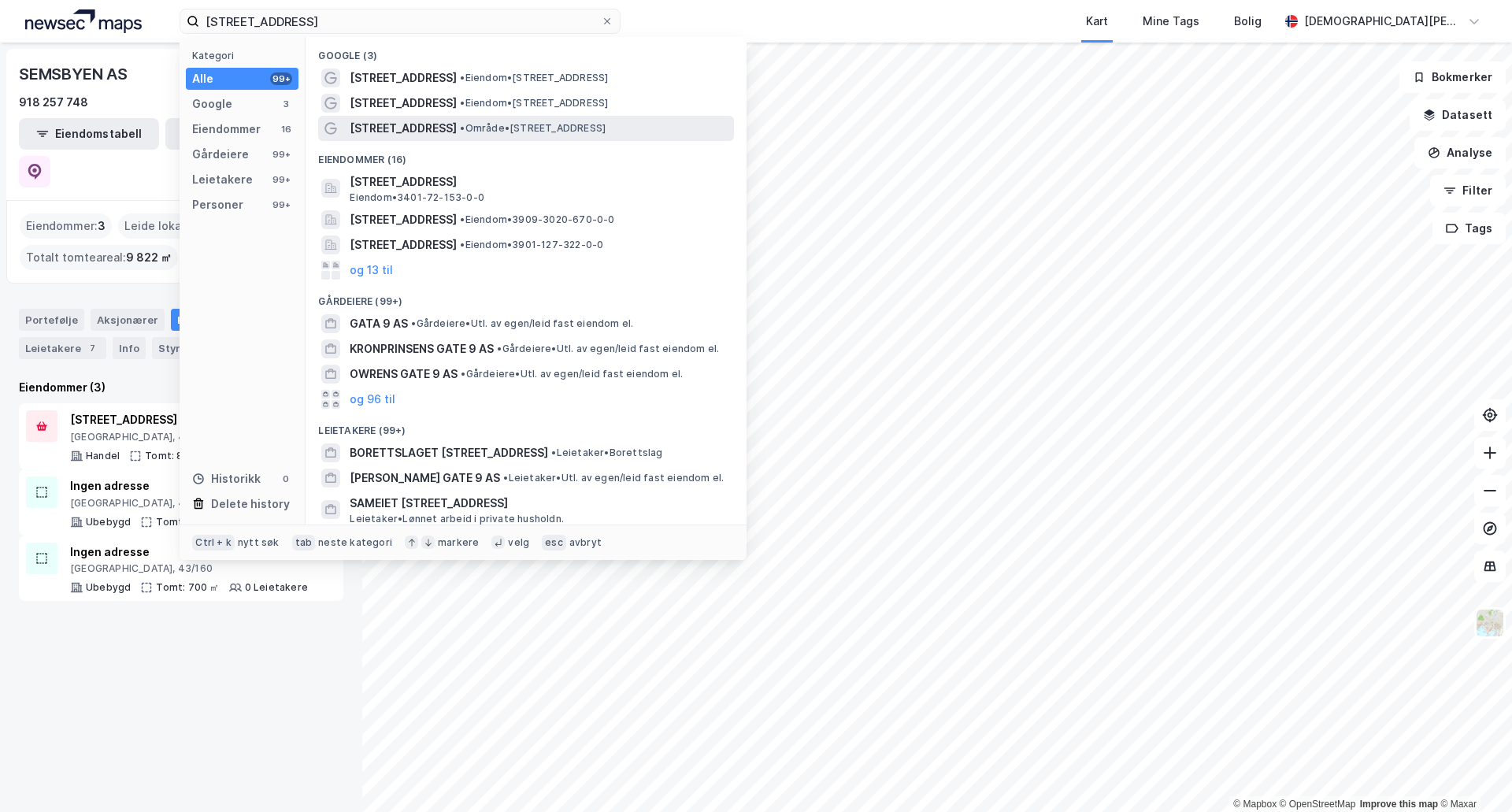
click at [501, 120] on div "[STREET_ADDRESS] • Område • [STREET_ADDRESS]" at bounding box center [540, 128] width 381 height 19
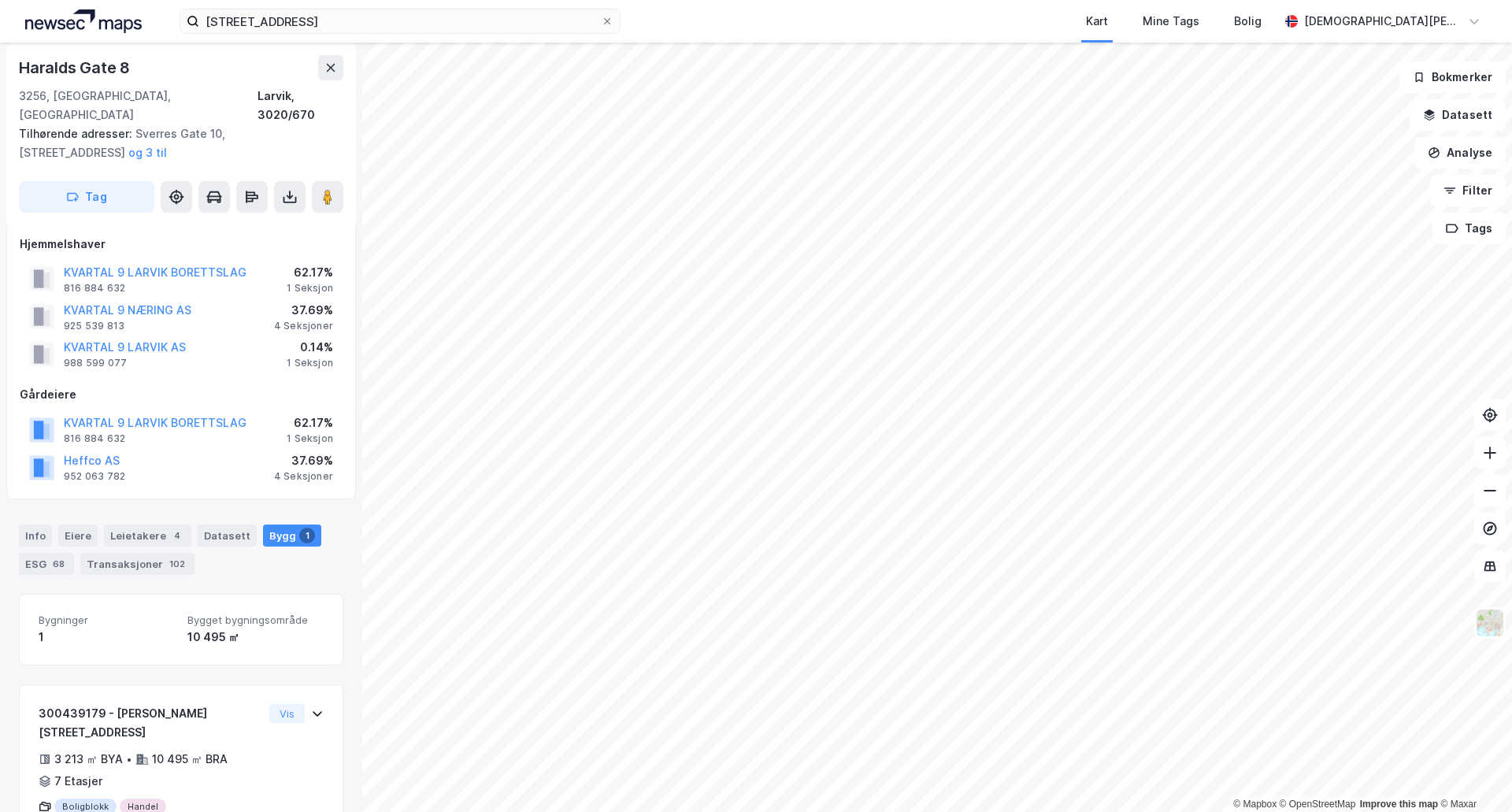
scroll to position [40, 0]
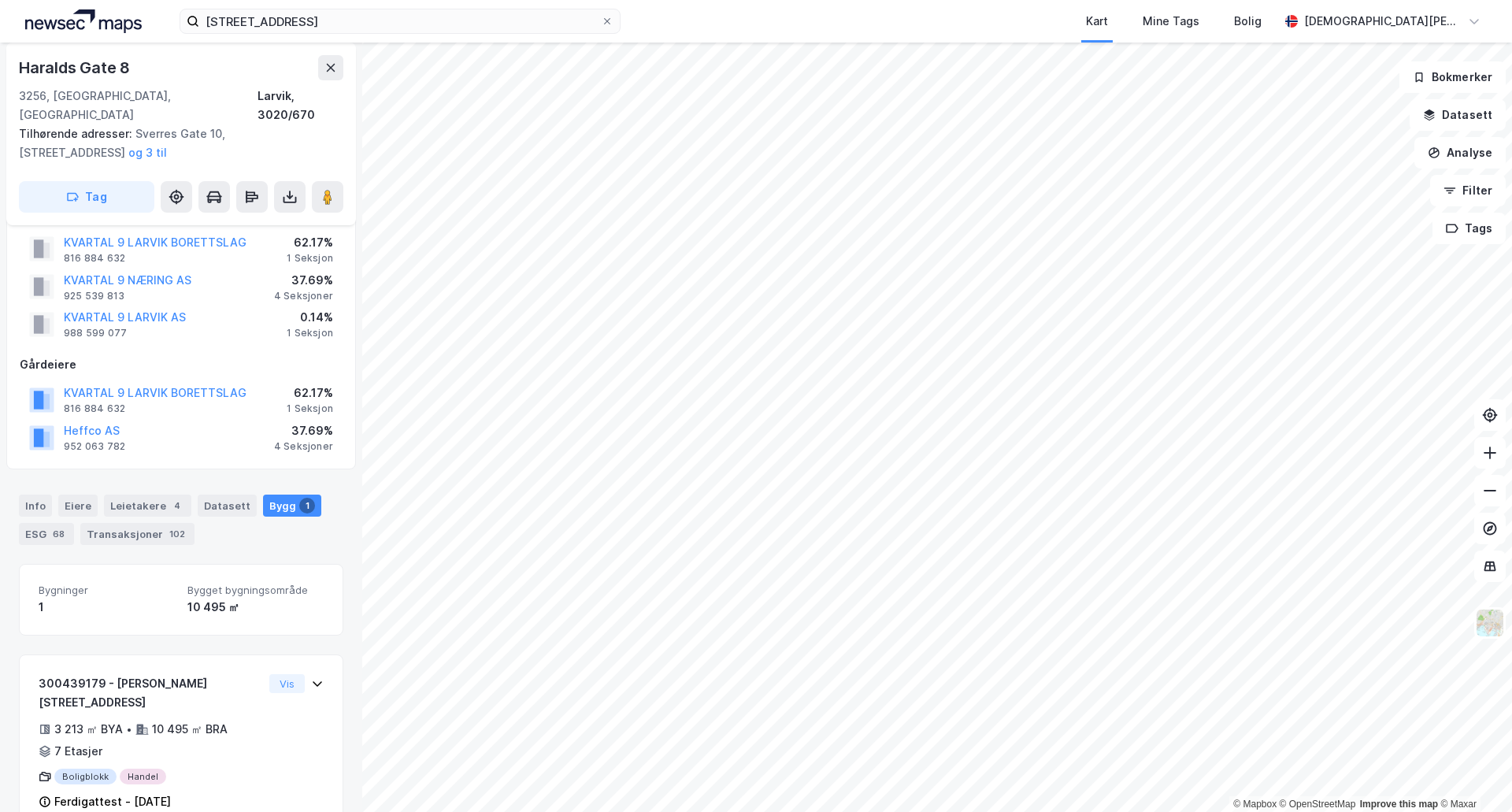
click at [160, 271] on div "KVARTAL 9 NÆRING AS" at bounding box center [128, 280] width 128 height 19
click at [0, 0] on button "KVARTAL 9 NÆRING AS" at bounding box center [0, 0] width 0 height 0
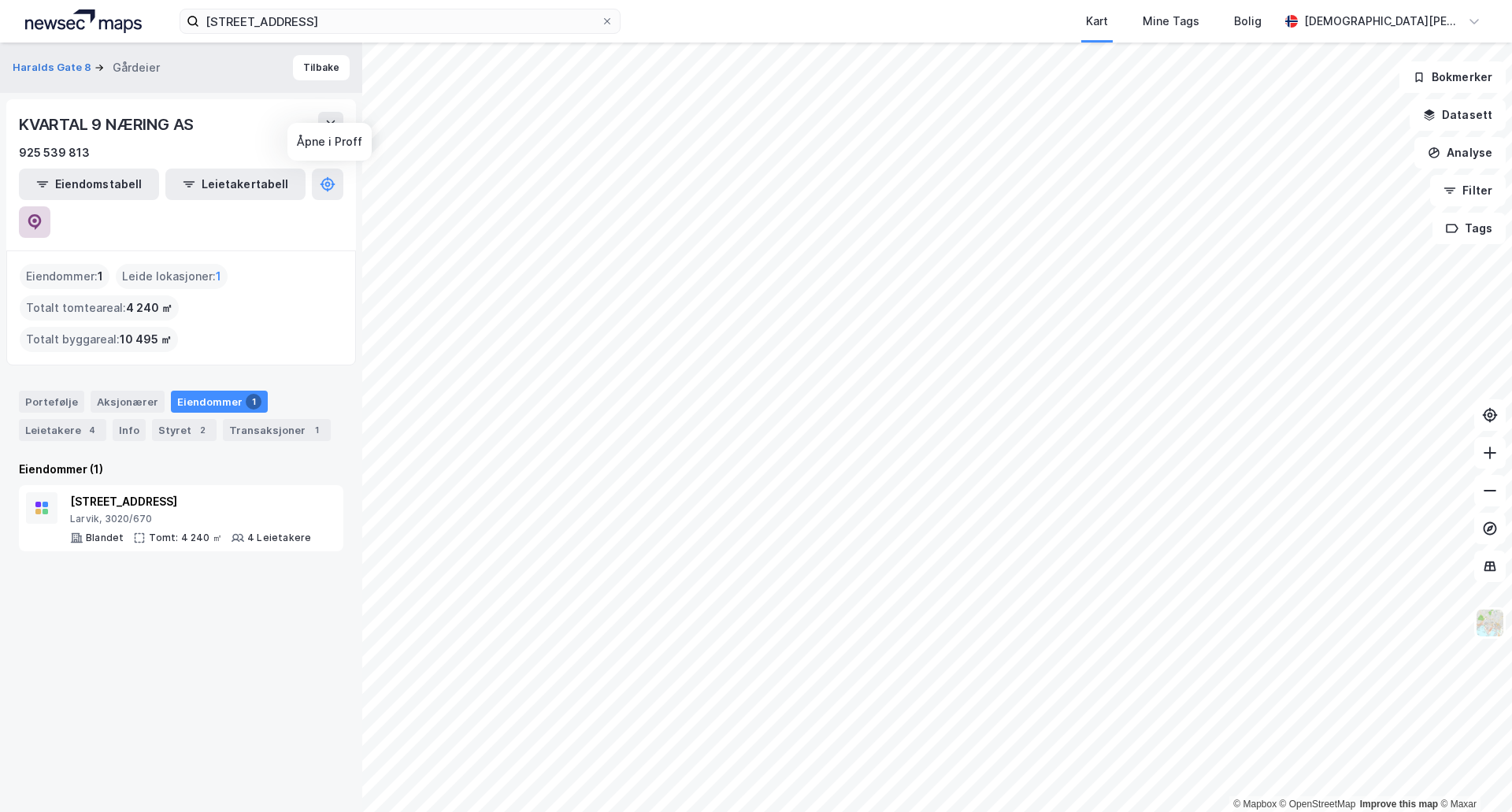
click at [43, 214] on icon at bounding box center [34, 222] width 16 height 16
click at [425, 18] on input "[STREET_ADDRESS]" at bounding box center [399, 21] width 401 height 24
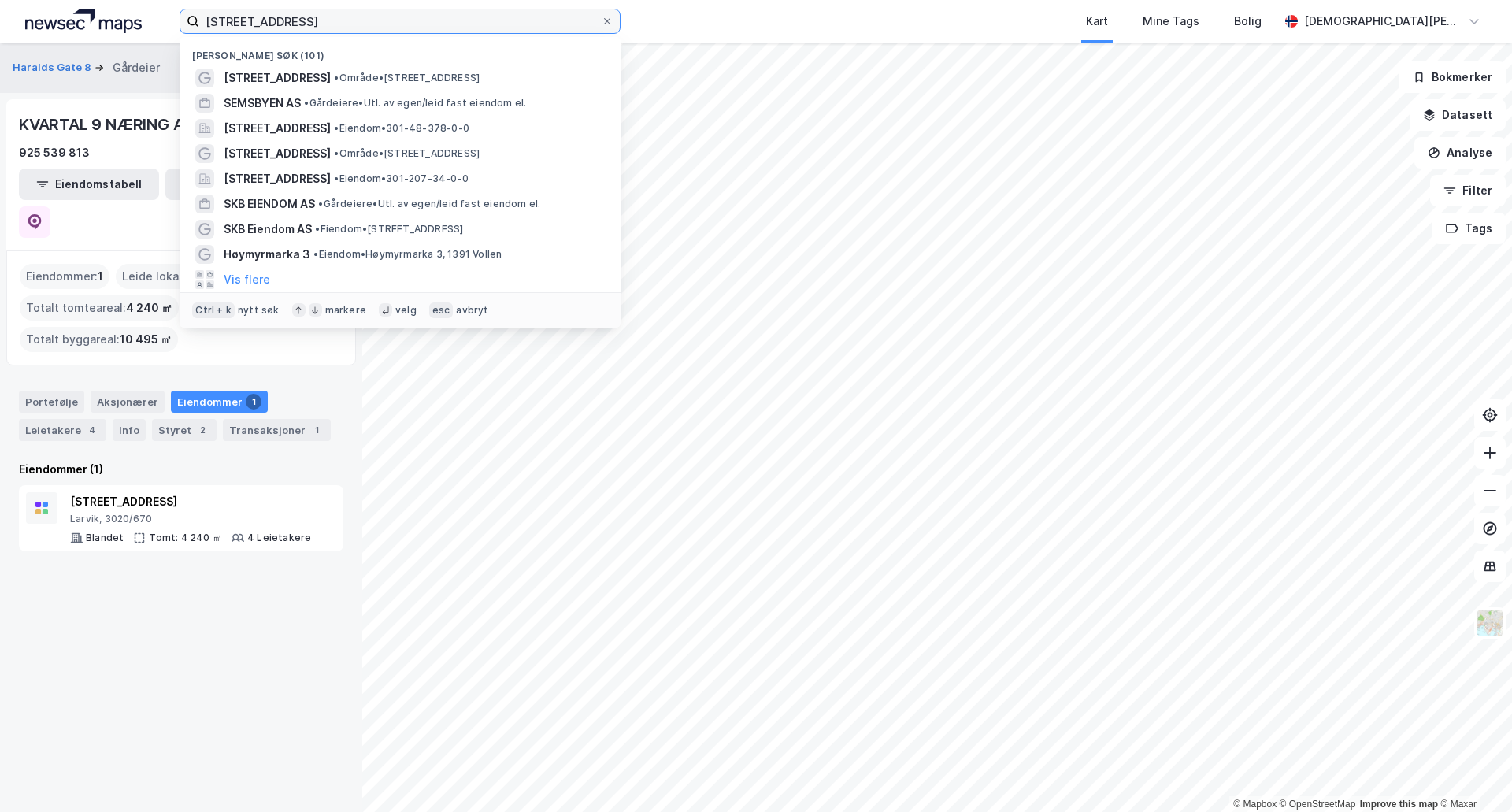
click at [425, 18] on input "[STREET_ADDRESS]" at bounding box center [399, 21] width 401 height 24
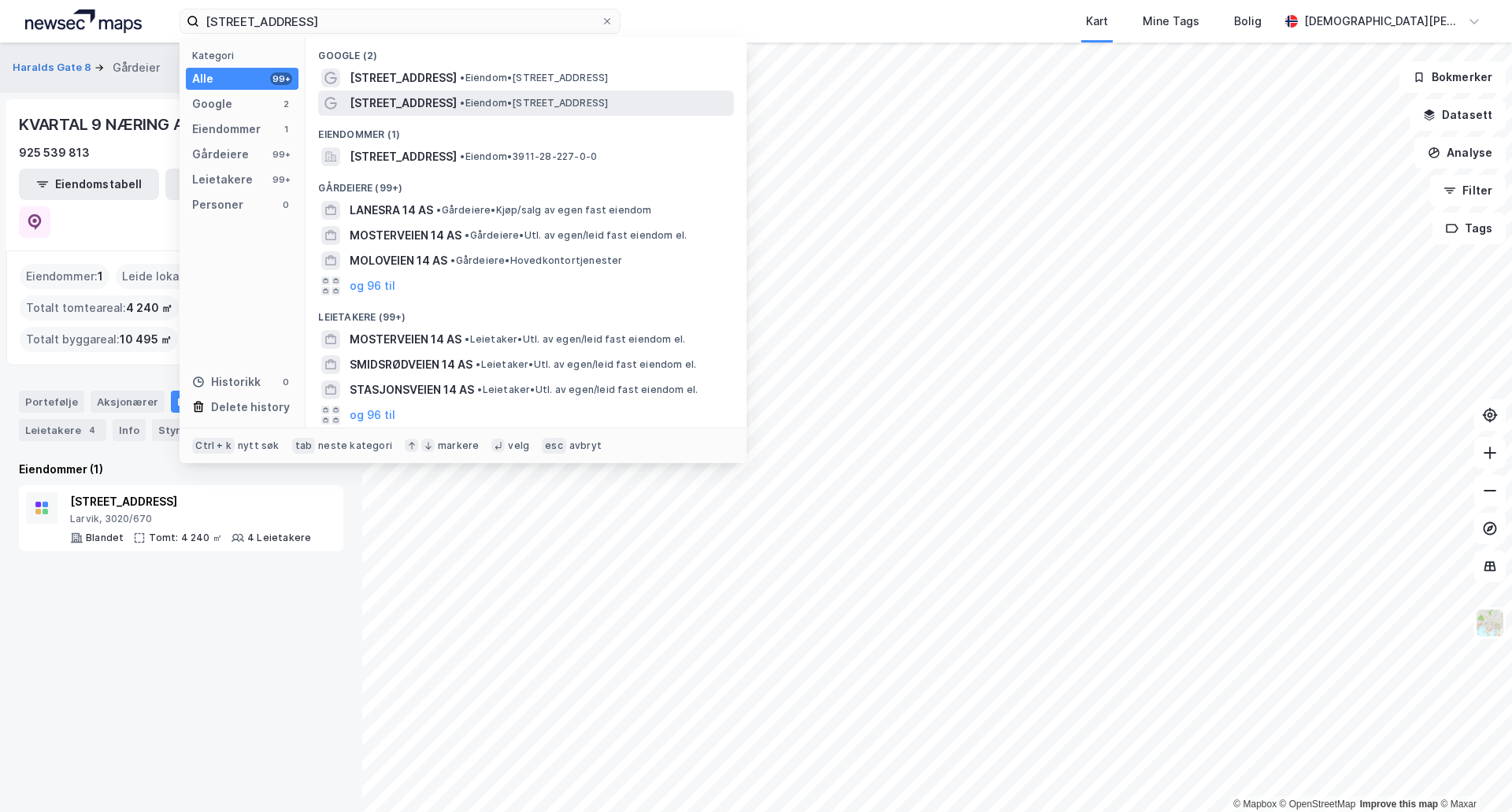
click at [609, 91] on div "[STREET_ADDRESS] • Eiendom • [STREET_ADDRESS]" at bounding box center [526, 103] width 416 height 26
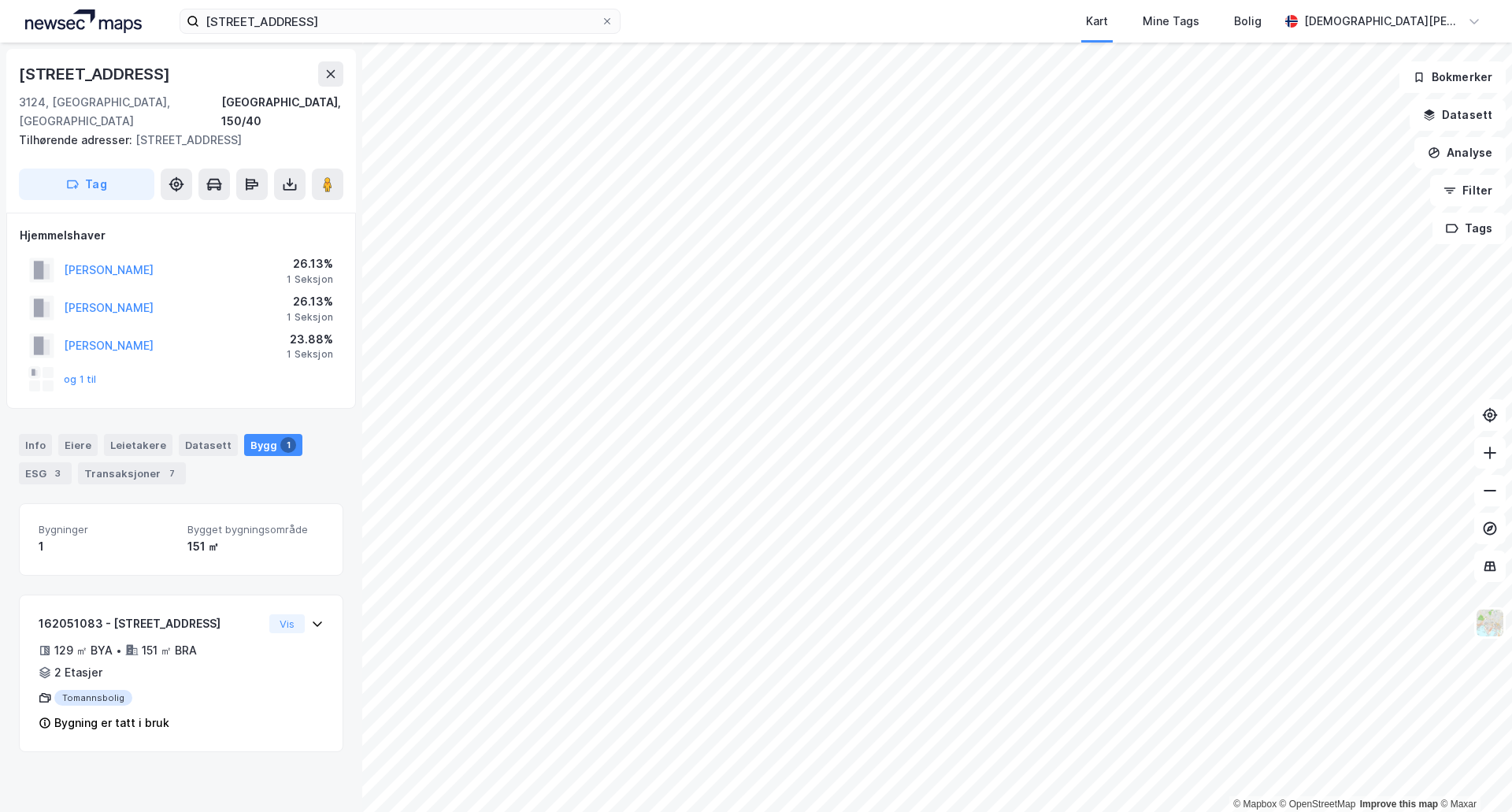
click at [1036, 36] on div "steinklossveien 14 Kart Mine Tags Bolig [PERSON_NAME] © Mapbox © OpenStreetMap …" at bounding box center [756, 406] width 1512 height 812
click at [852, 811] on html "steinklossveien 14 Kart Mine Tags Bolig [PERSON_NAME] © Mapbox © OpenStreetMap …" at bounding box center [756, 406] width 1512 height 812
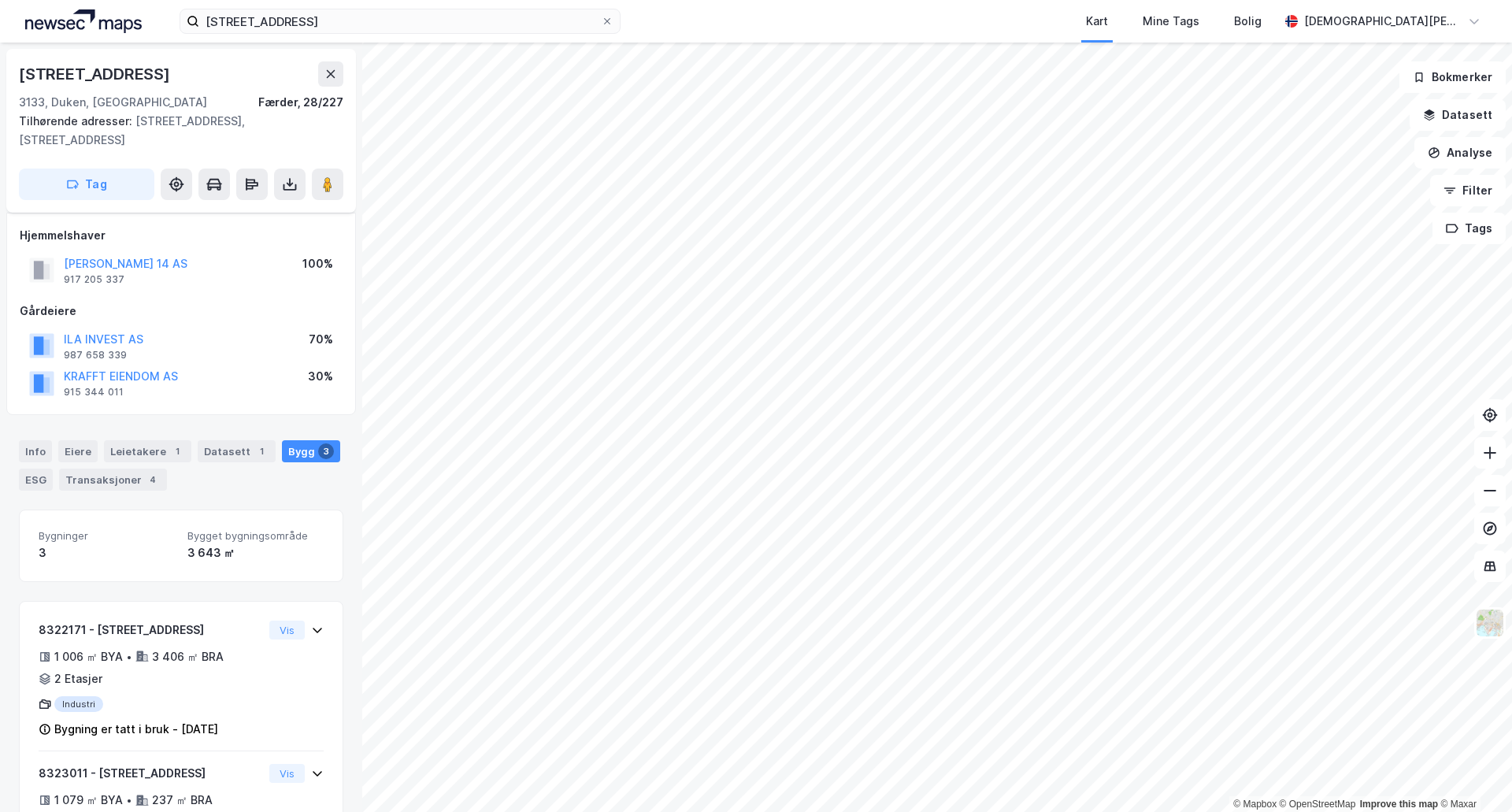
scroll to position [40, 0]
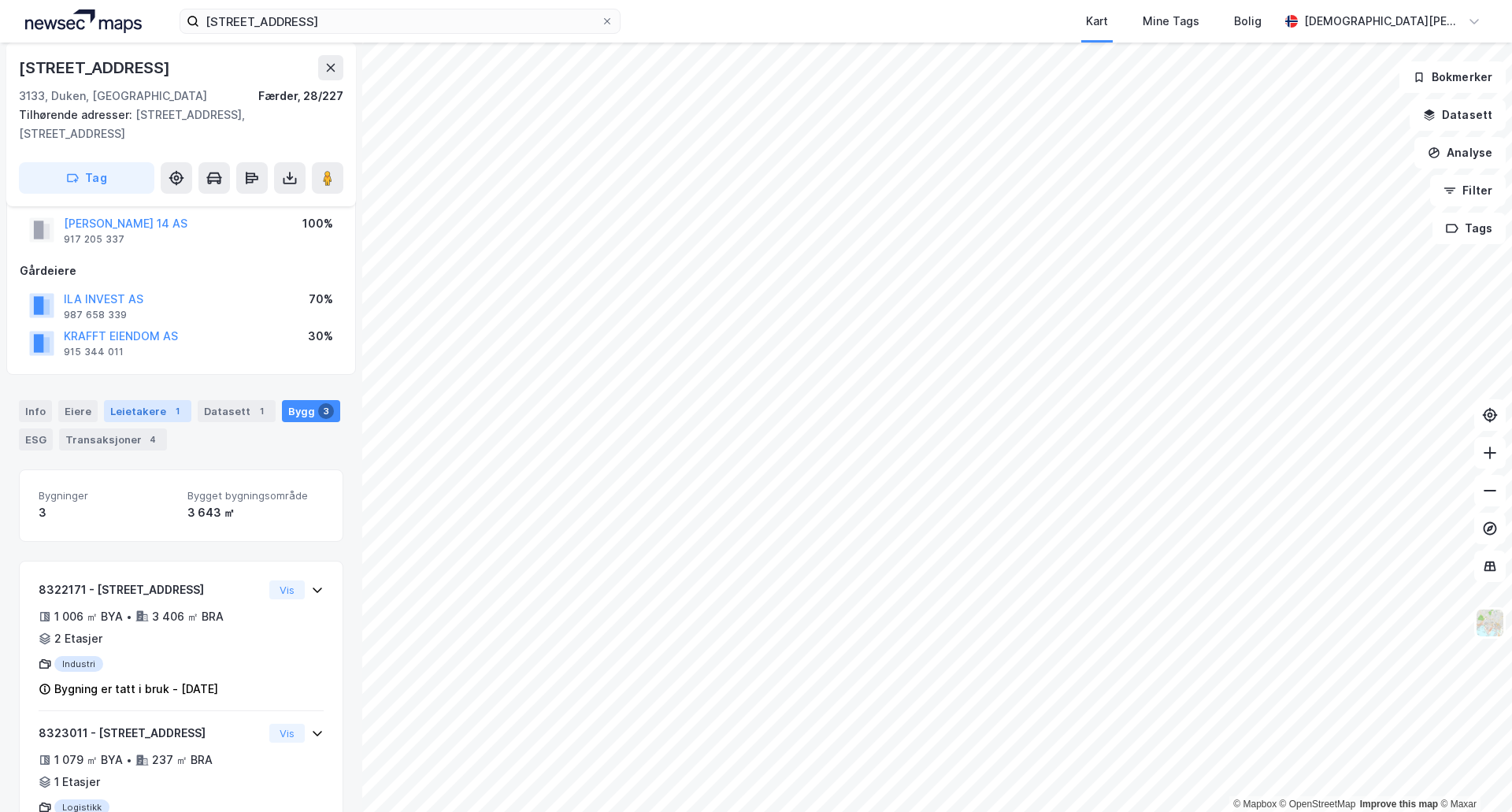
click at [158, 401] on div "Leietakere 1" at bounding box center [148, 411] width 88 height 22
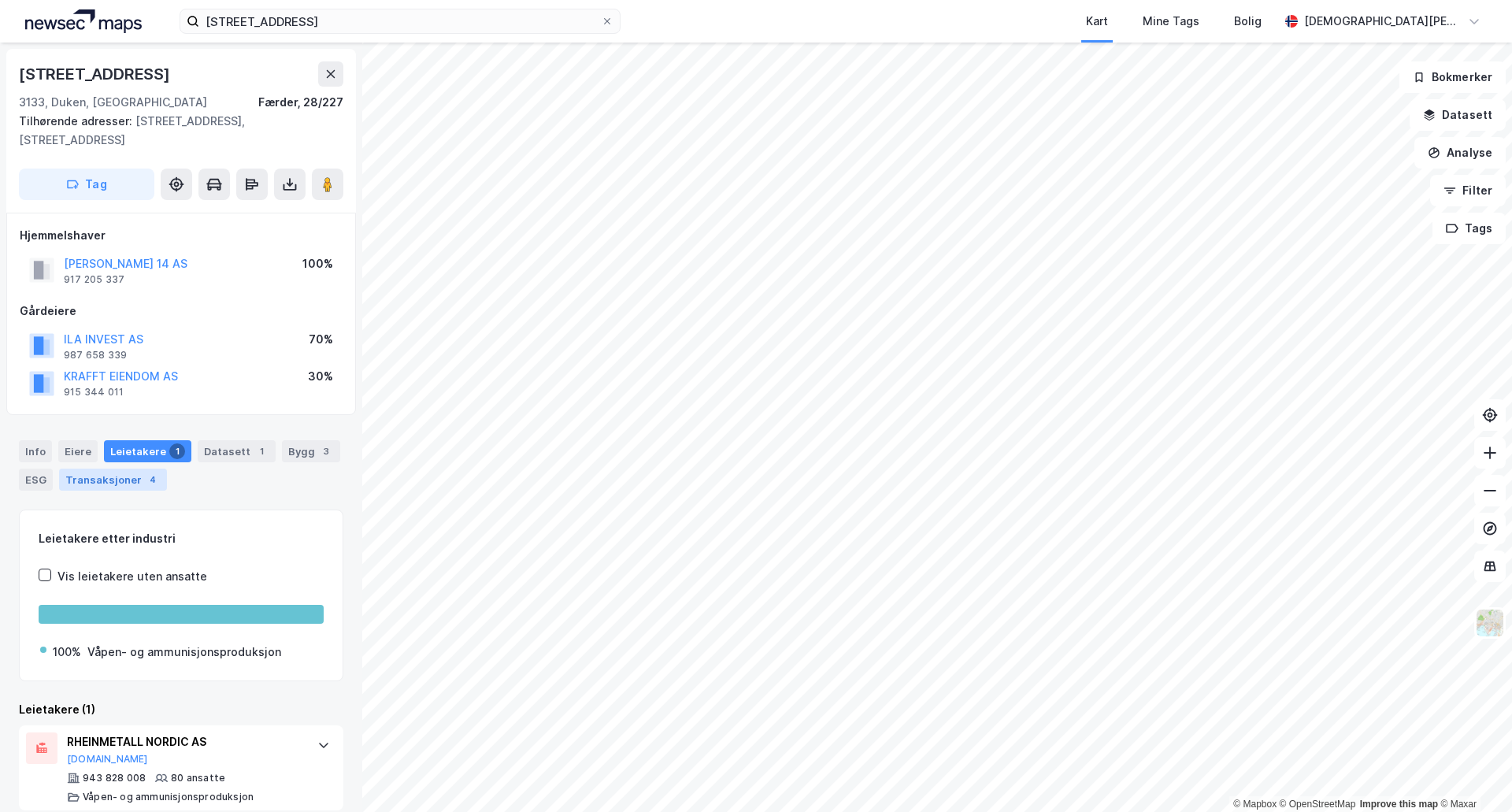
click at [153, 476] on div "4" at bounding box center [152, 479] width 16 height 16
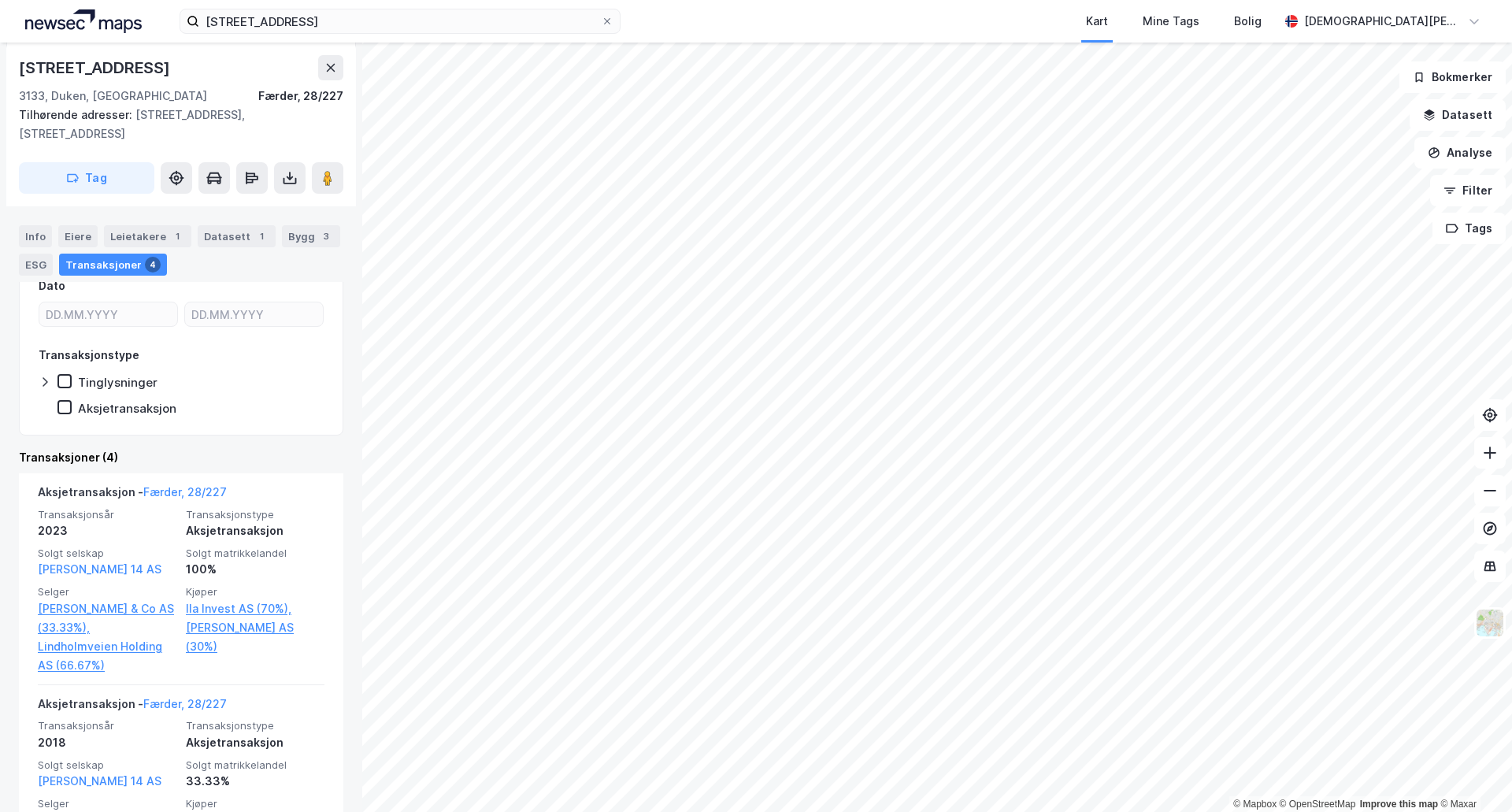
scroll to position [394, 0]
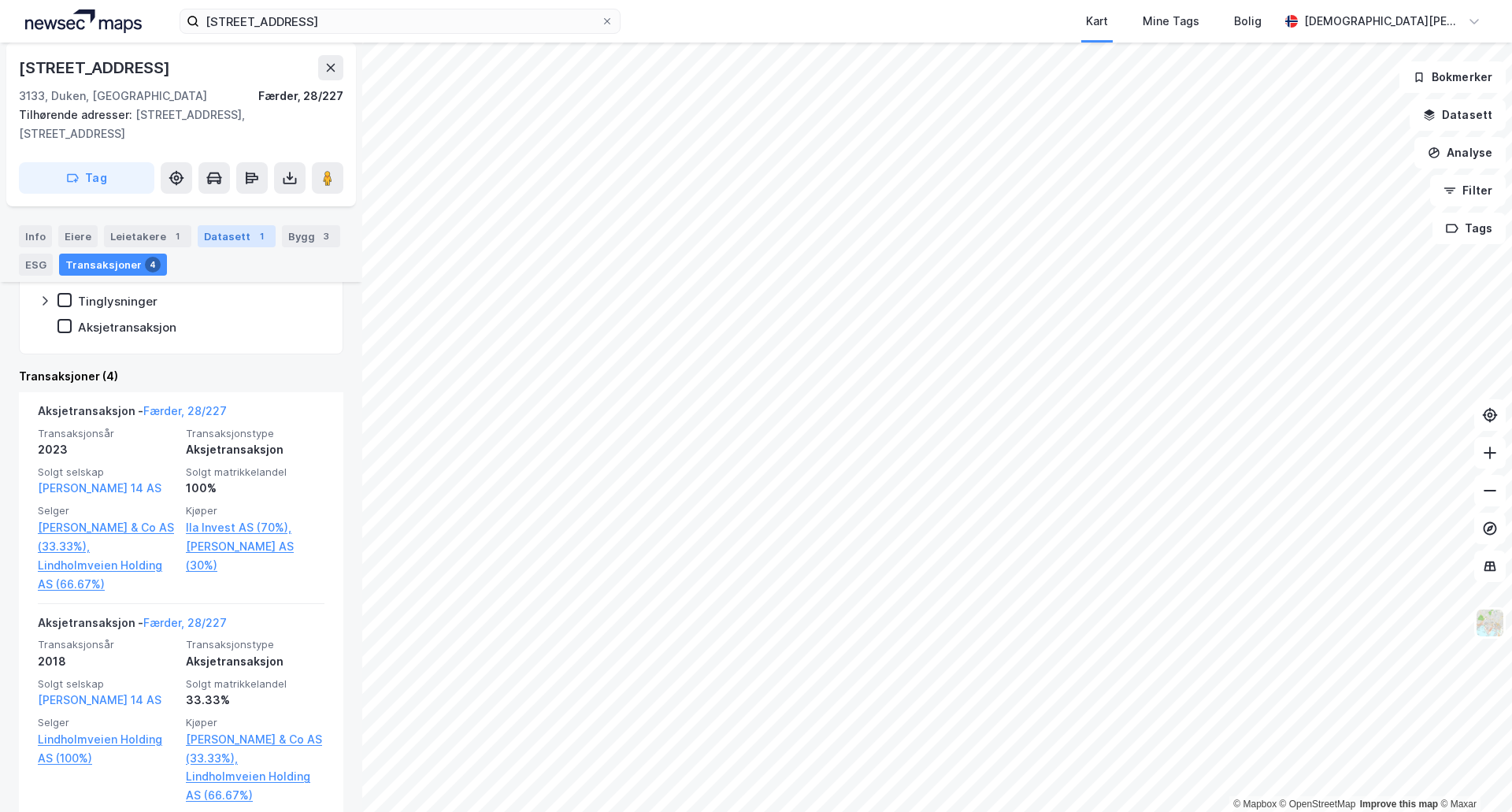
click at [223, 232] on div "Datasett 1" at bounding box center [236, 236] width 78 height 22
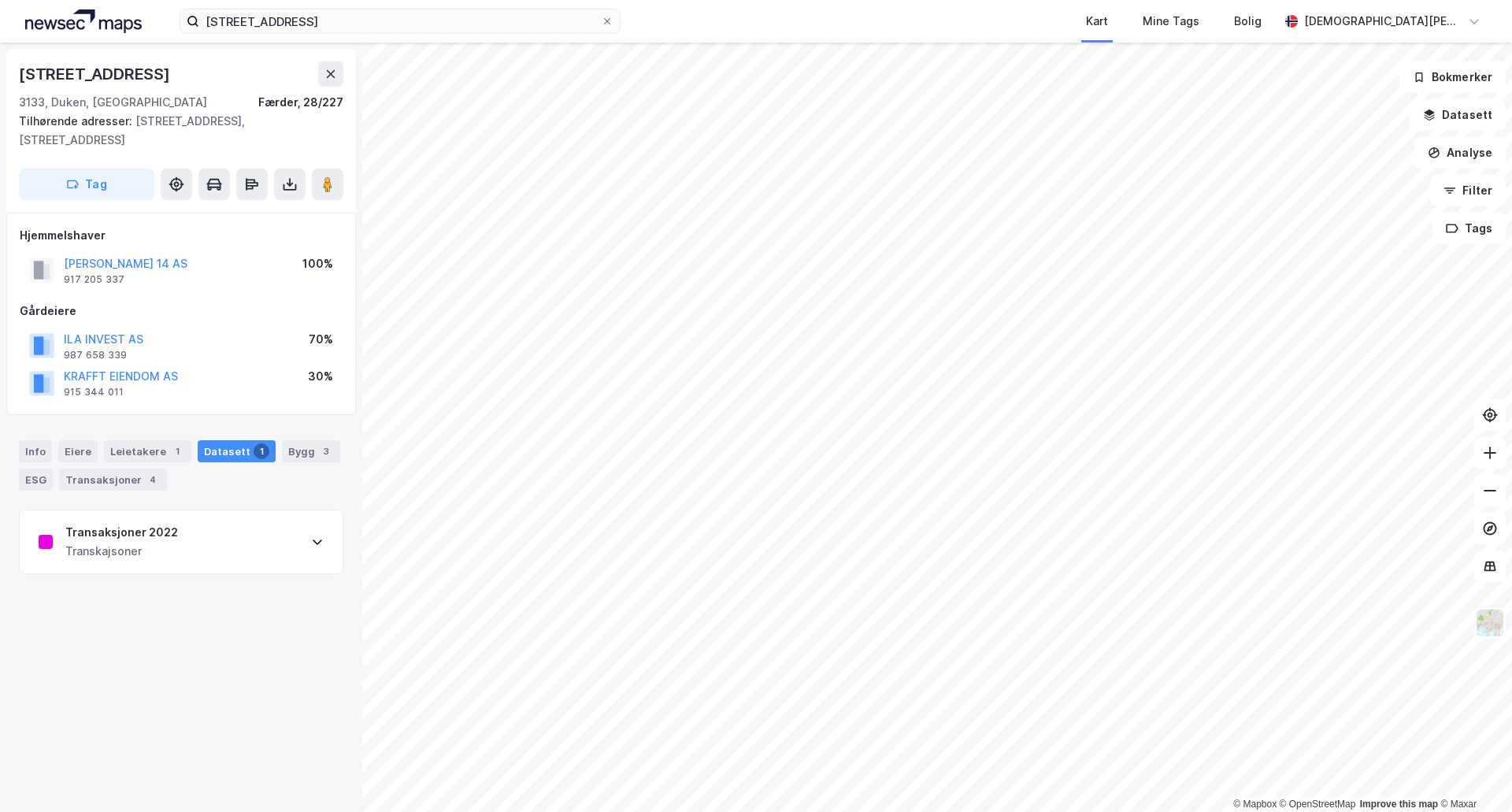
click at [207, 550] on div "Transaksjoner 2022 Transkajsoner" at bounding box center [181, 542] width 323 height 63
click at [233, 545] on div "Transaksjoner 2022 Transkajsoner" at bounding box center [181, 542] width 323 height 63
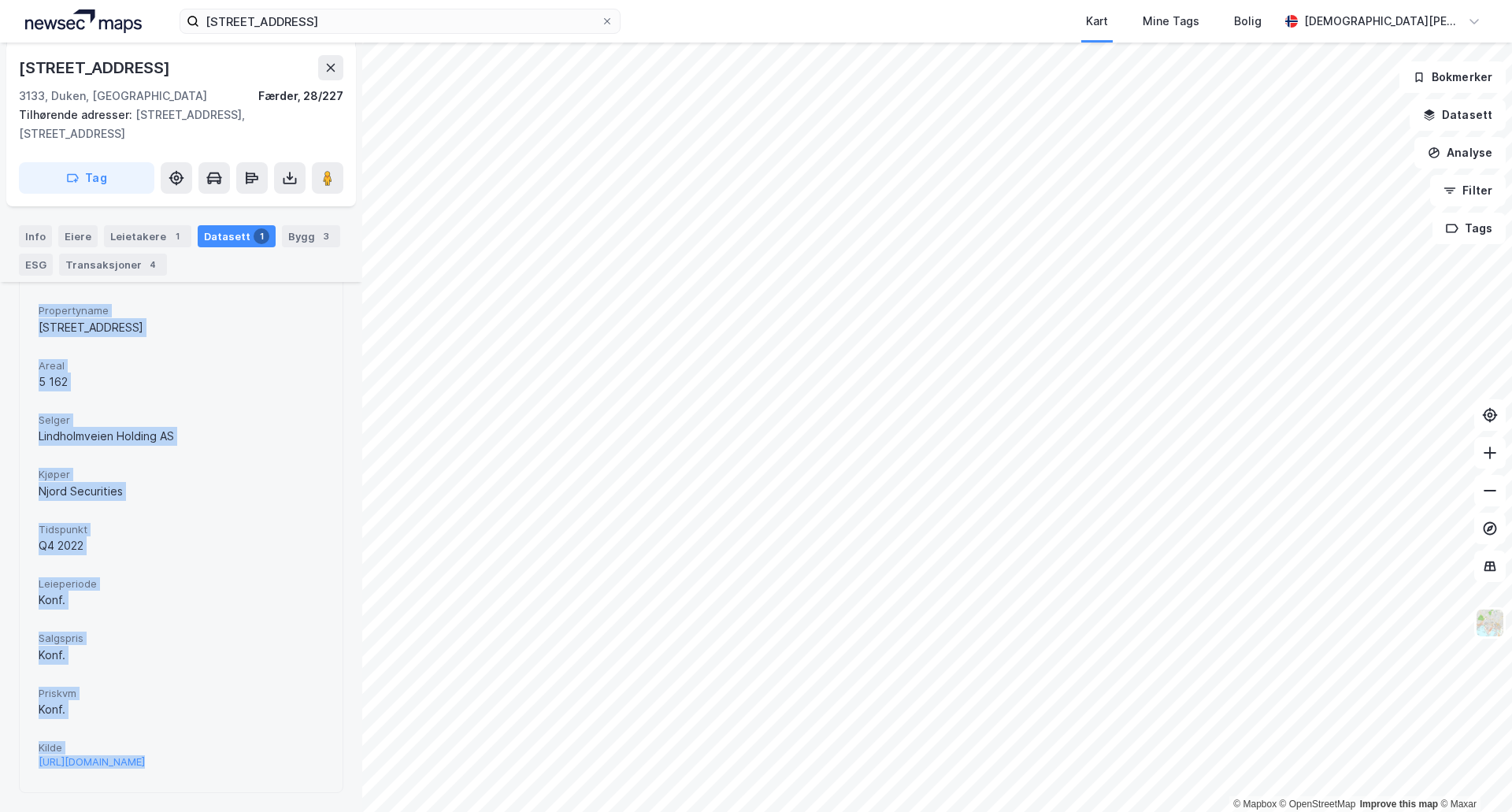
click at [241, 535] on div "Propertyname Steinklossveien 14 Areal 5 162 [PERSON_NAME] Holding AS Kjøper Njo…" at bounding box center [181, 536] width 285 height 474
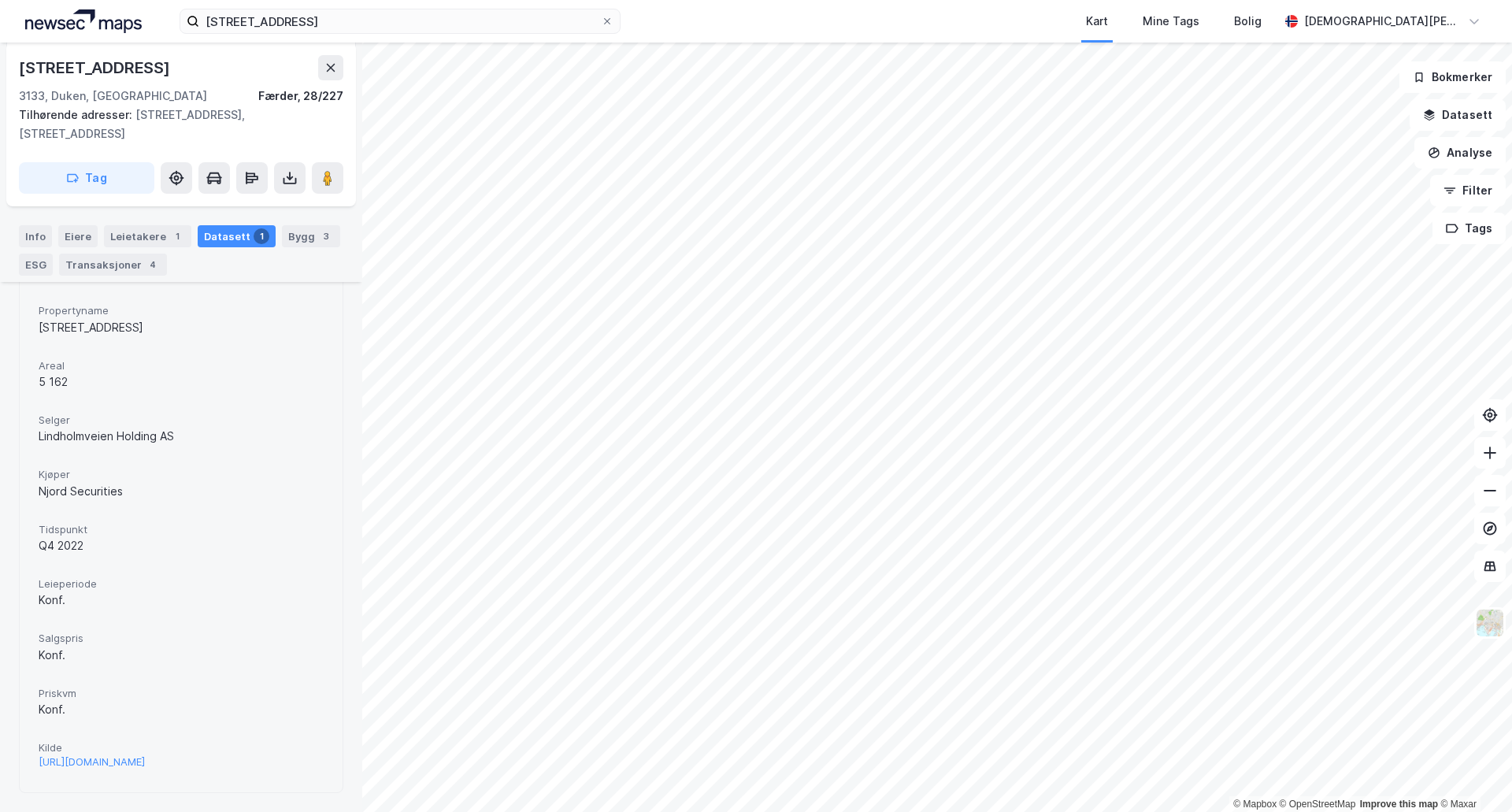
scroll to position [0, 0]
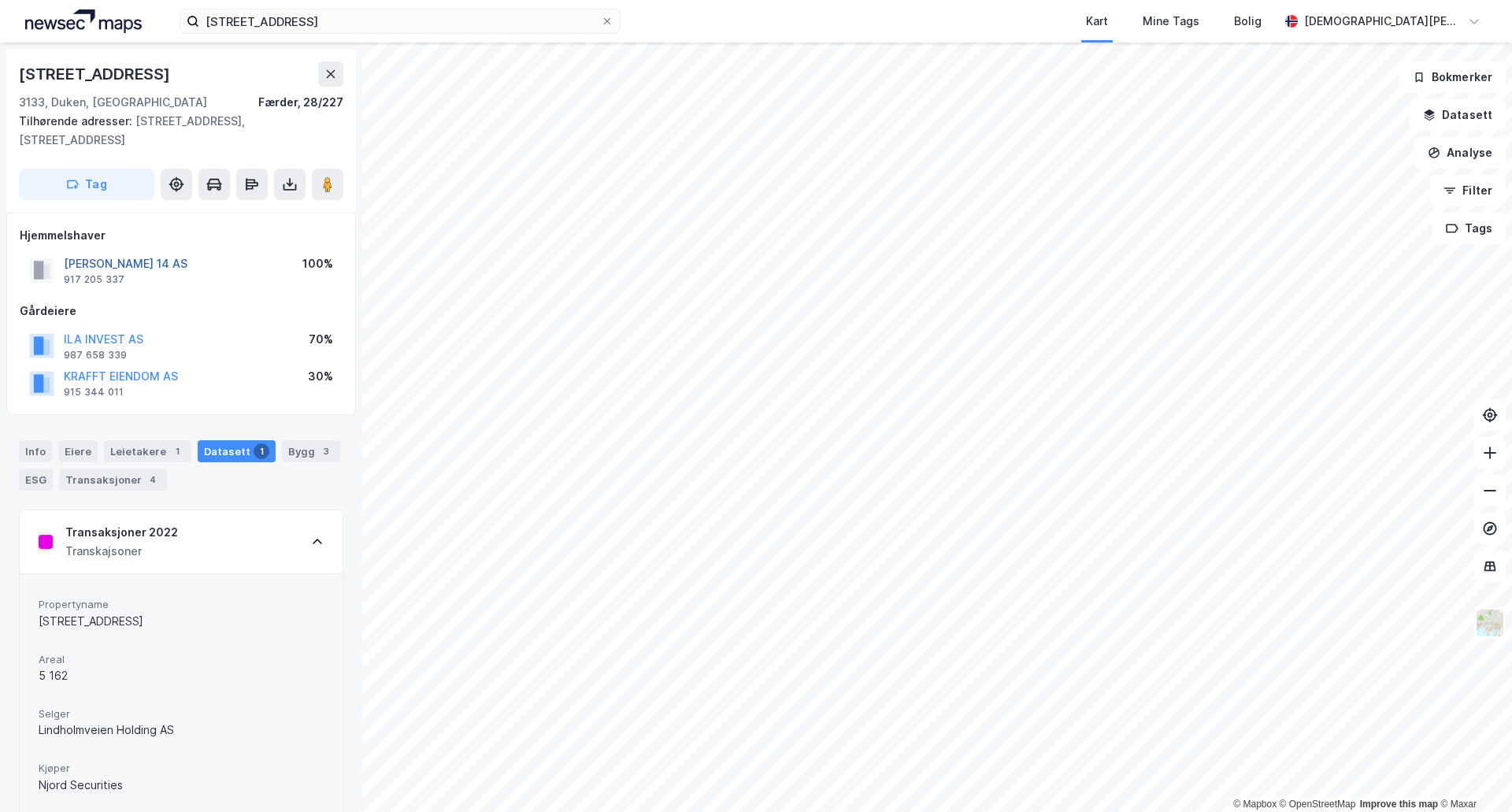
click at [0, 0] on button "[PERSON_NAME] 14 AS" at bounding box center [0, 0] width 0 height 0
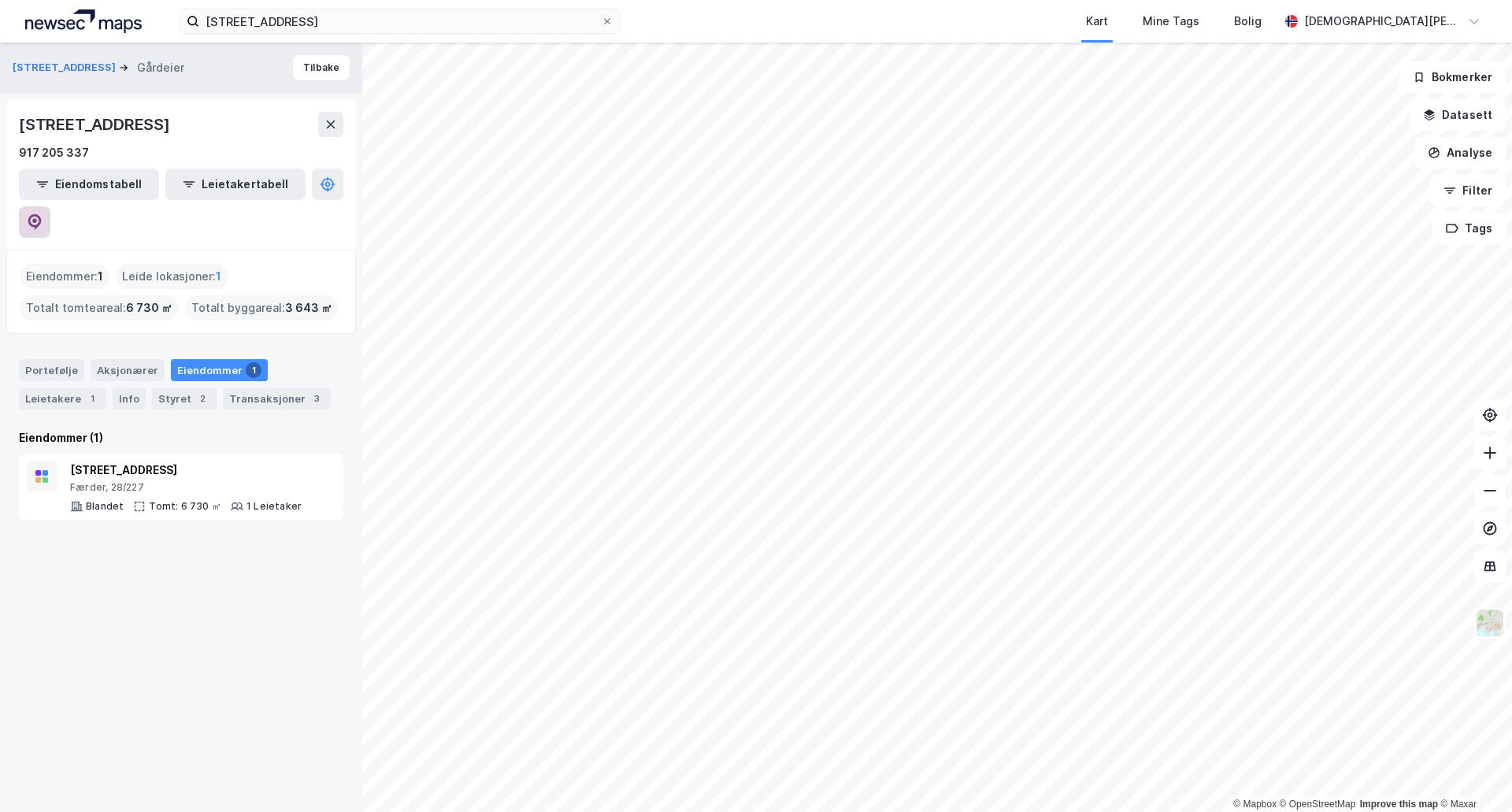
click at [50, 206] on button at bounding box center [35, 222] width 32 height 32
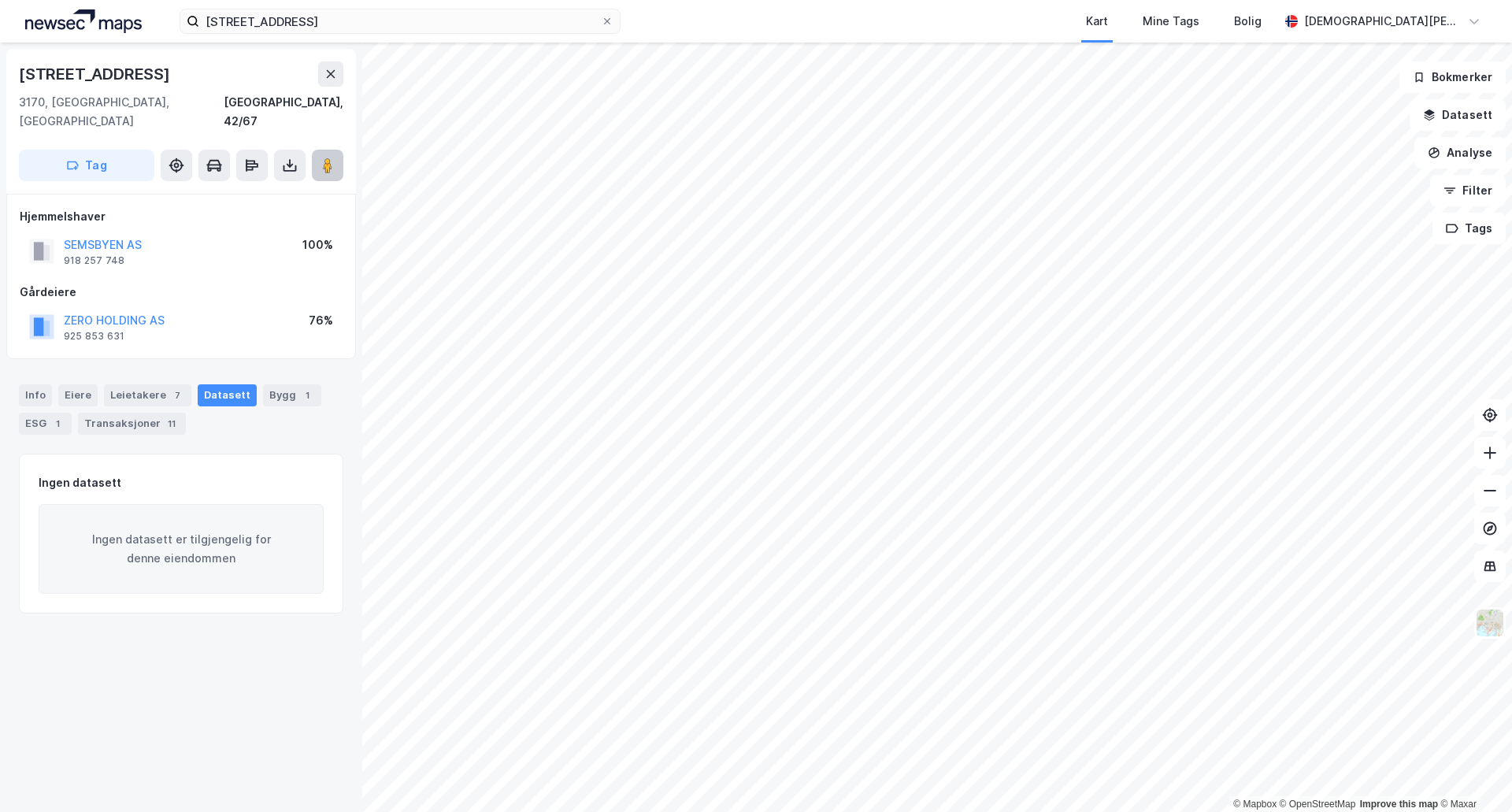
click at [320, 156] on button at bounding box center [327, 165] width 32 height 32
click at [16, 380] on div "Info [PERSON_NAME] 7 Datasett Bygg 1 ESG 1 Transaksjoner 11" at bounding box center [181, 403] width 362 height 76
click at [22, 384] on div "Info" at bounding box center [36, 395] width 33 height 22
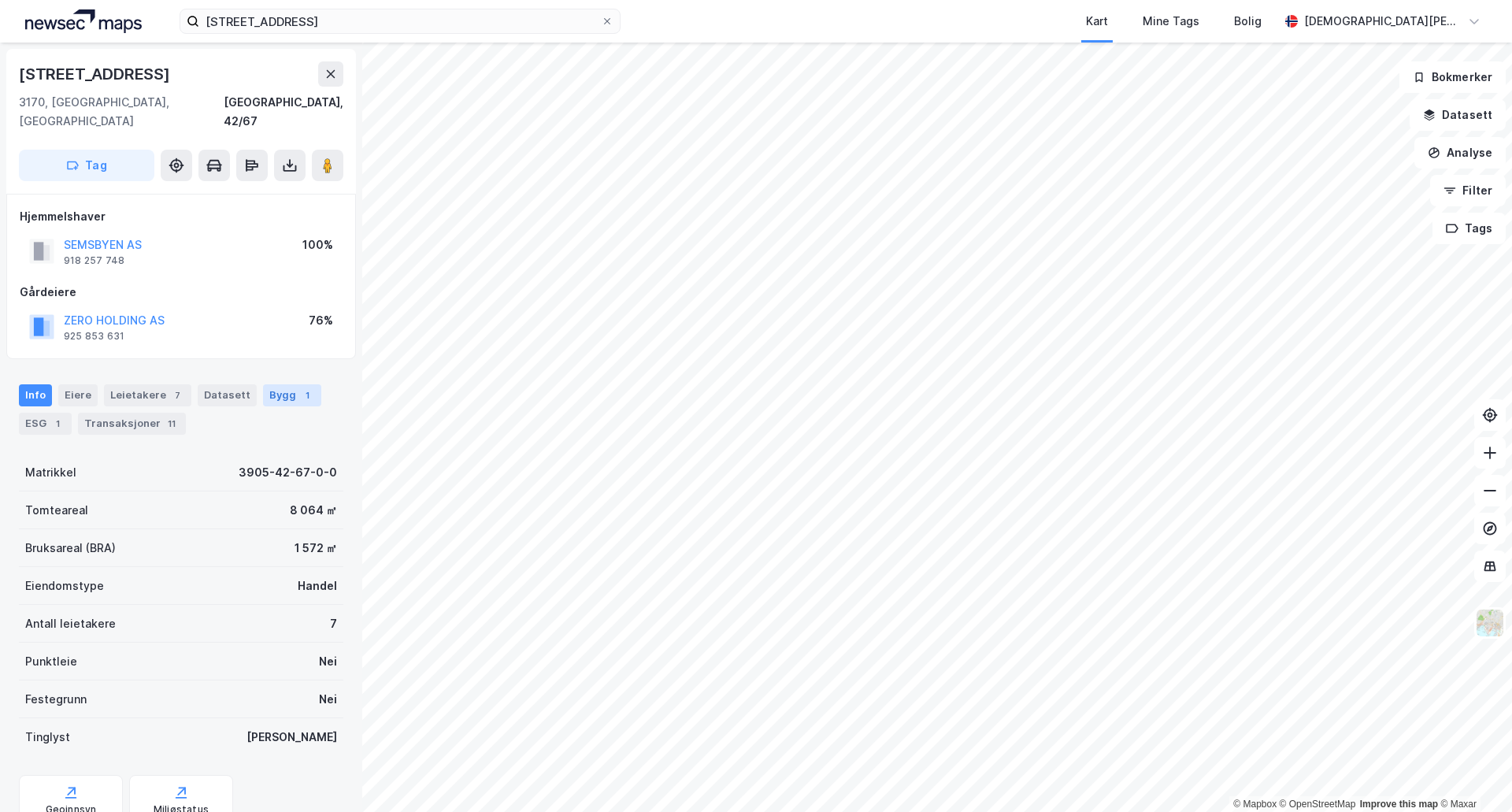
click at [284, 384] on div "Bygg 1" at bounding box center [292, 395] width 58 height 22
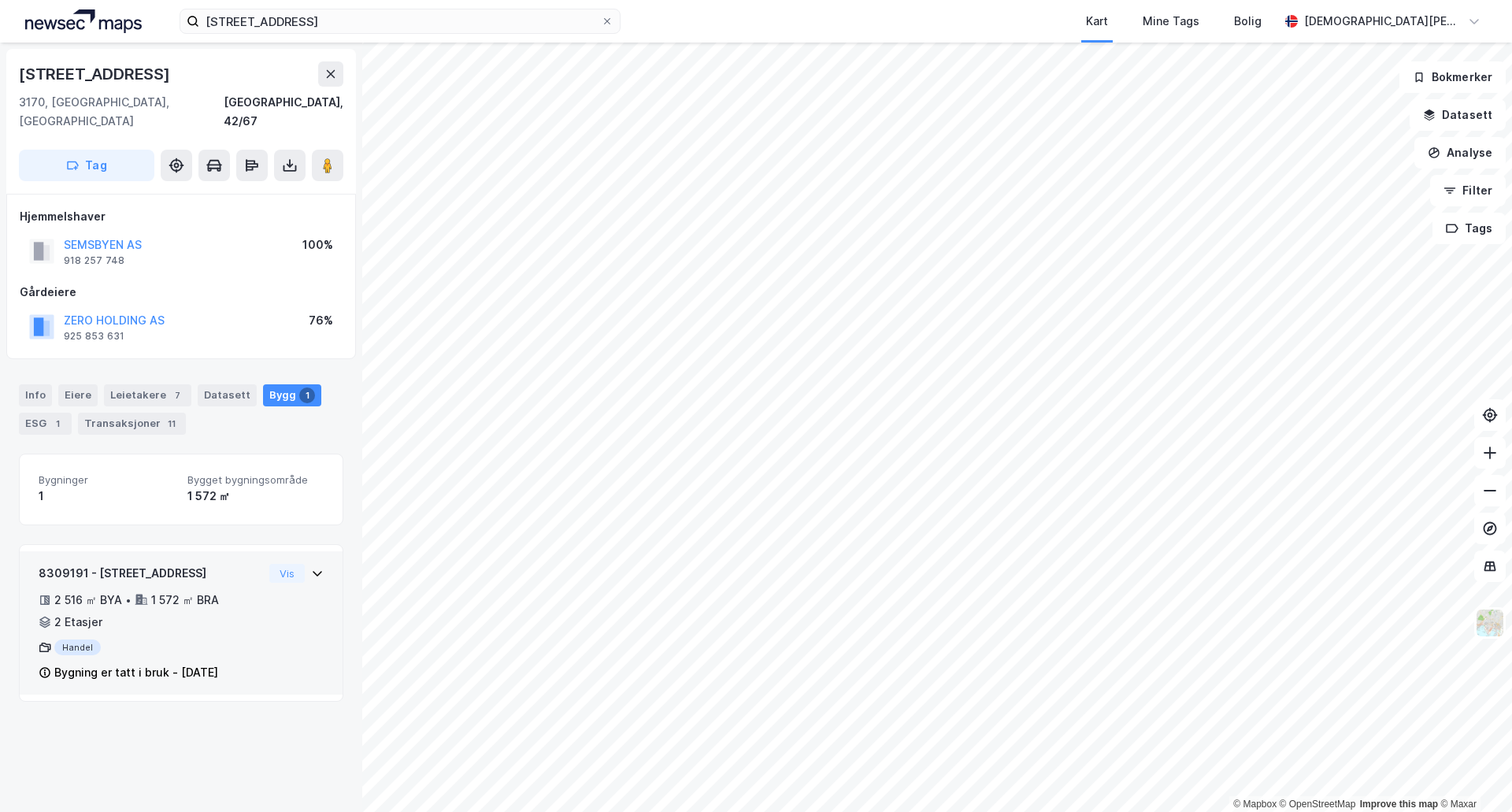
click at [285, 646] on div "8309191 - Semsbyveien 81 2 516 ㎡ BYA • 1 572 ㎡ BRA • 2 Etasjer Handel Bygning e…" at bounding box center [181, 629] width 285 height 130
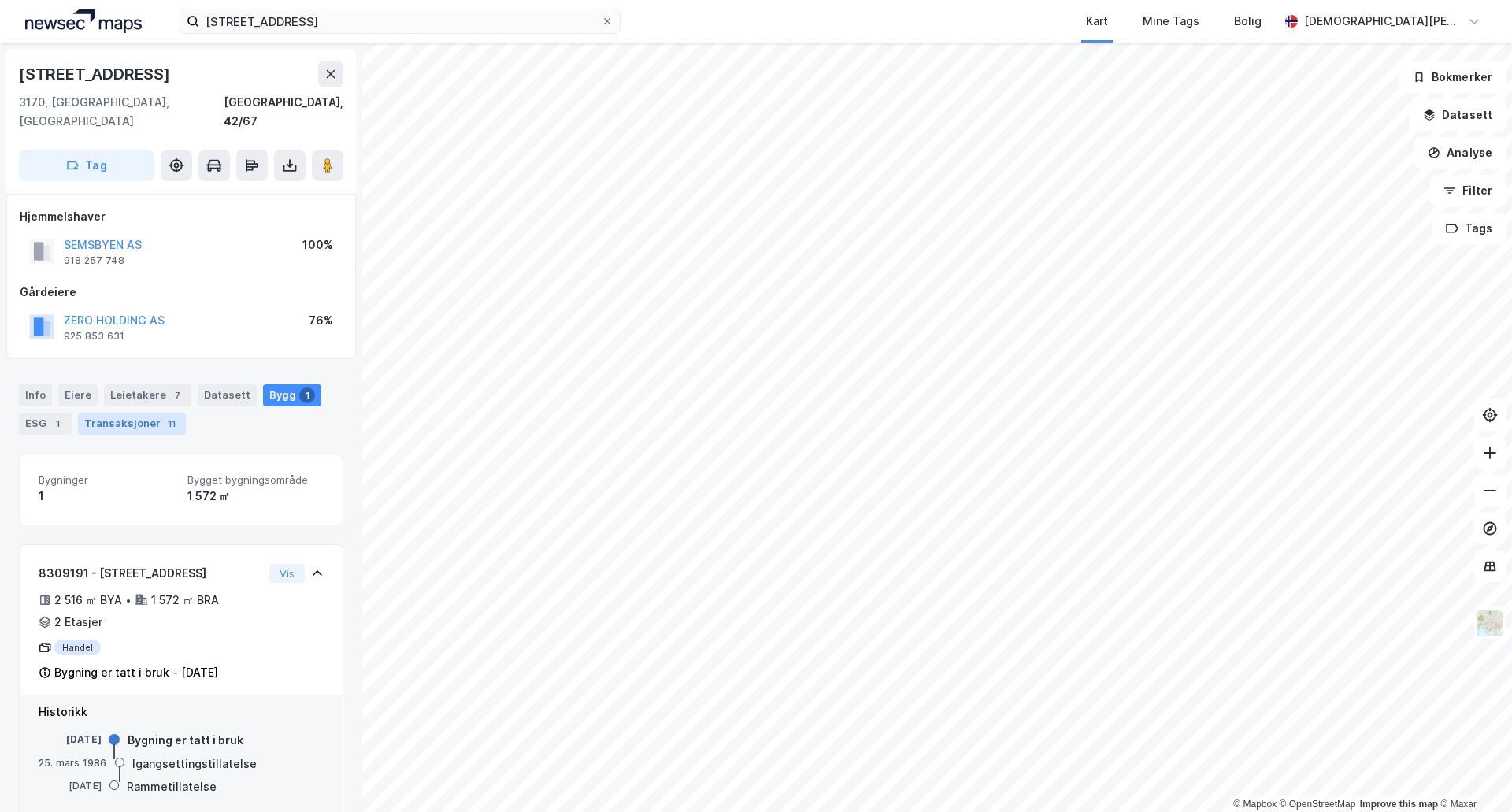
click at [141, 413] on div "Transaksjoner 11" at bounding box center [131, 424] width 108 height 22
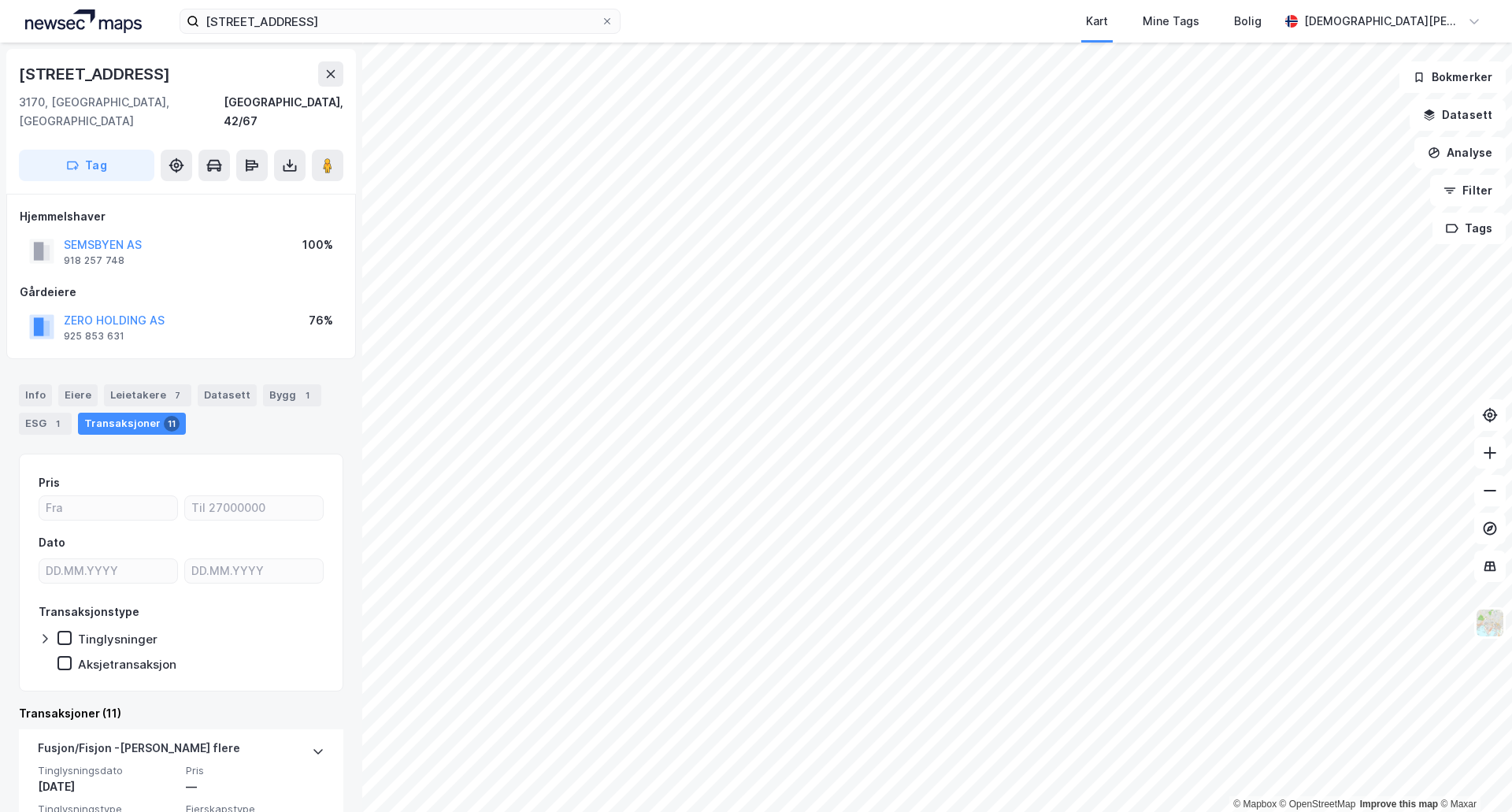
click at [48, 392] on div "Info [PERSON_NAME] 7 Datasett Bygg 1 ESG 1 Transaksjoner 11" at bounding box center [181, 409] width 325 height 50
click at [44, 413] on div "ESG 1" at bounding box center [46, 424] width 53 height 22
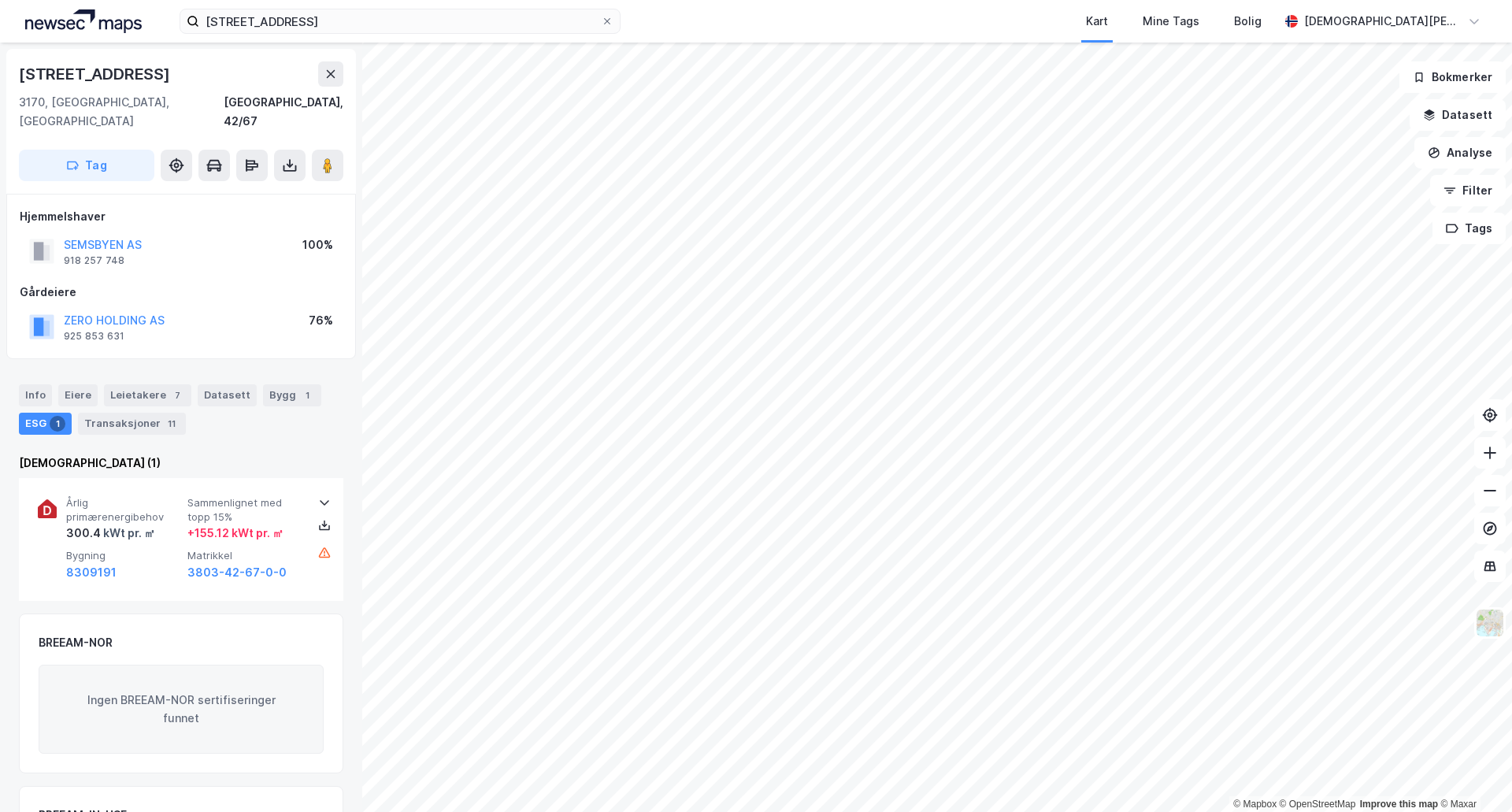
click at [153, 366] on div "Info [PERSON_NAME] 7 Datasett Bygg 1 ESG 1 Transaksjoner 11" at bounding box center [181, 403] width 362 height 76
click at [173, 388] on div "7" at bounding box center [177, 395] width 16 height 16
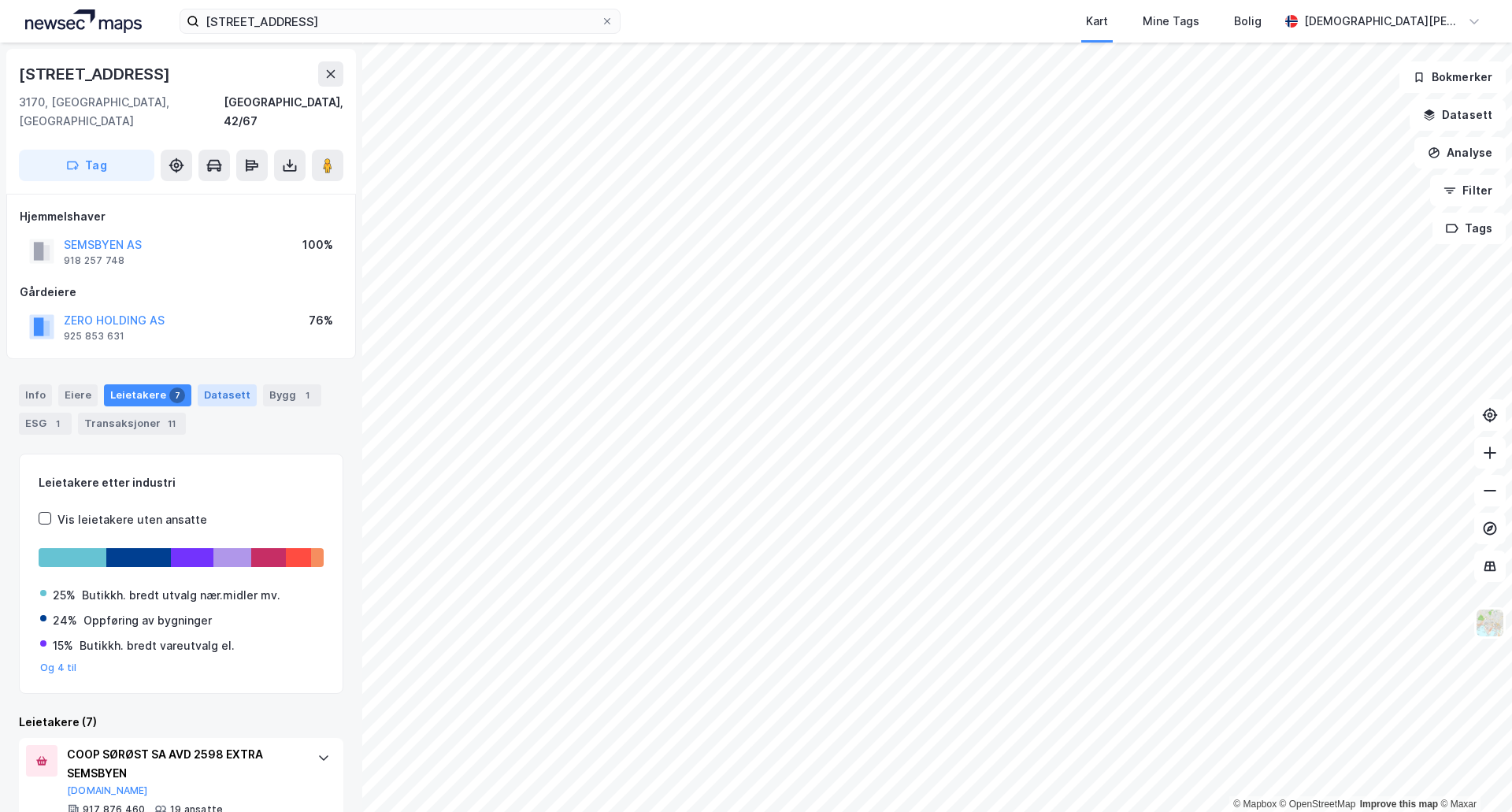
click at [215, 384] on div "Datasett" at bounding box center [227, 395] width 59 height 22
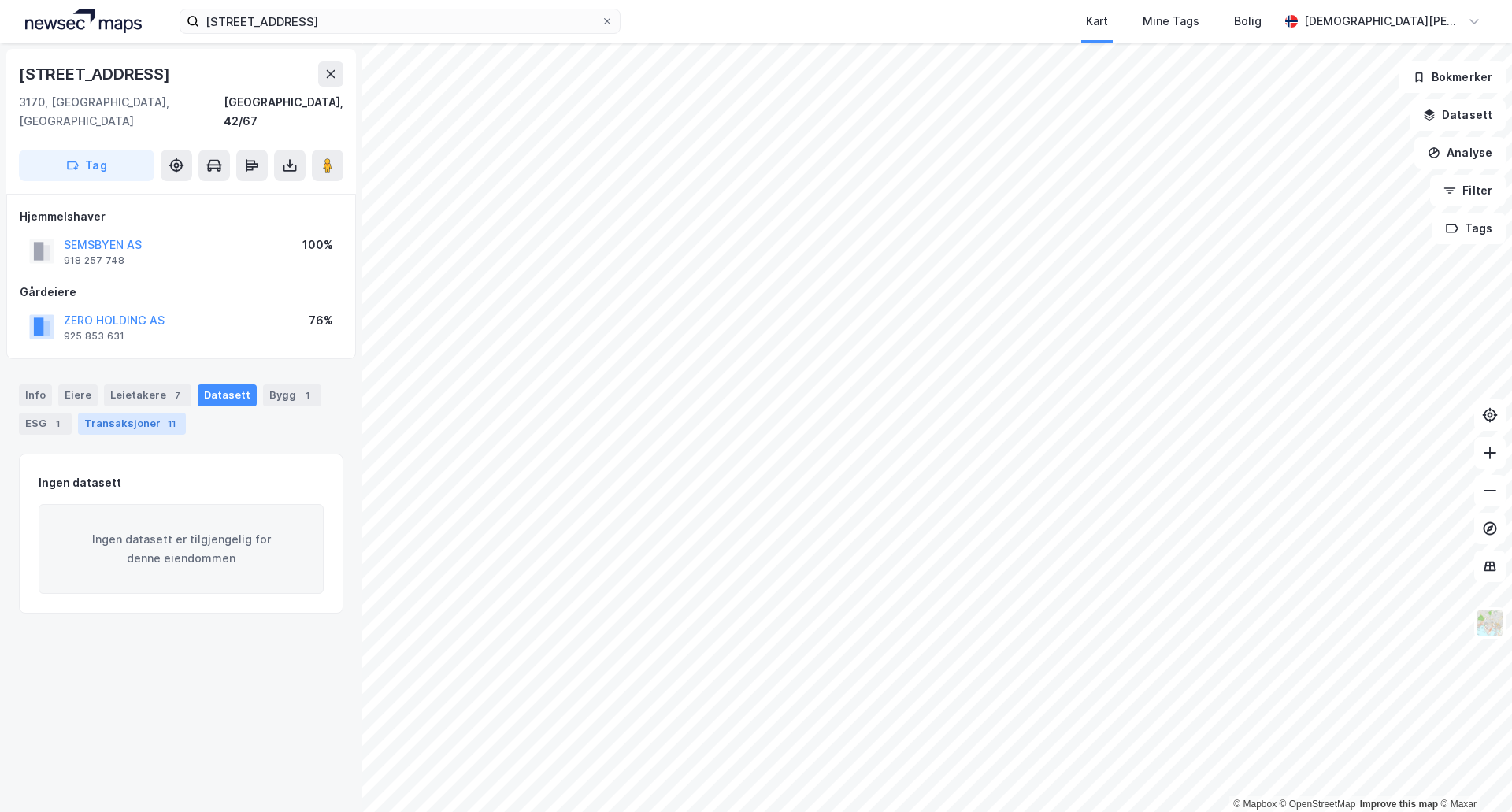
click at [164, 416] on div "11" at bounding box center [171, 423] width 16 height 16
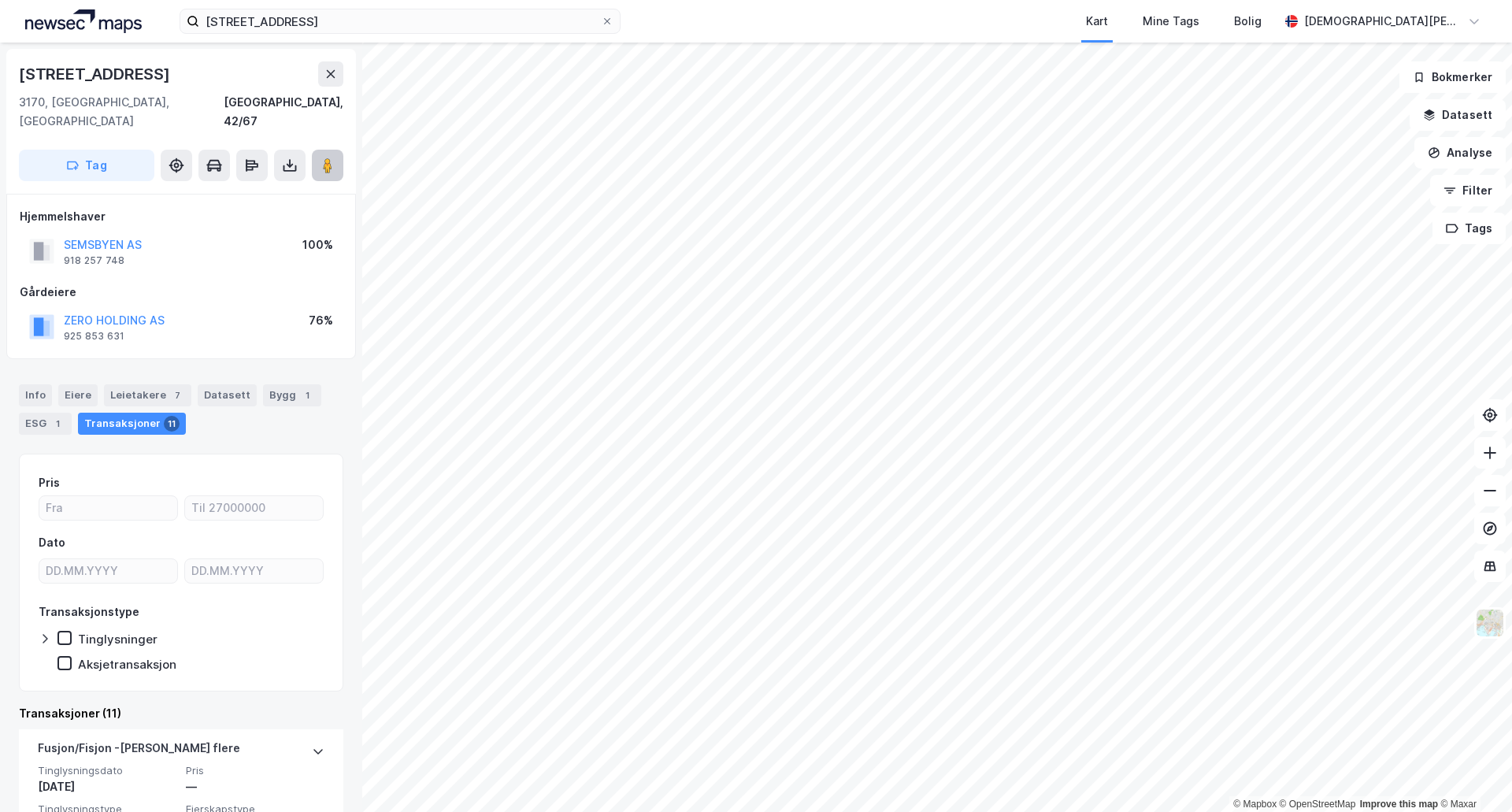
click at [340, 153] on button at bounding box center [327, 165] width 32 height 32
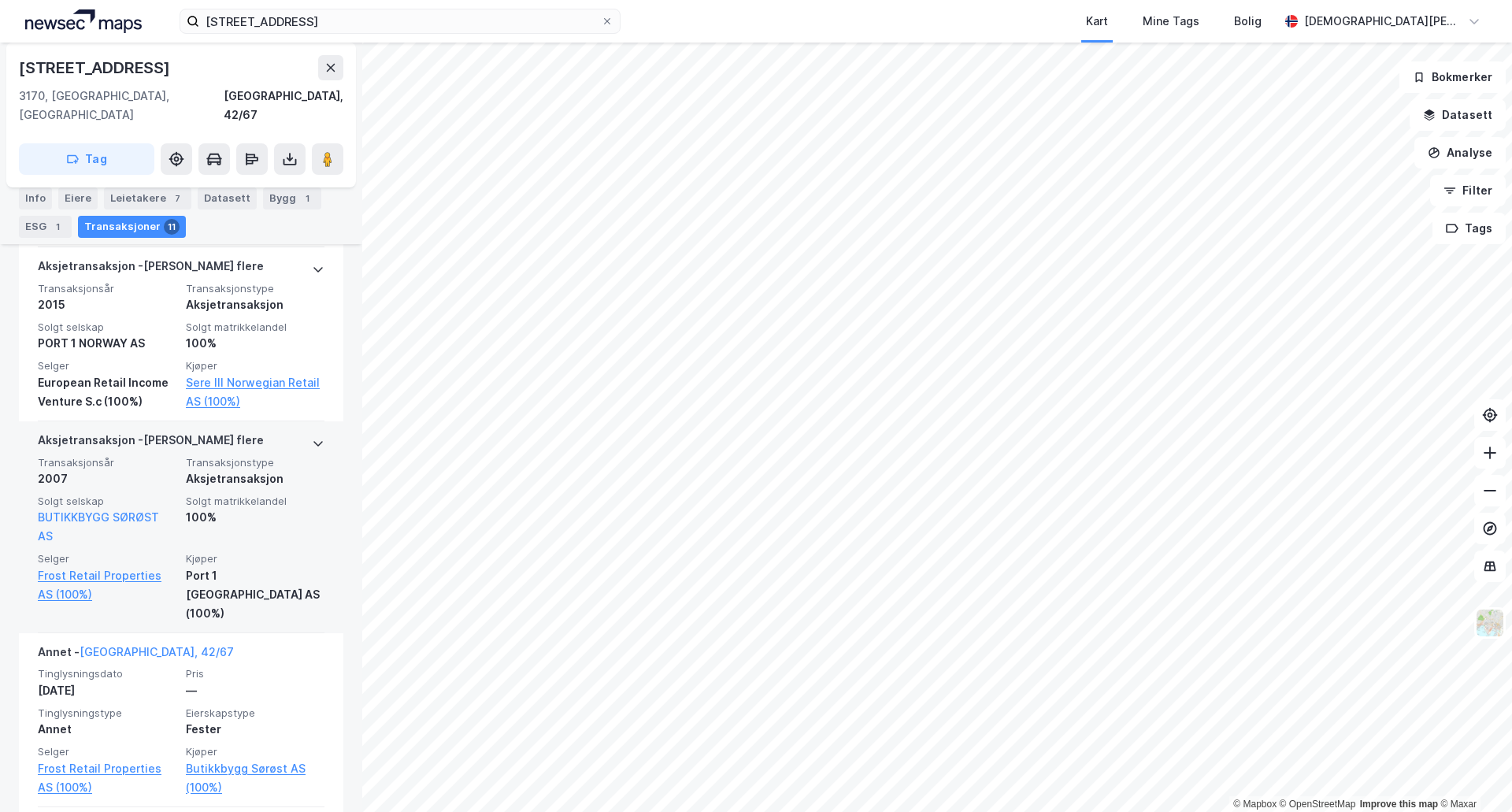
scroll to position [1050, 0]
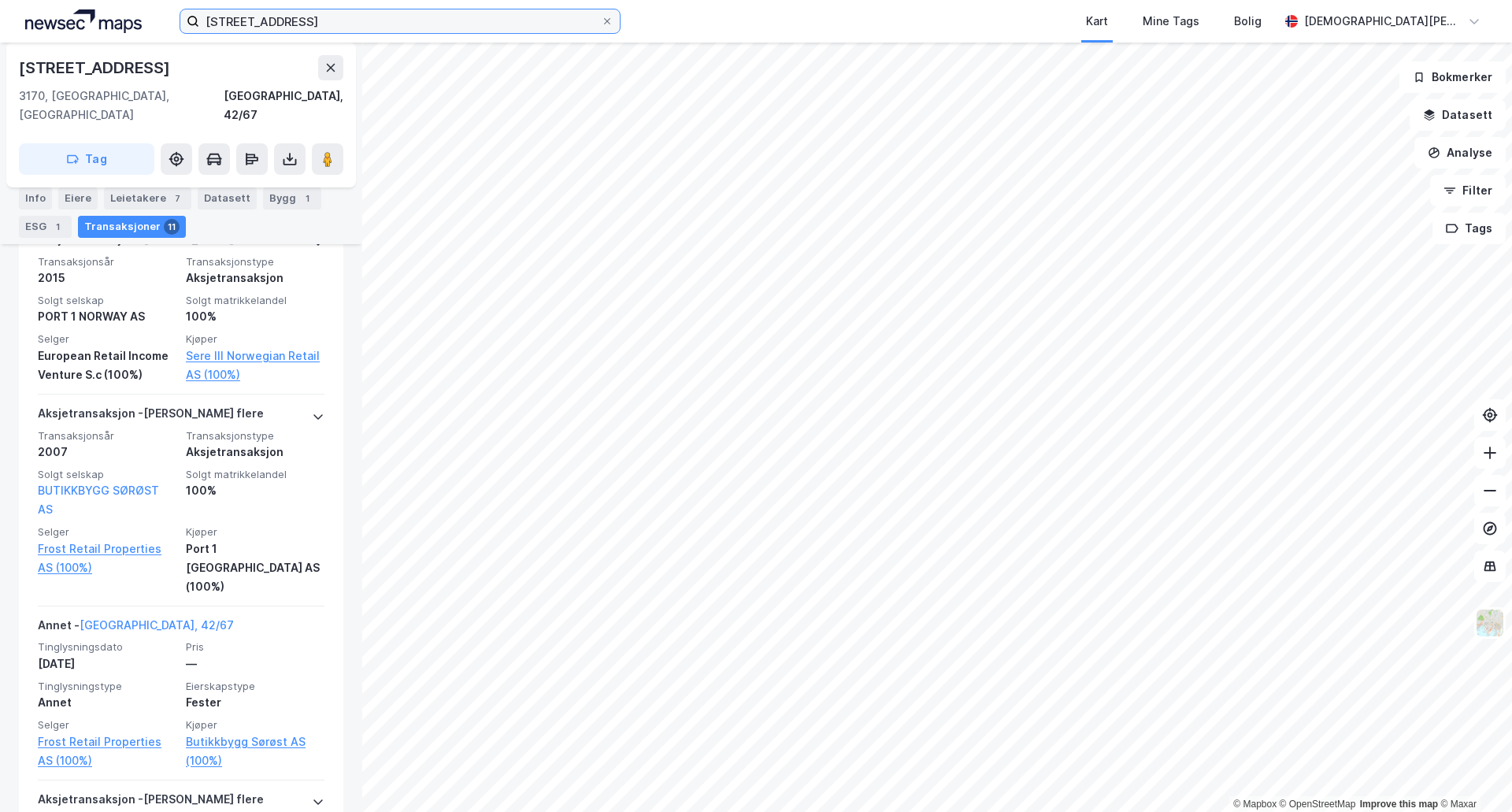
click at [363, 25] on input "[STREET_ADDRESS]" at bounding box center [399, 21] width 401 height 24
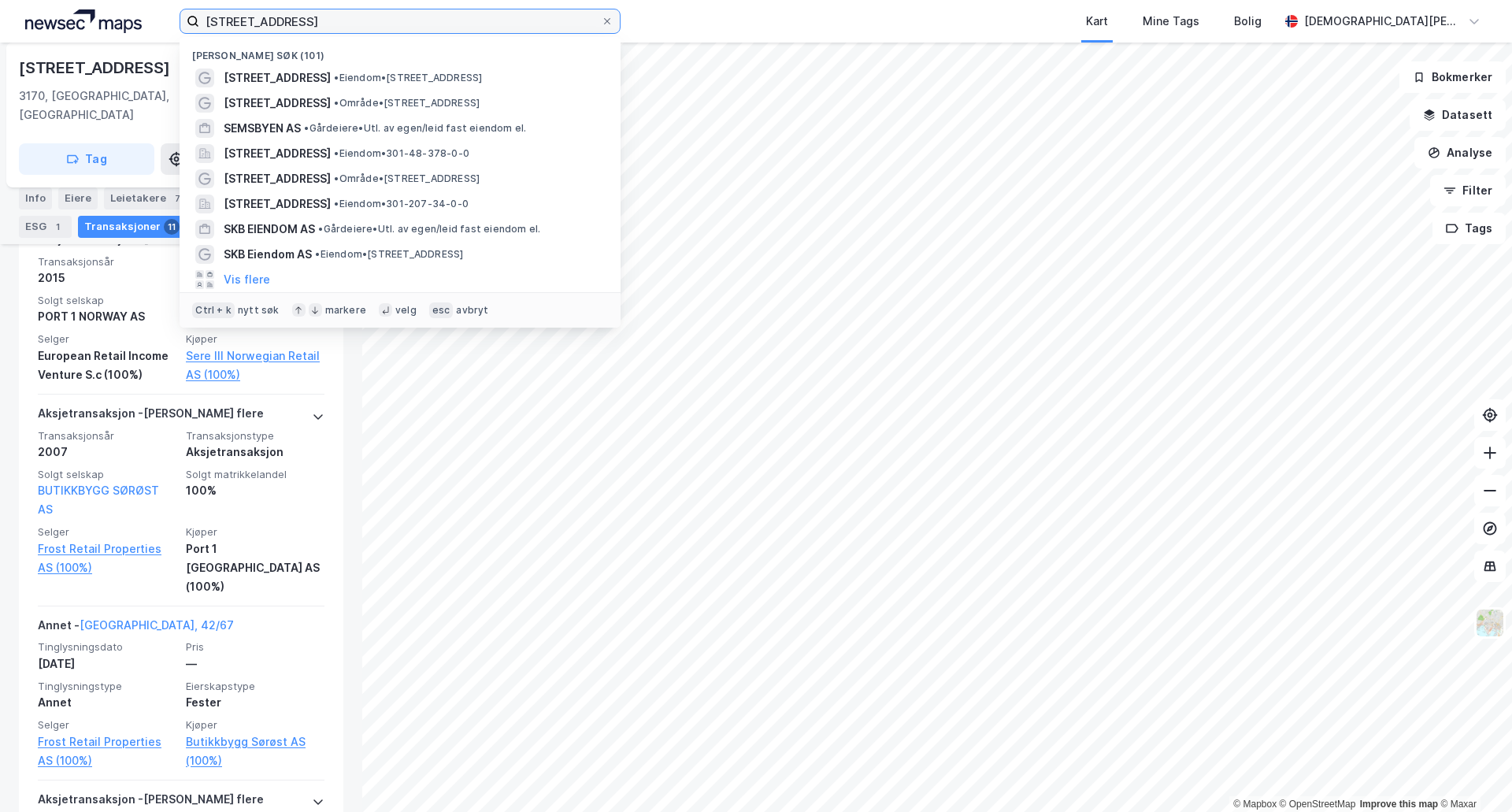
click at [363, 23] on input "[STREET_ADDRESS]" at bounding box center [399, 21] width 401 height 24
paste input "Drøbaksundet Panorama"
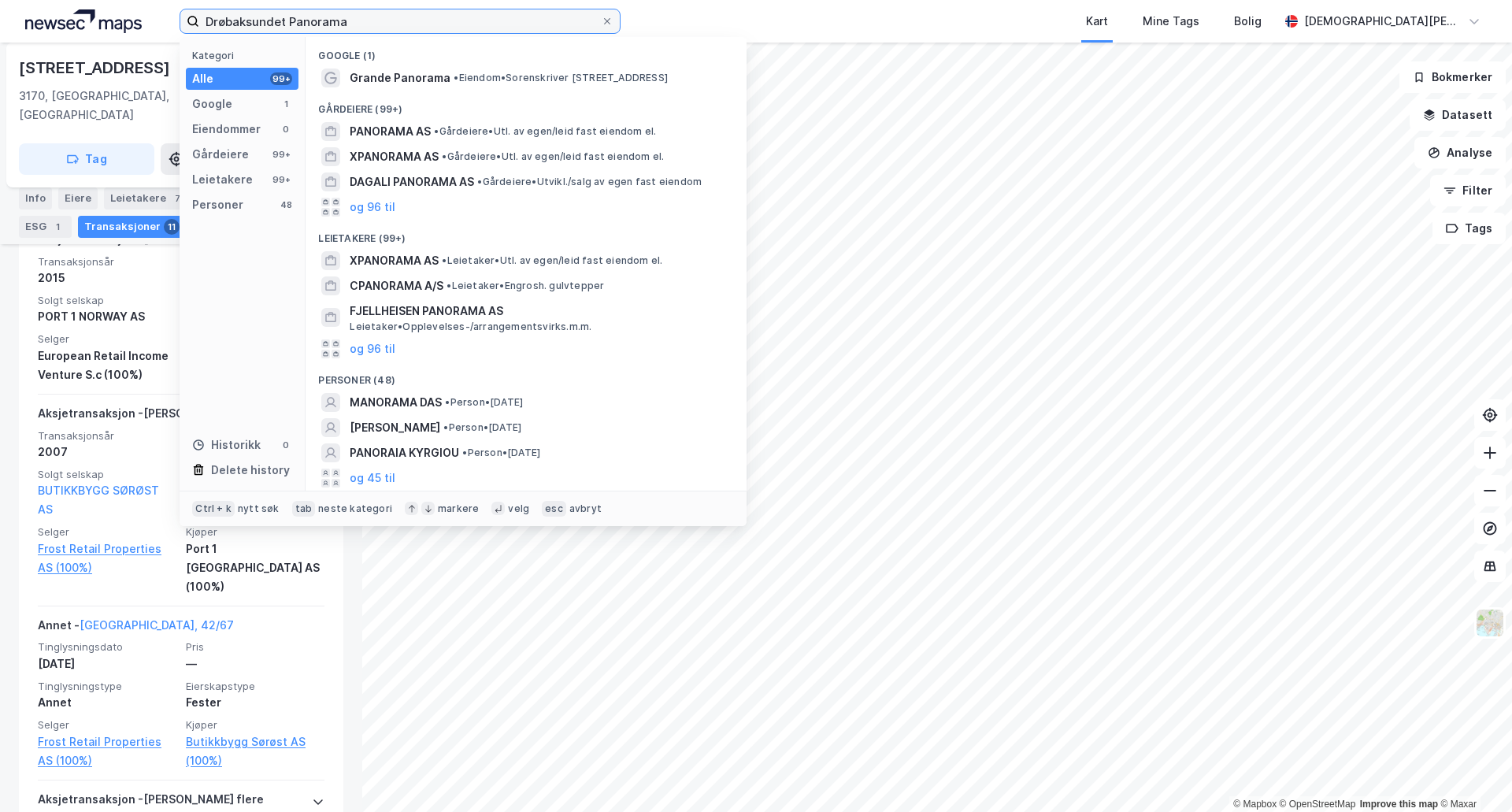
type input "Drøbaksundet Panorama"
click at [598, 20] on input "Drøbaksundet Panorama" at bounding box center [399, 21] width 401 height 24
click at [605, 22] on icon at bounding box center [607, 21] width 9 height 9
click at [601, 22] on input "Drøbaksundet Panorama" at bounding box center [399, 21] width 401 height 24
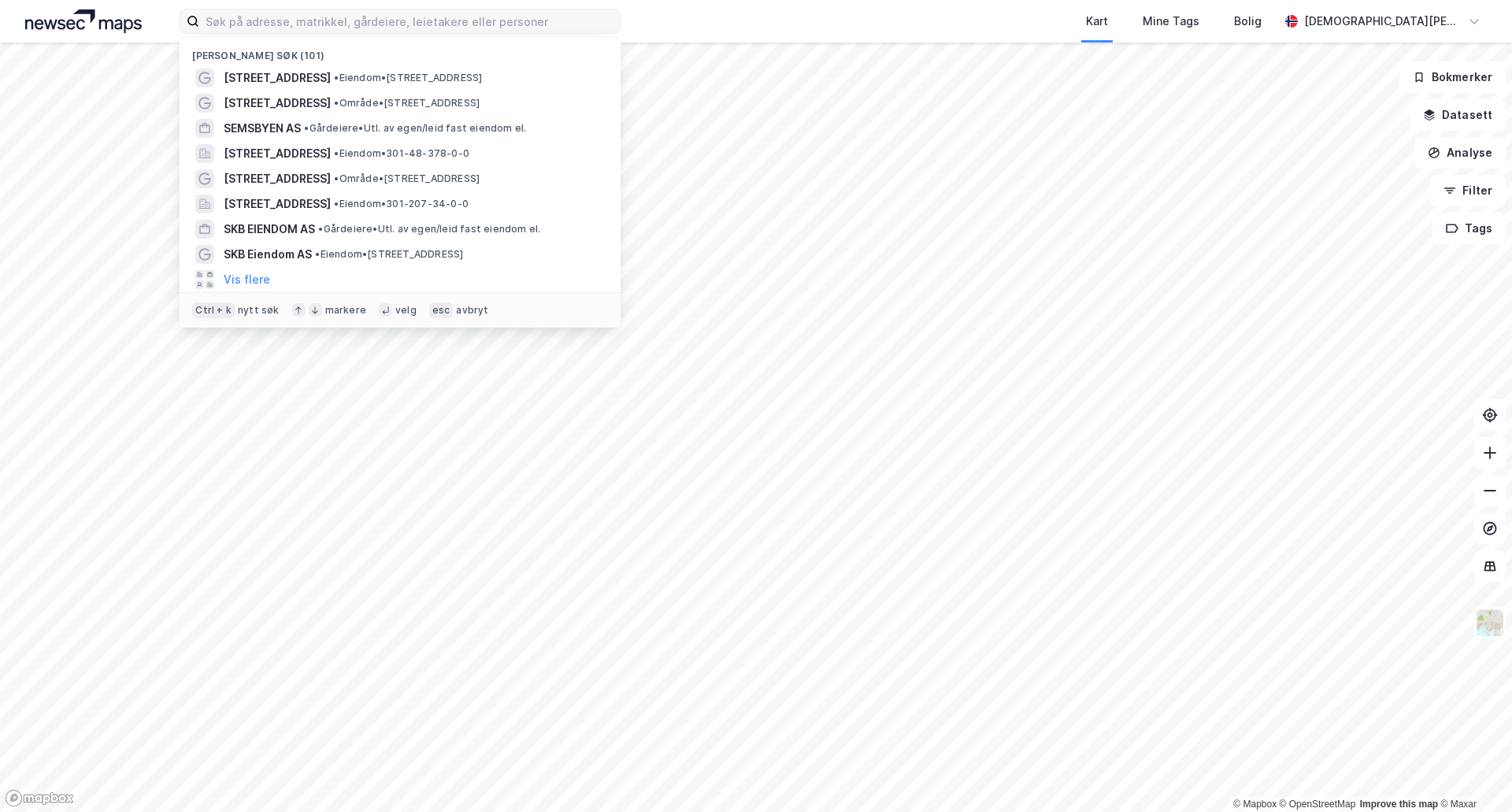
click at [760, 32] on div "Kart Mine Tags Bolig" at bounding box center [987, 21] width 583 height 43
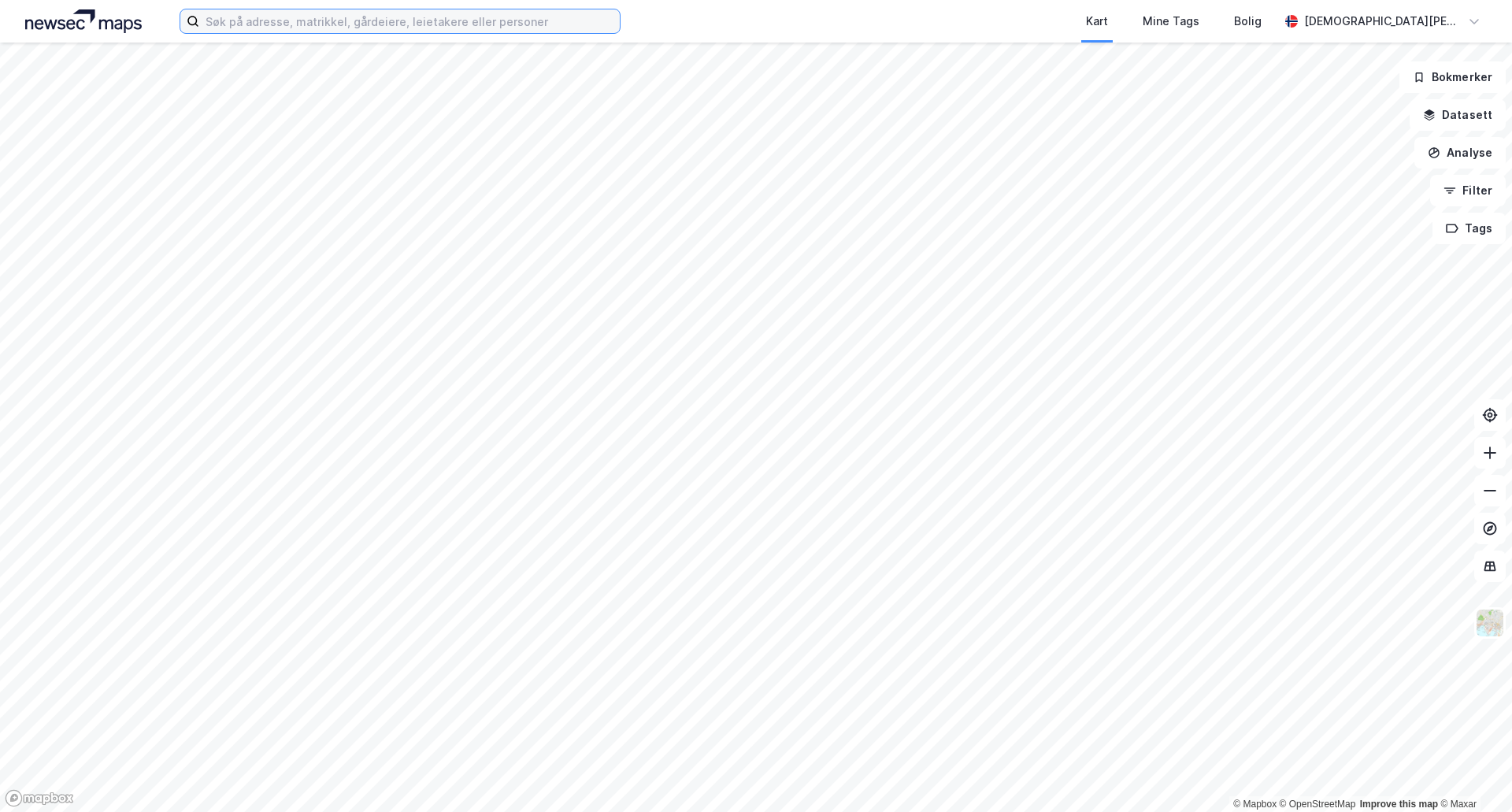
click at [420, 20] on input at bounding box center [409, 21] width 420 height 24
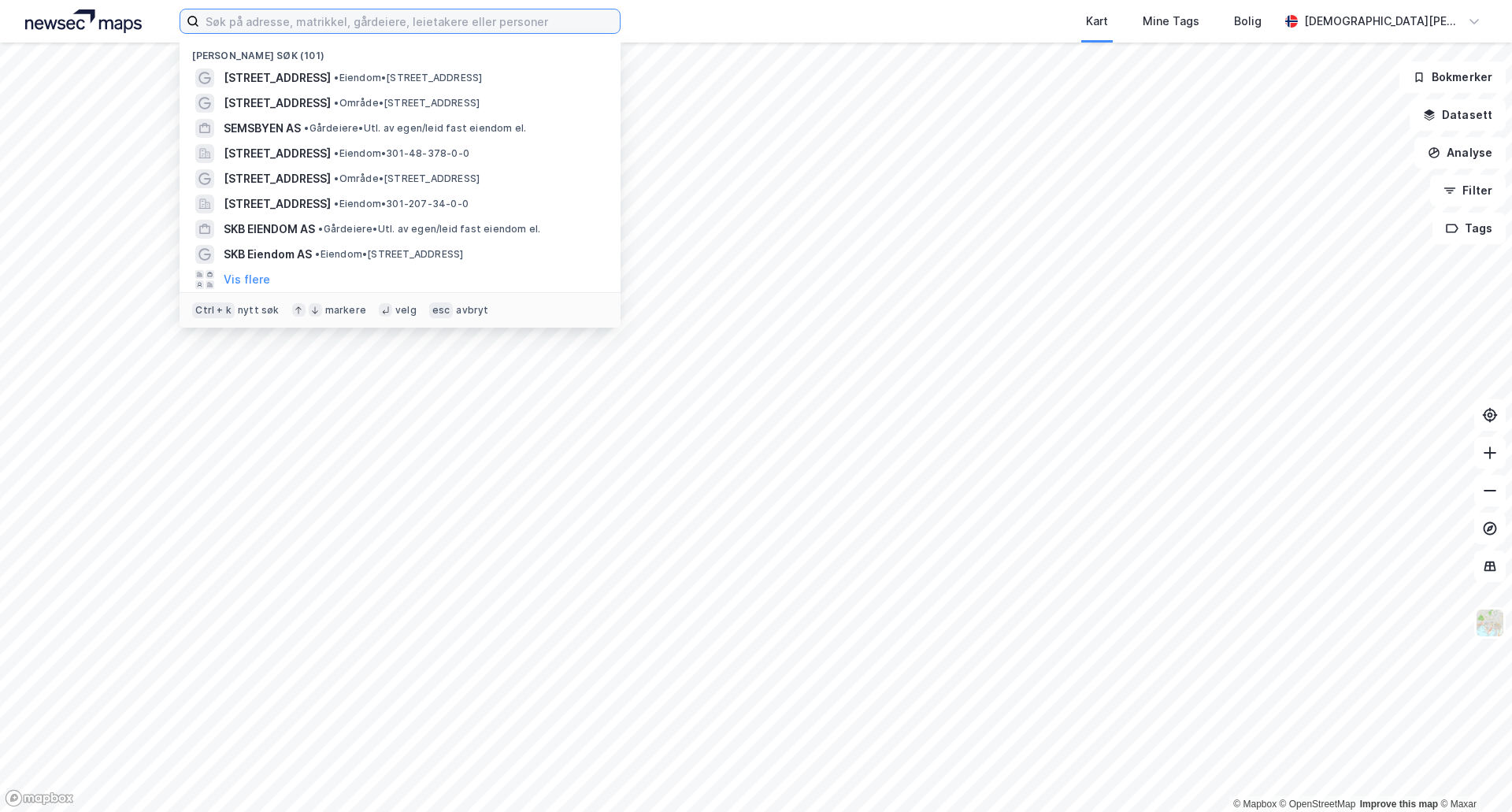
paste input "Mosseveien 108"
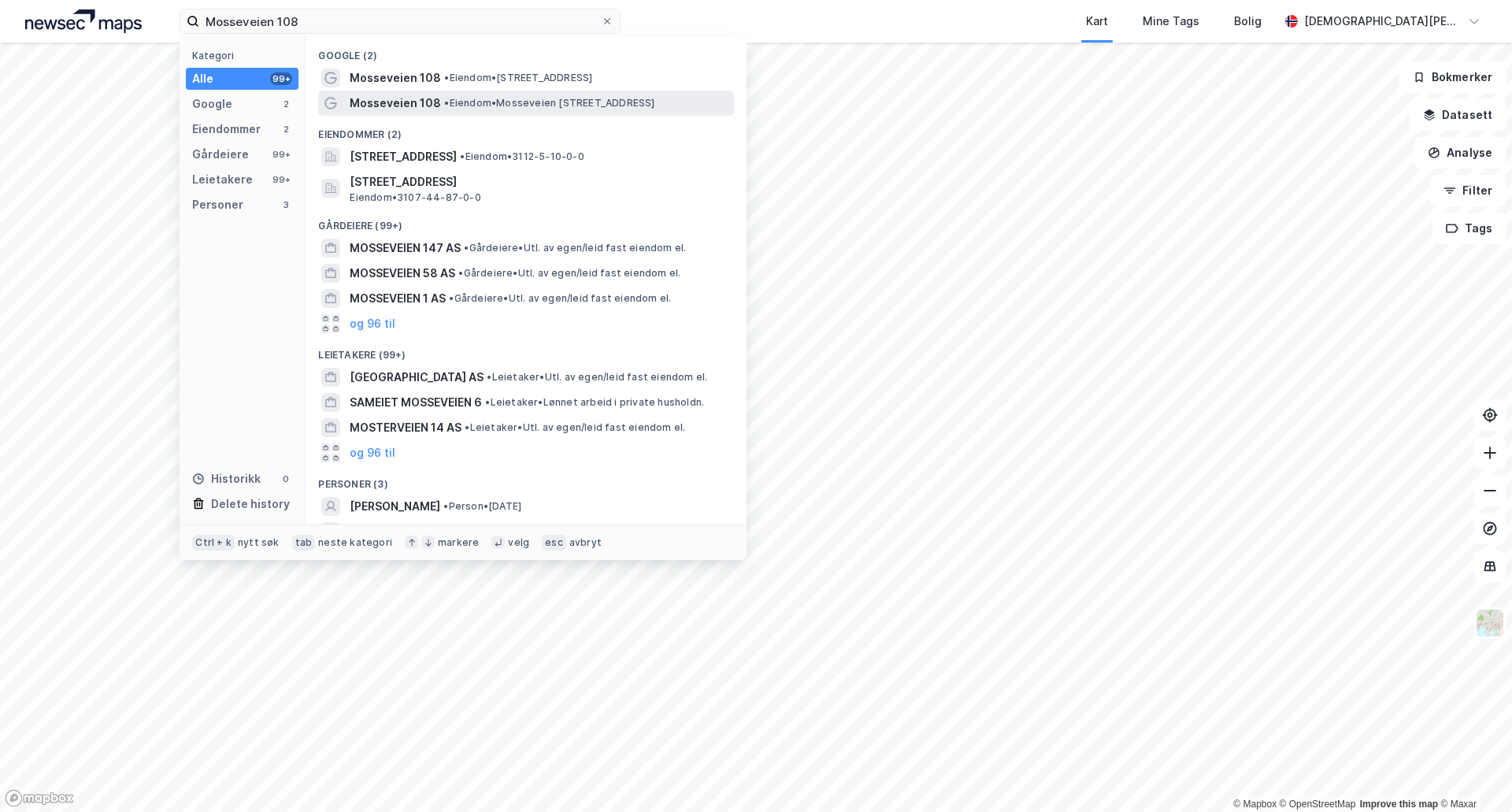
click at [540, 105] on span "• Eiendom • [STREET_ADDRESS]" at bounding box center [549, 103] width 211 height 13
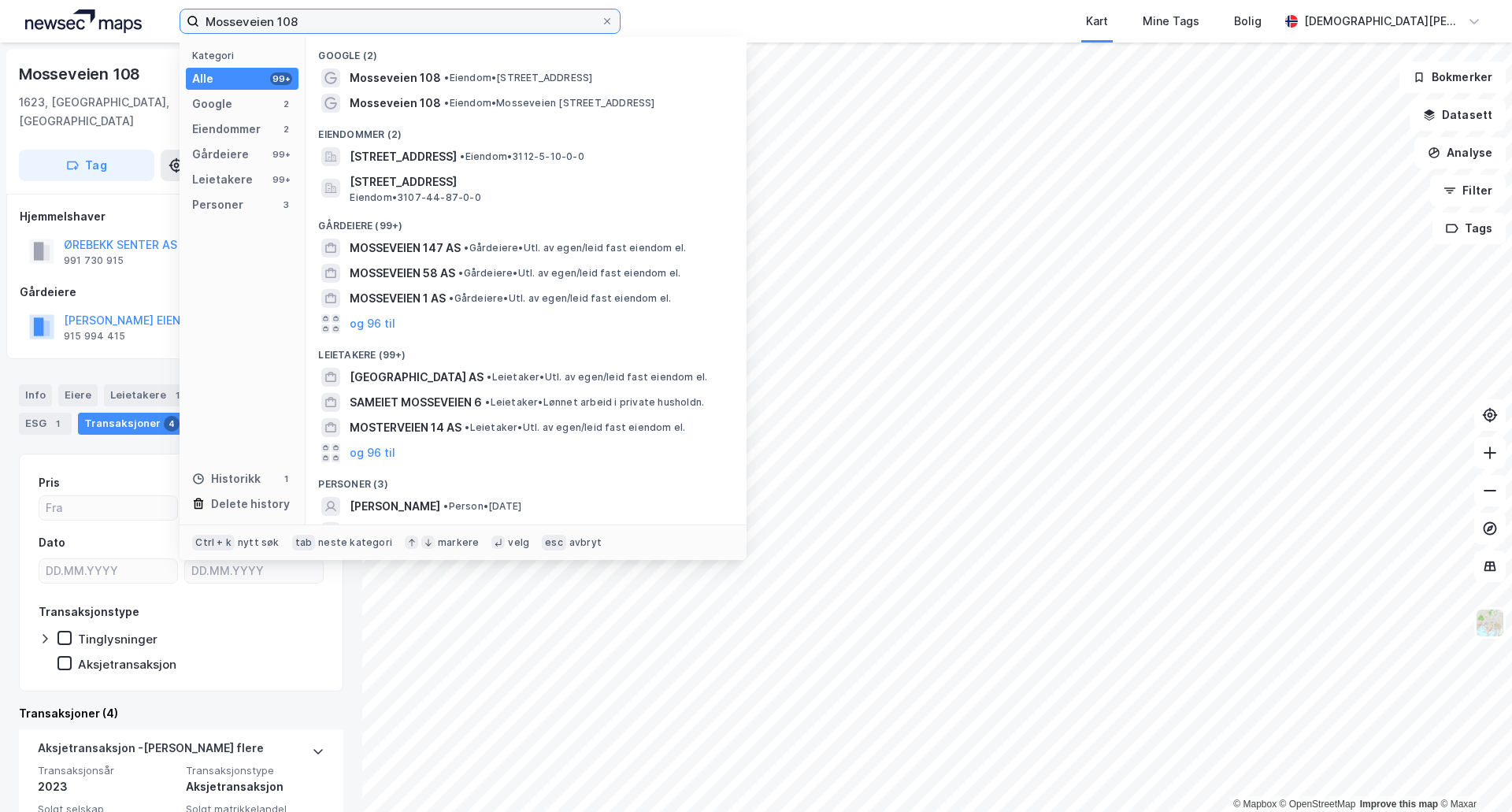
click at [239, 20] on input "Mosseveien 108" at bounding box center [399, 21] width 401 height 24
paste input "[STREET_ADDRESS]"
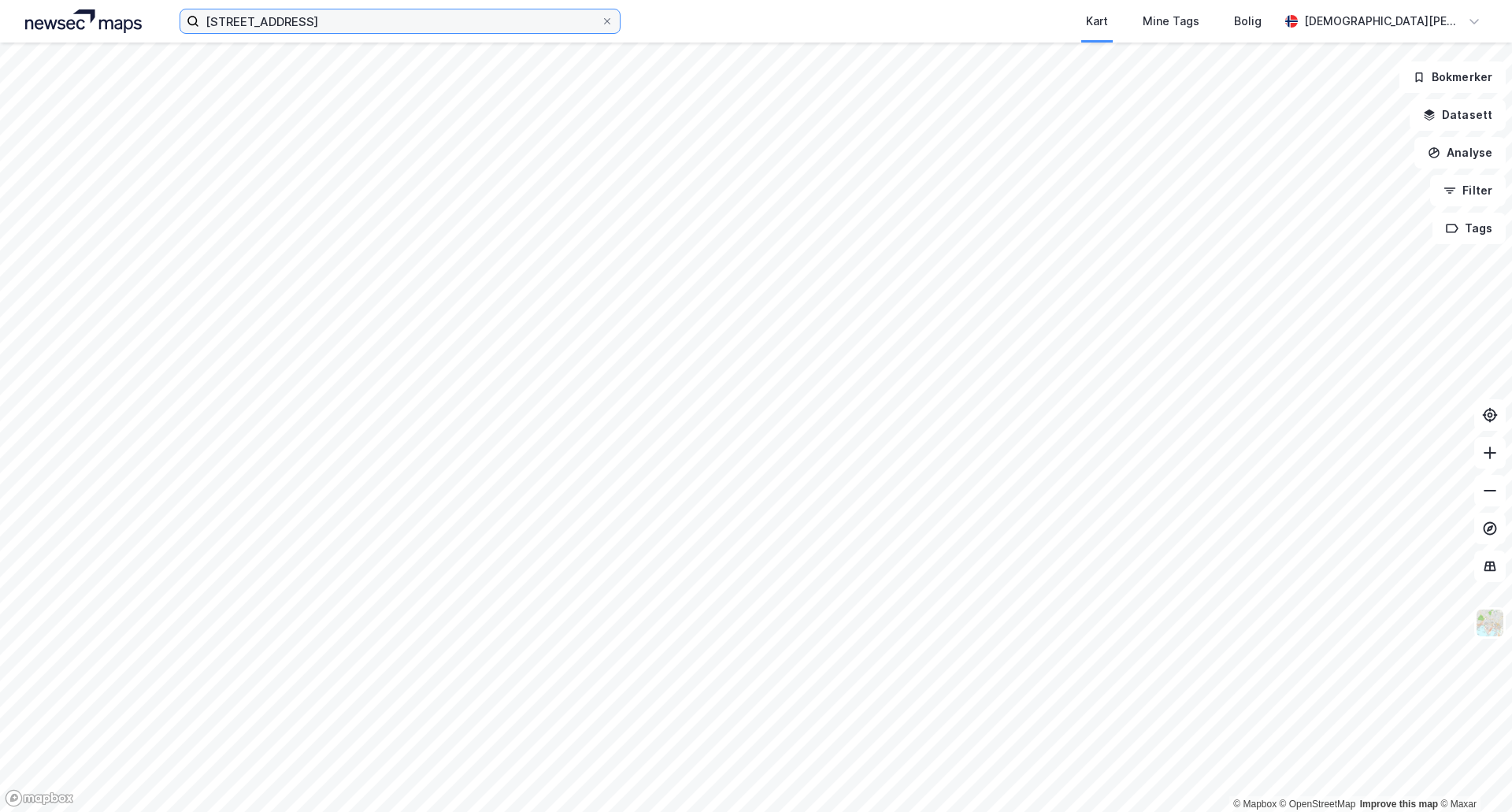
click at [239, 20] on input "[STREET_ADDRESS]" at bounding box center [399, 21] width 401 height 24
click at [337, 22] on input "[STREET_ADDRESS]" at bounding box center [399, 21] width 401 height 24
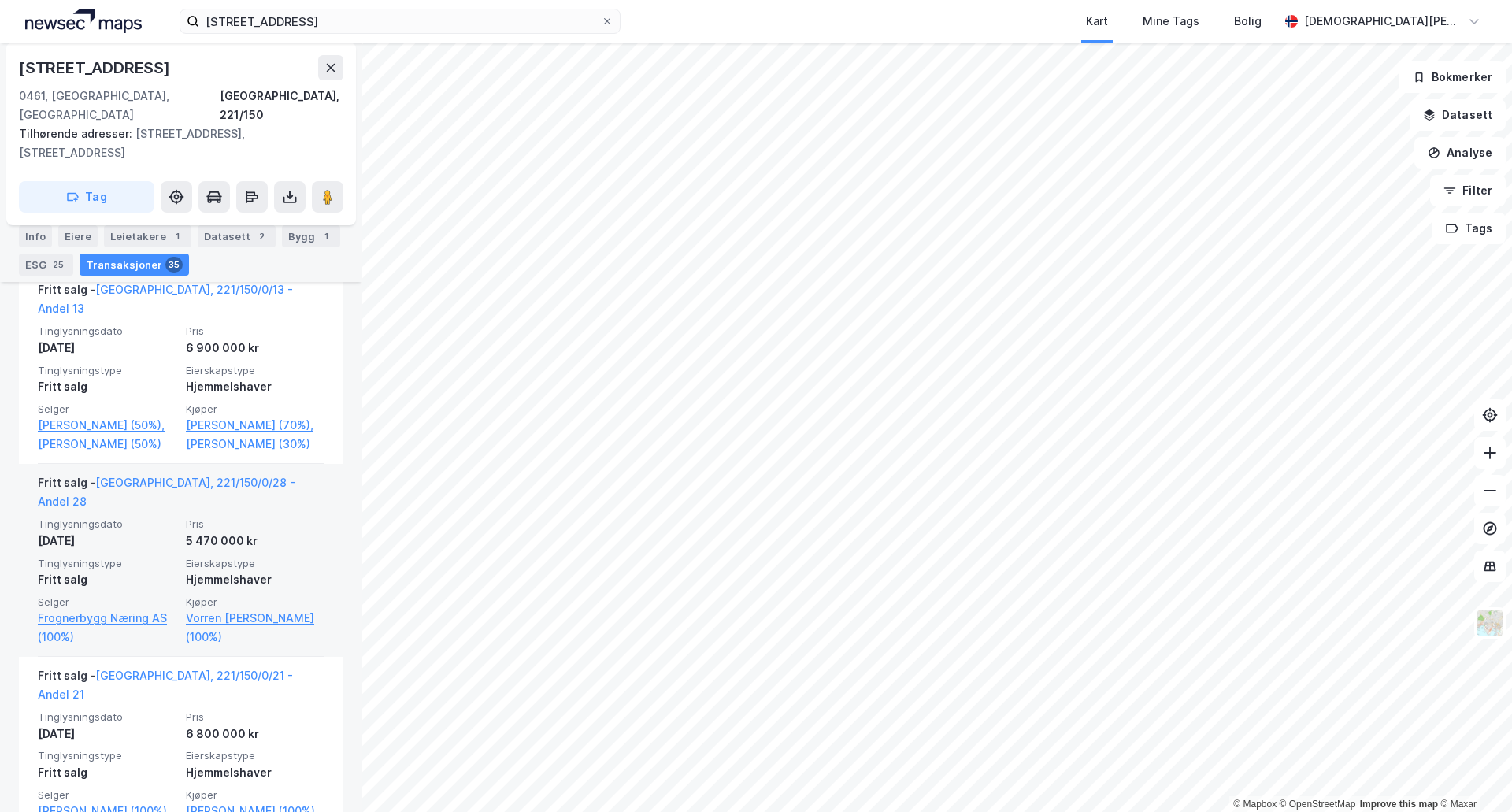
scroll to position [1182, 0]
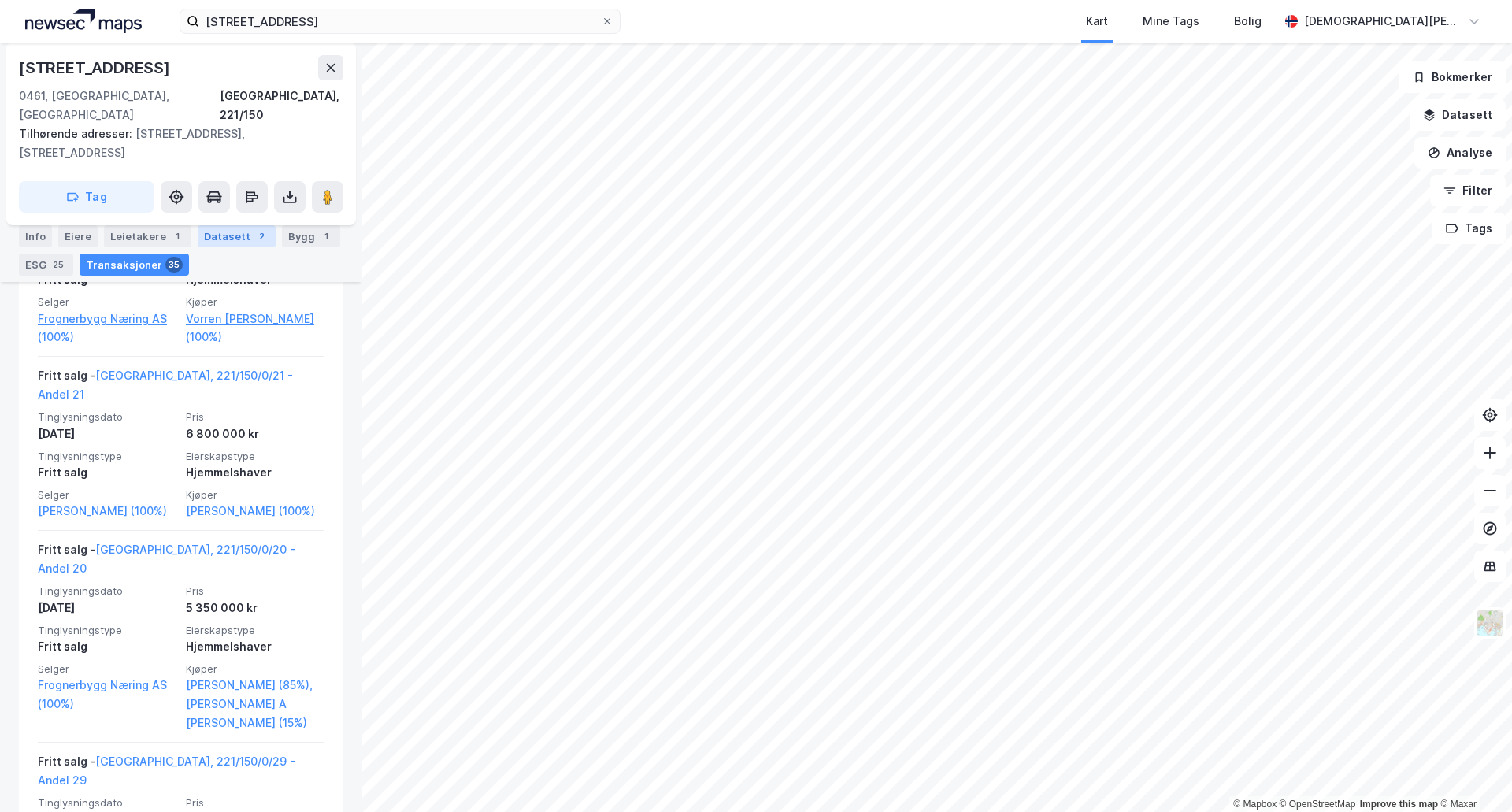
click at [239, 237] on div "Datasett 2" at bounding box center [236, 236] width 78 height 22
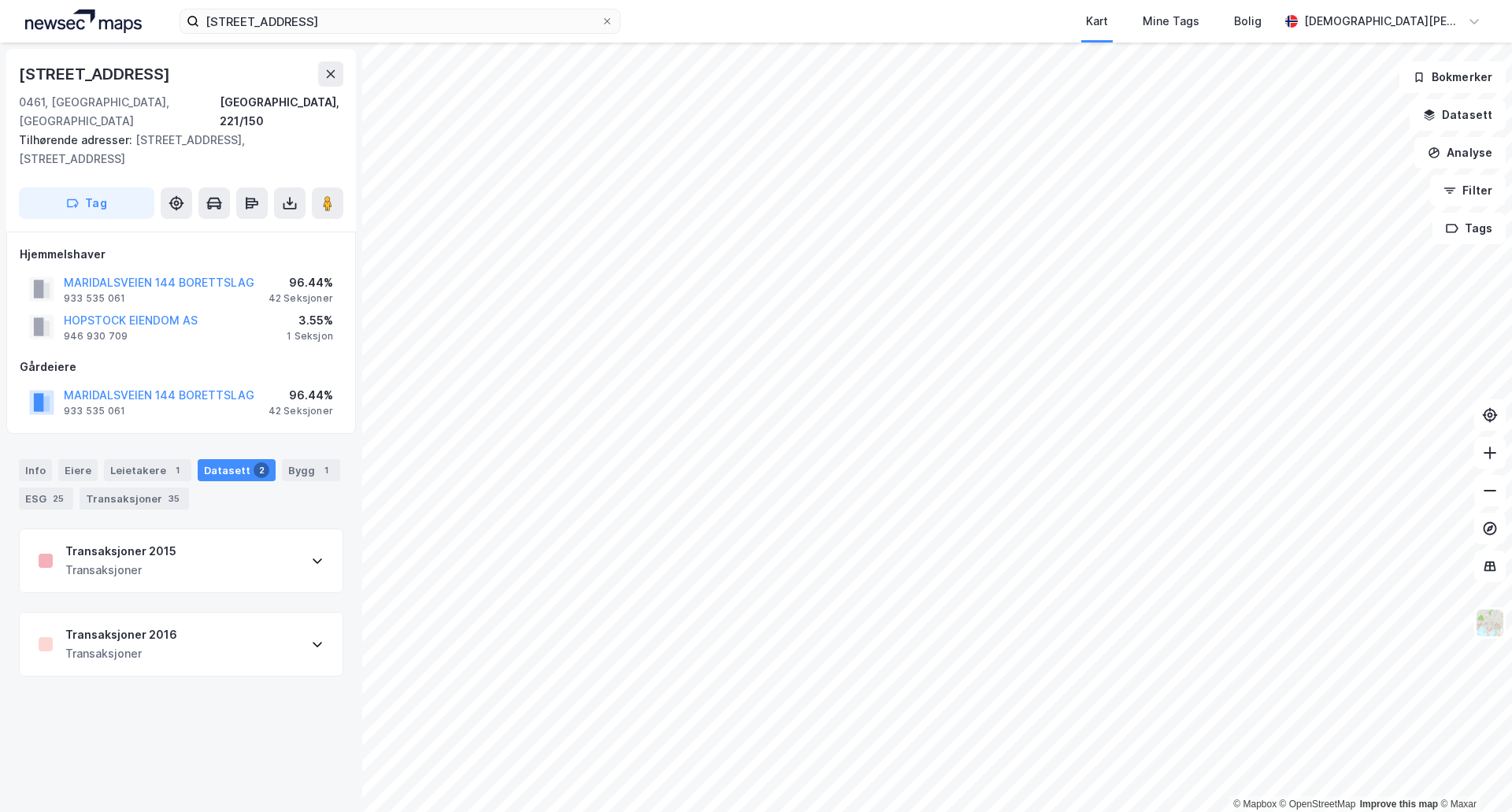
click at [224, 557] on div "Transaksjoner 2015 Transaksjoner" at bounding box center [181, 560] width 323 height 63
click at [37, 459] on div "Info" at bounding box center [36, 470] width 33 height 22
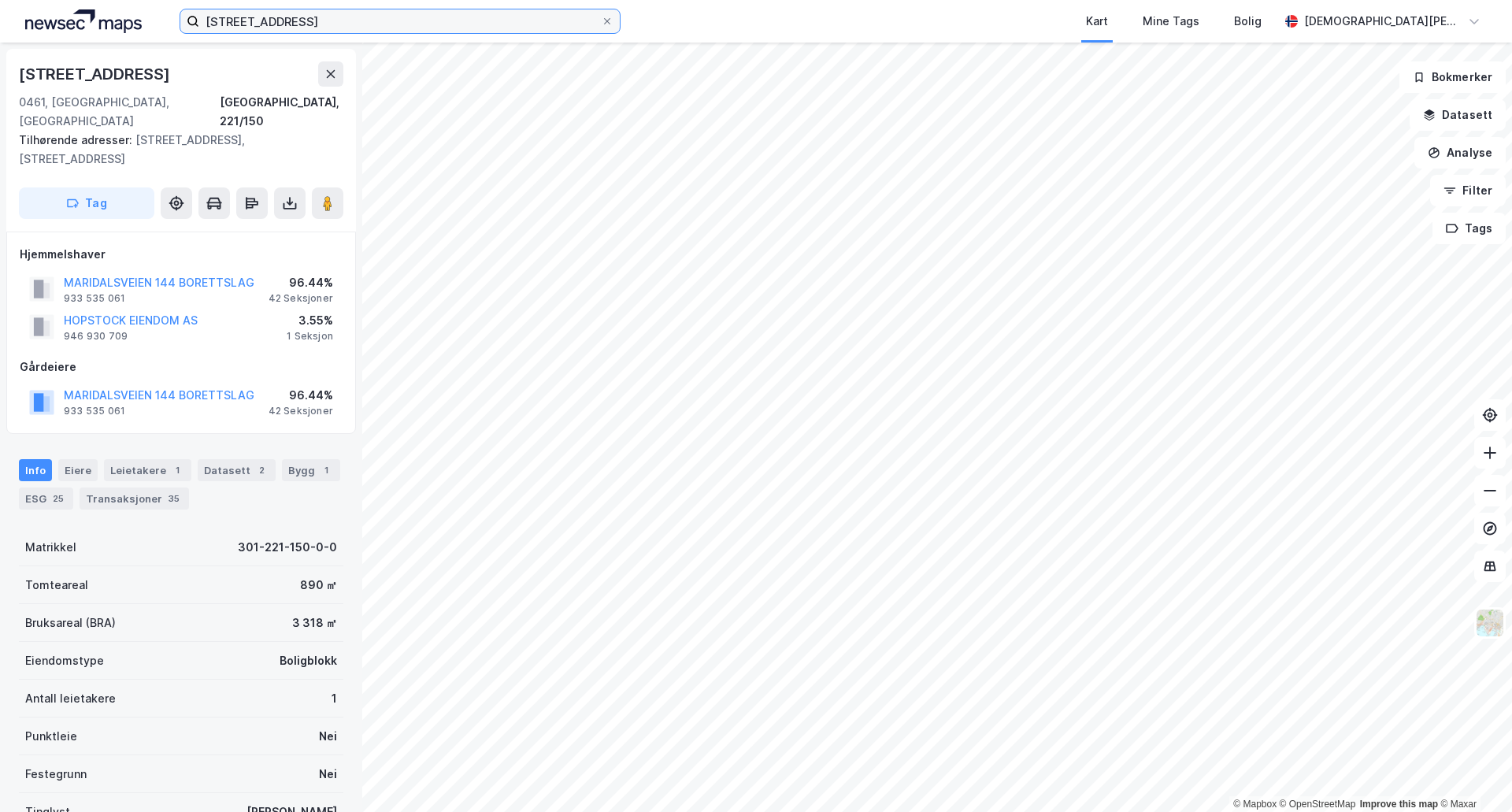
click at [403, 20] on input "[STREET_ADDRESS]" at bounding box center [399, 21] width 401 height 24
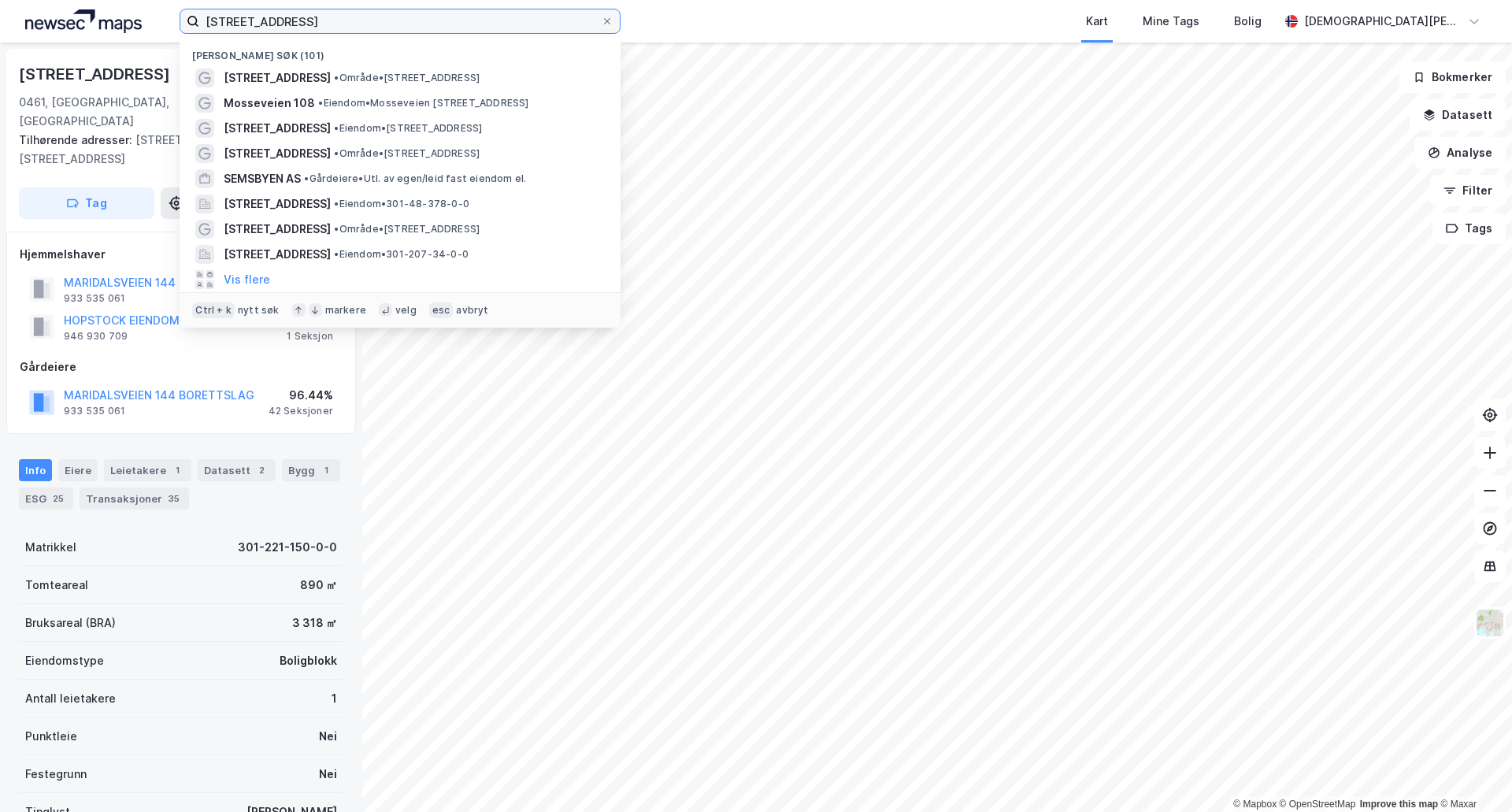
click at [403, 20] on input "[STREET_ADDRESS]" at bounding box center [399, 21] width 401 height 24
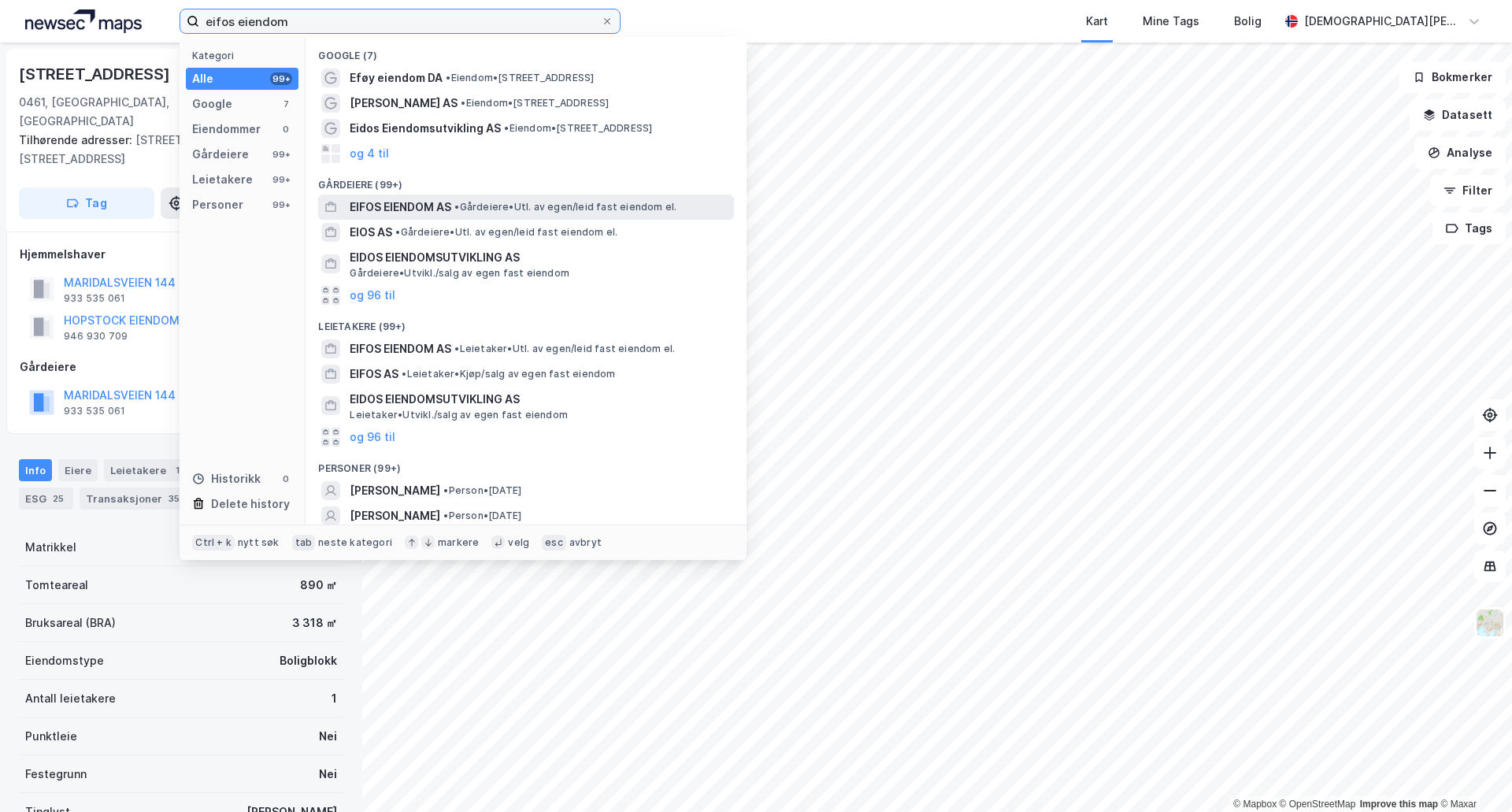
type input "eifos eiendom"
click at [445, 210] on span "EIFOS EIENDOM AS" at bounding box center [399, 207] width 101 height 19
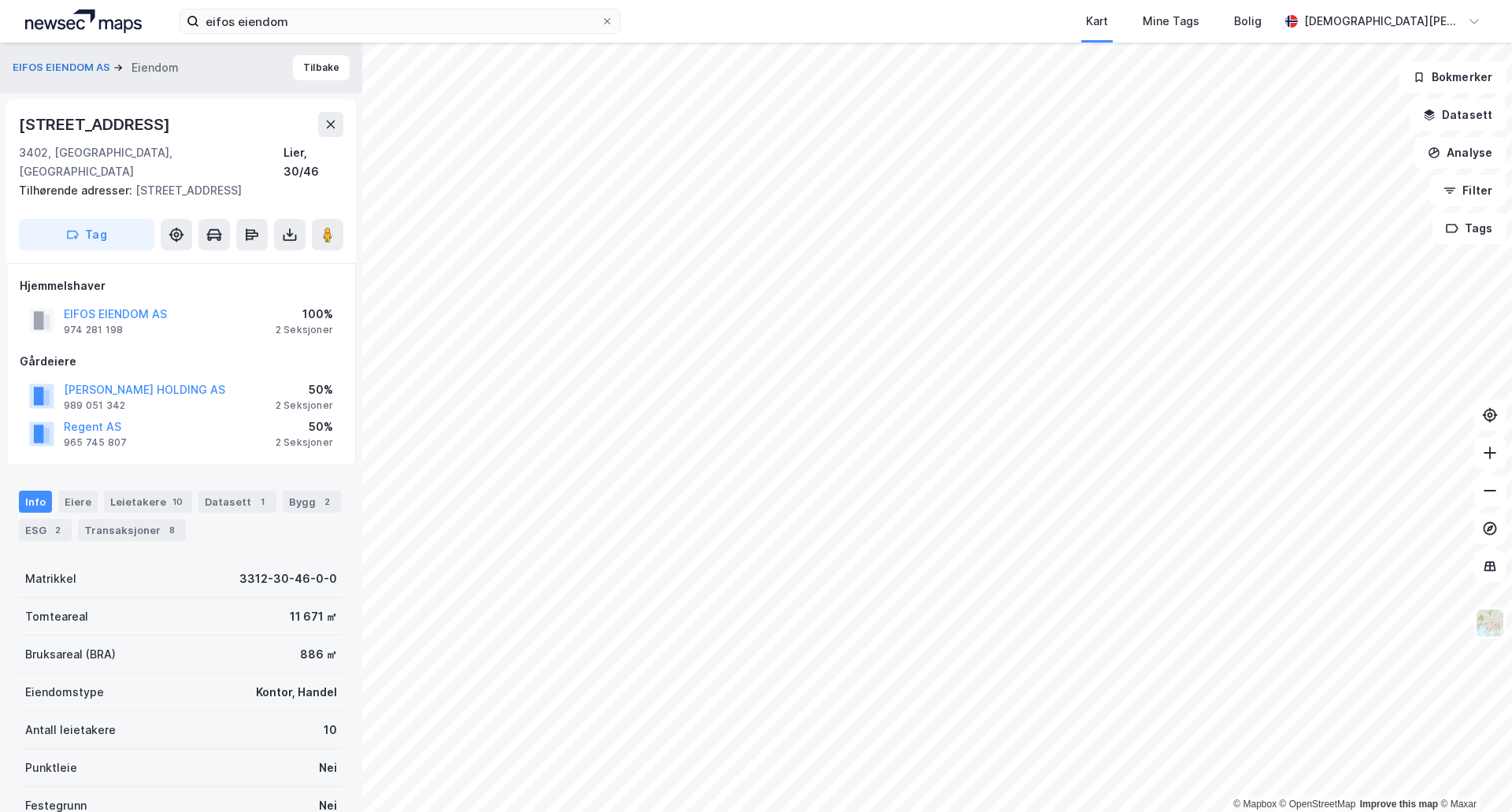
scroll to position [216, 0]
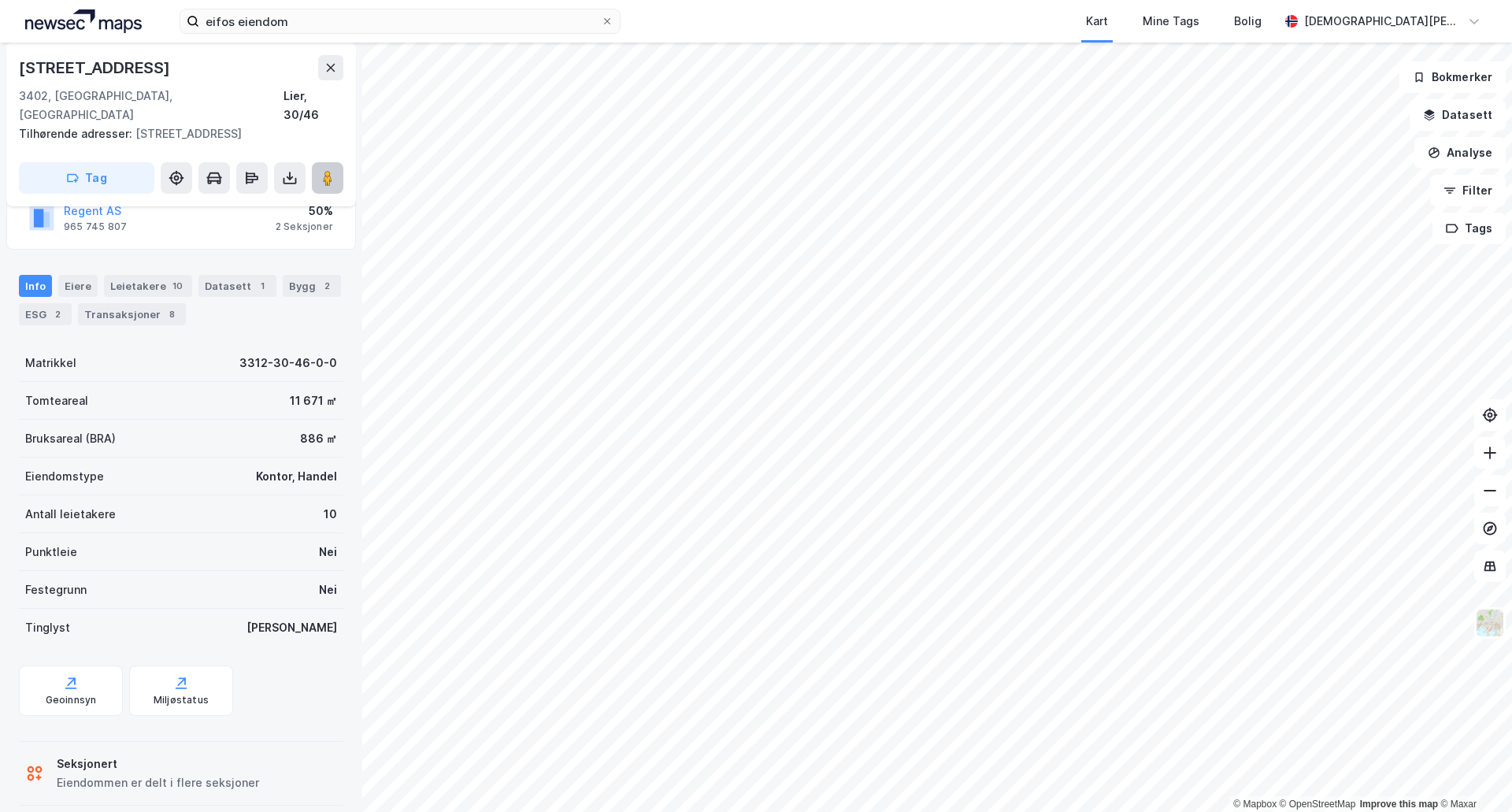
click at [315, 162] on button at bounding box center [327, 178] width 32 height 32
click at [607, 19] on icon at bounding box center [607, 21] width 9 height 9
click at [601, 19] on input "eifos eiendom" at bounding box center [399, 21] width 401 height 24
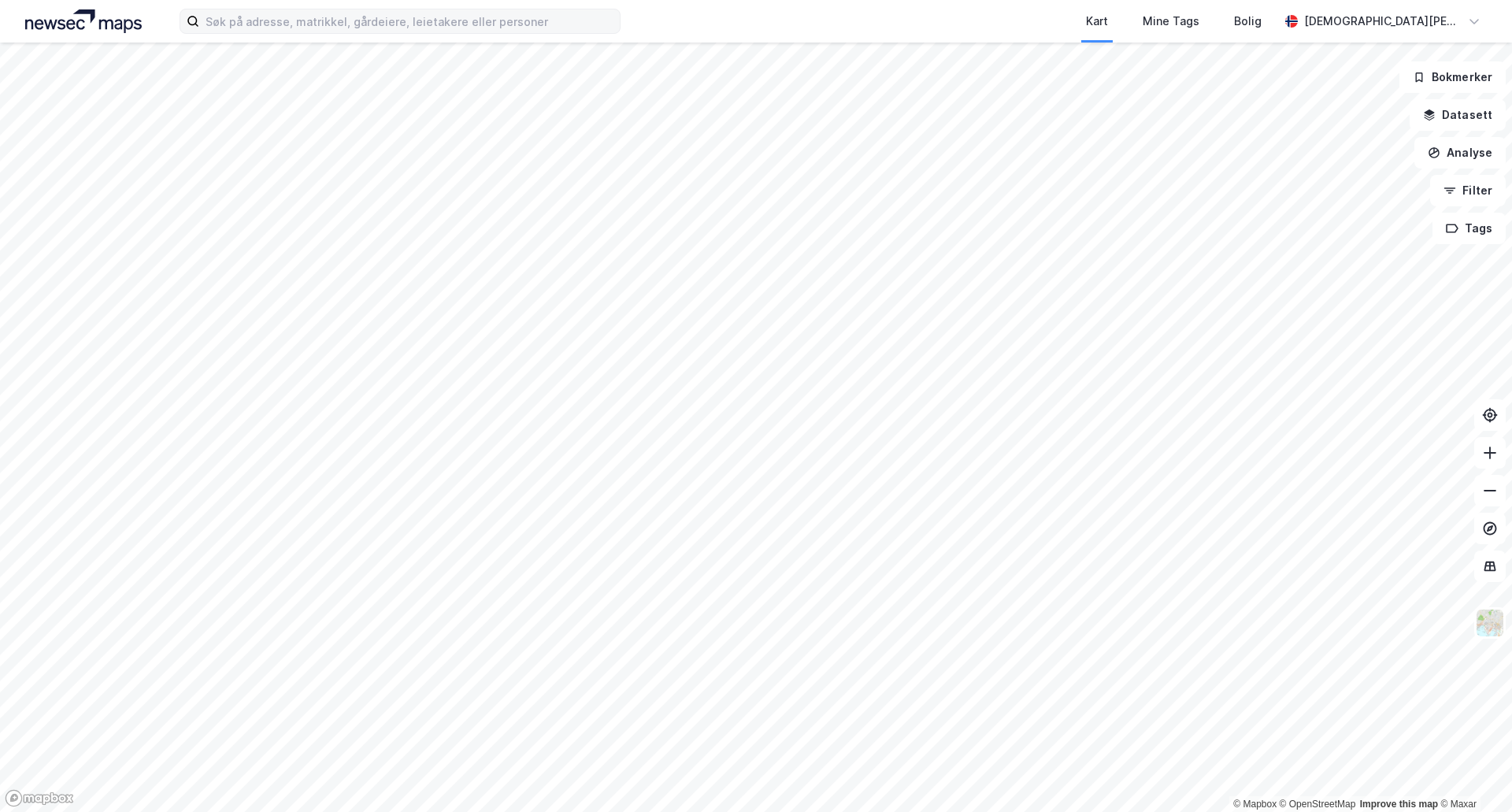
click at [668, 811] on html "Kart Mine Tags Bolig [PERSON_NAME] © Mapbox © OpenStreetMap Improve this map © …" at bounding box center [756, 406] width 1512 height 812
click at [655, 0] on html "Kart Mine Tags Bolig [PERSON_NAME] © Mapbox © OpenStreetMap Improve this map © …" at bounding box center [756, 406] width 1512 height 812
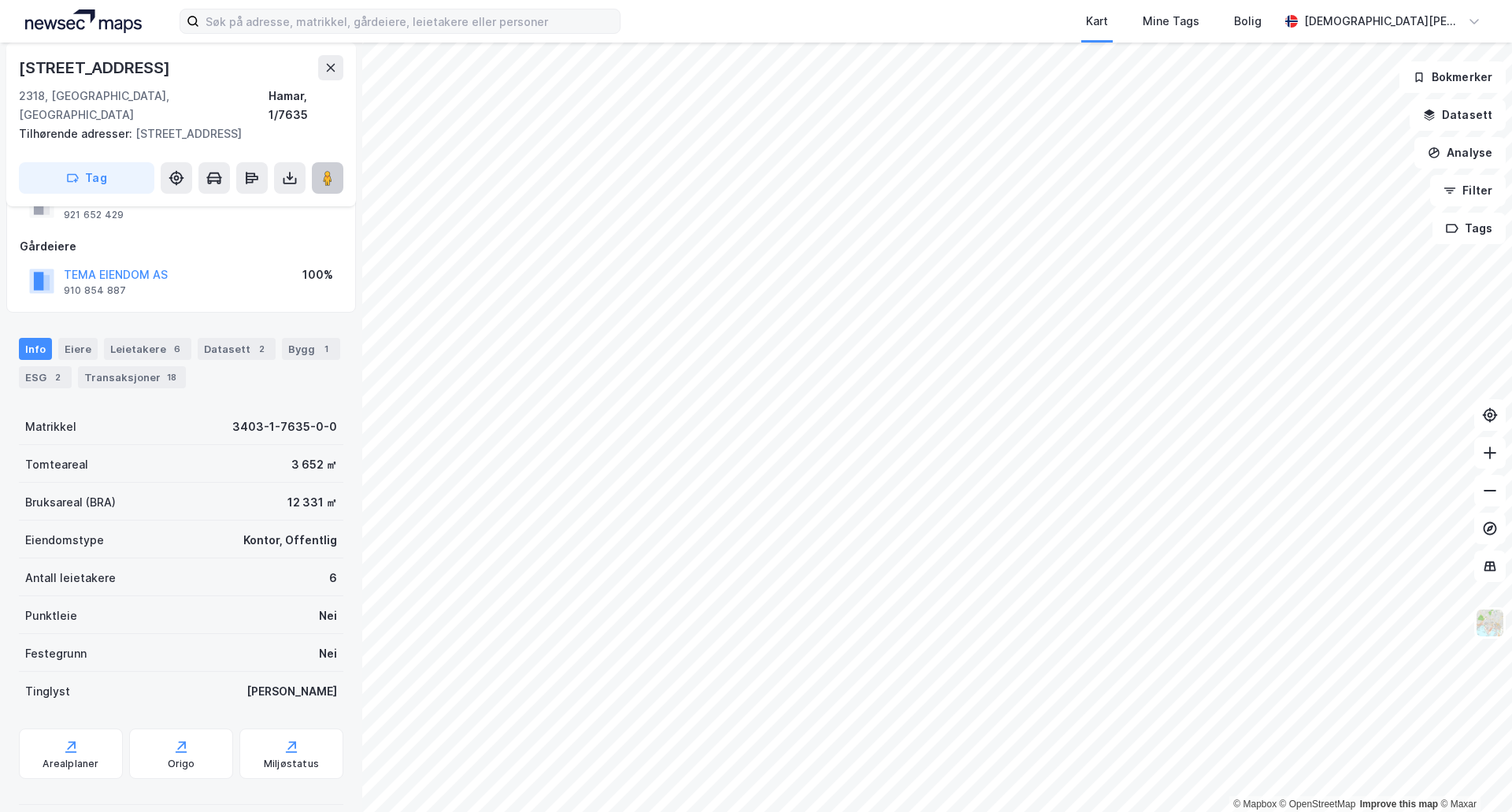
click at [326, 171] on image at bounding box center [327, 178] width 9 height 16
click at [1193, 13] on div "Kart Mine Tags Bolig [PERSON_NAME] © Mapbox © OpenStreetMap Improve this map © …" at bounding box center [756, 406] width 1512 height 812
click at [949, 811] on html "Kart Mine Tags Bolig [PERSON_NAME] © Mapbox © OpenStreetMap Improve this map © …" at bounding box center [756, 406] width 1512 height 812
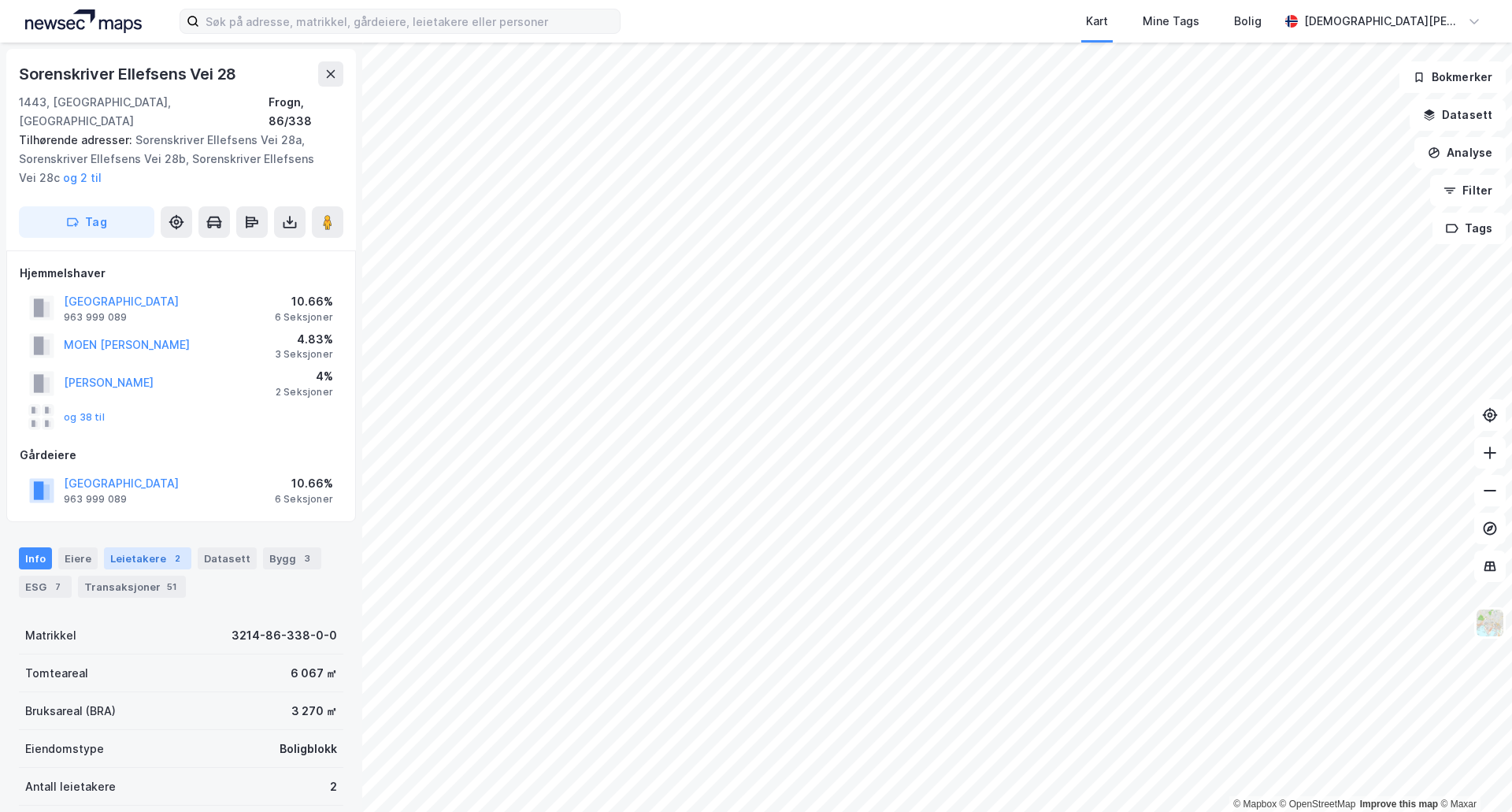
click at [170, 551] on div "2" at bounding box center [177, 558] width 16 height 16
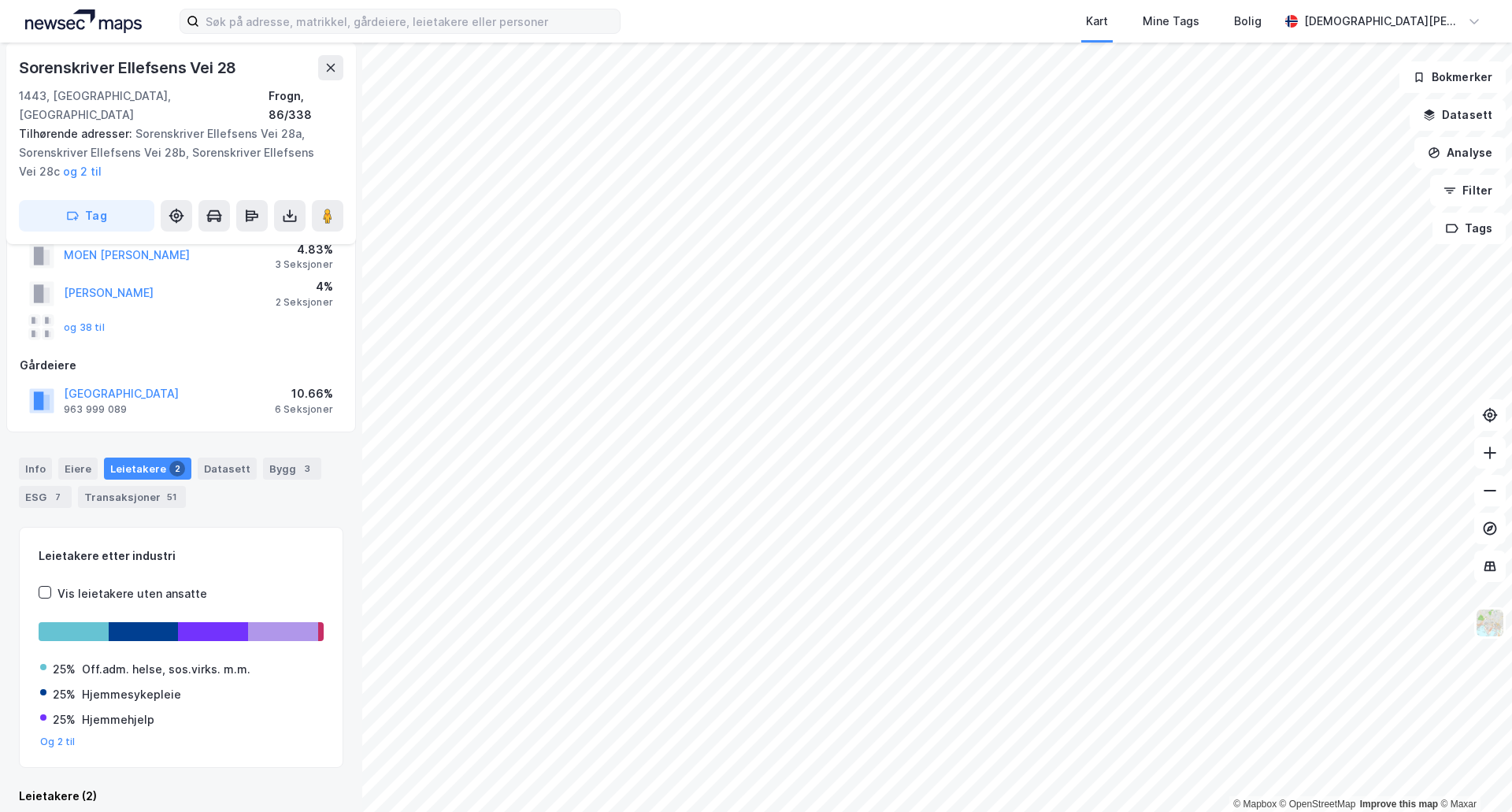
scroll to position [286, 0]
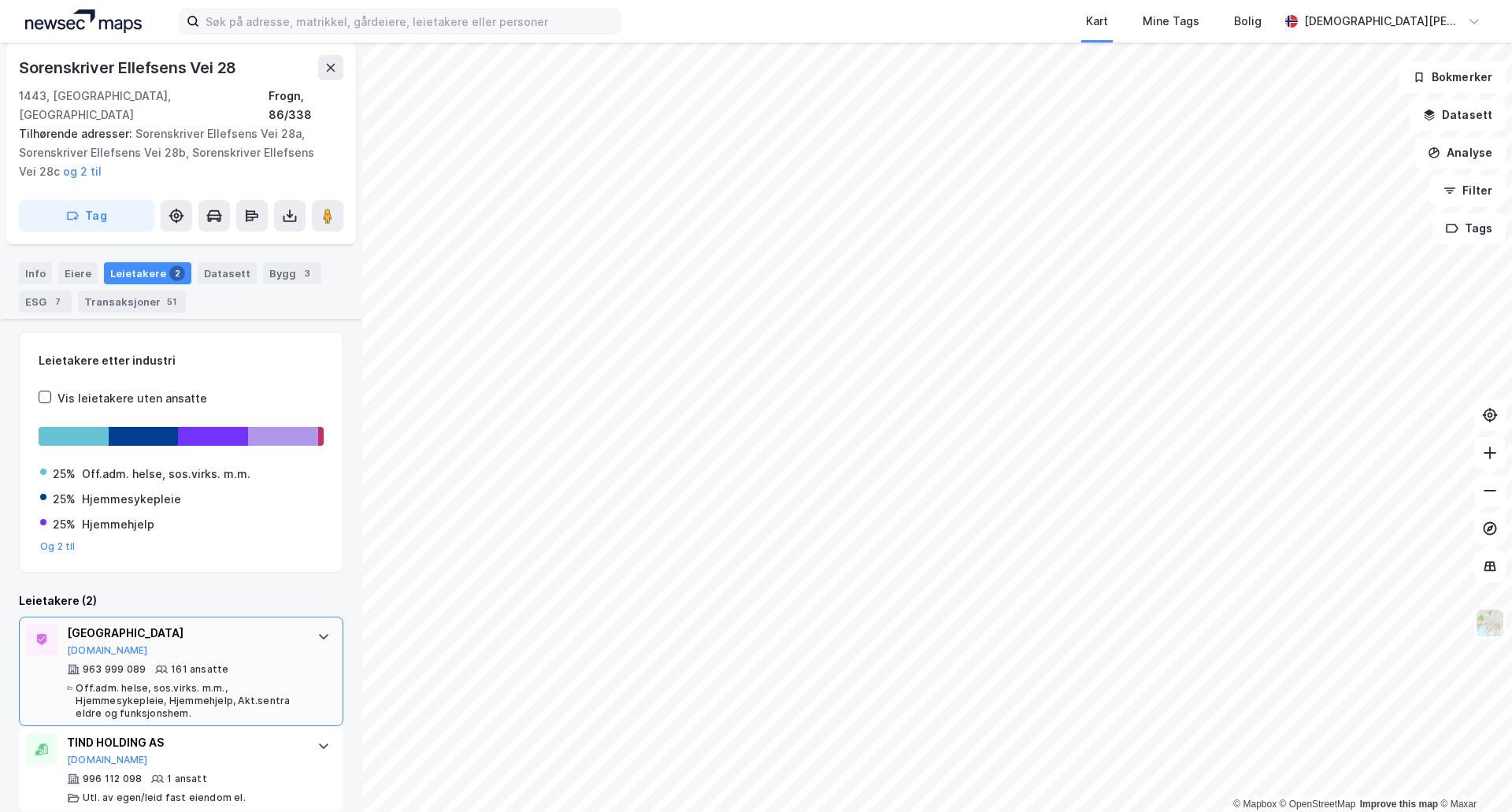
click at [242, 631] on div "FROGN KOMMUNE [DOMAIN_NAME]" at bounding box center [183, 640] width 234 height 33
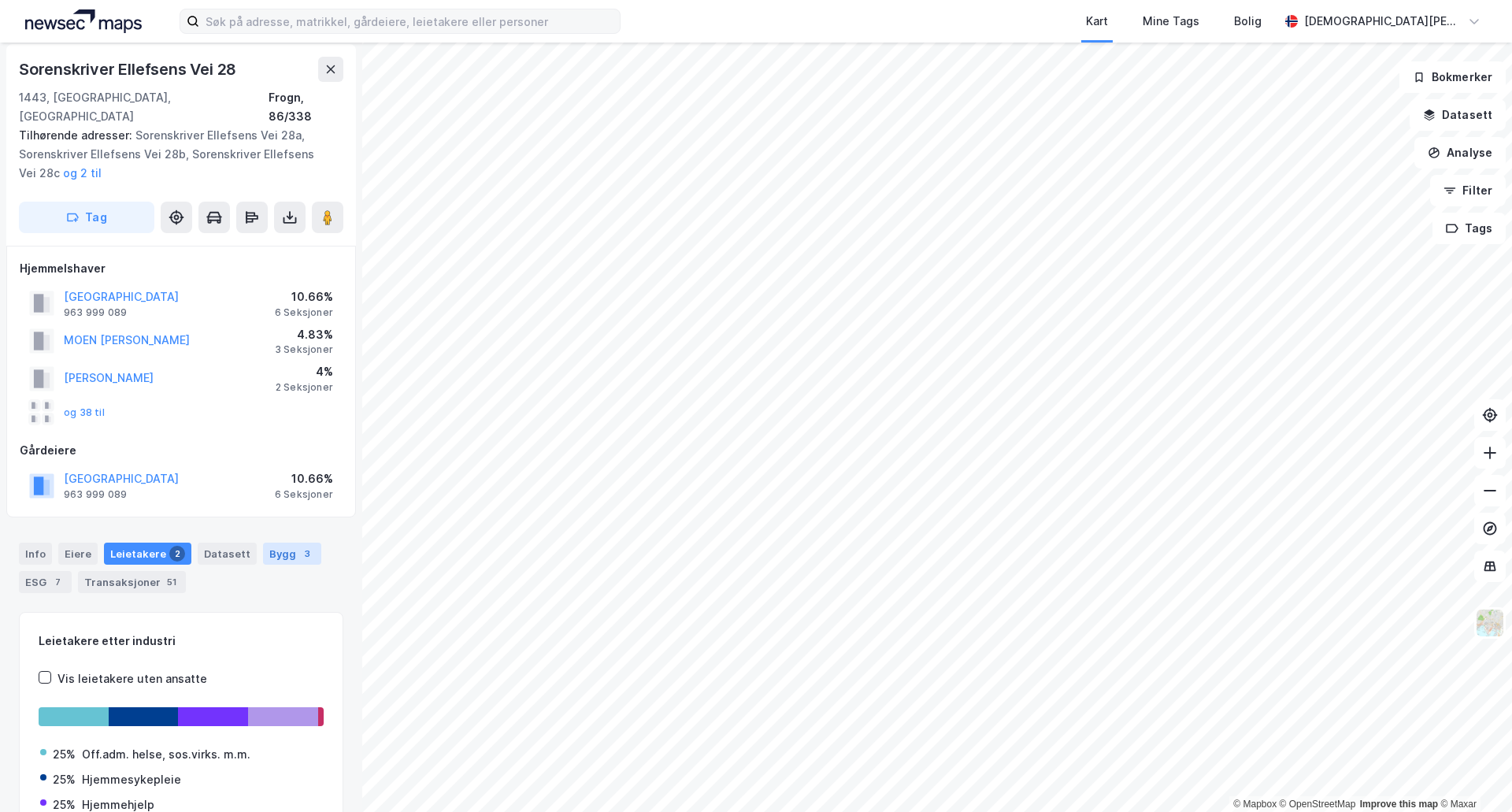
scroll to position [0, 0]
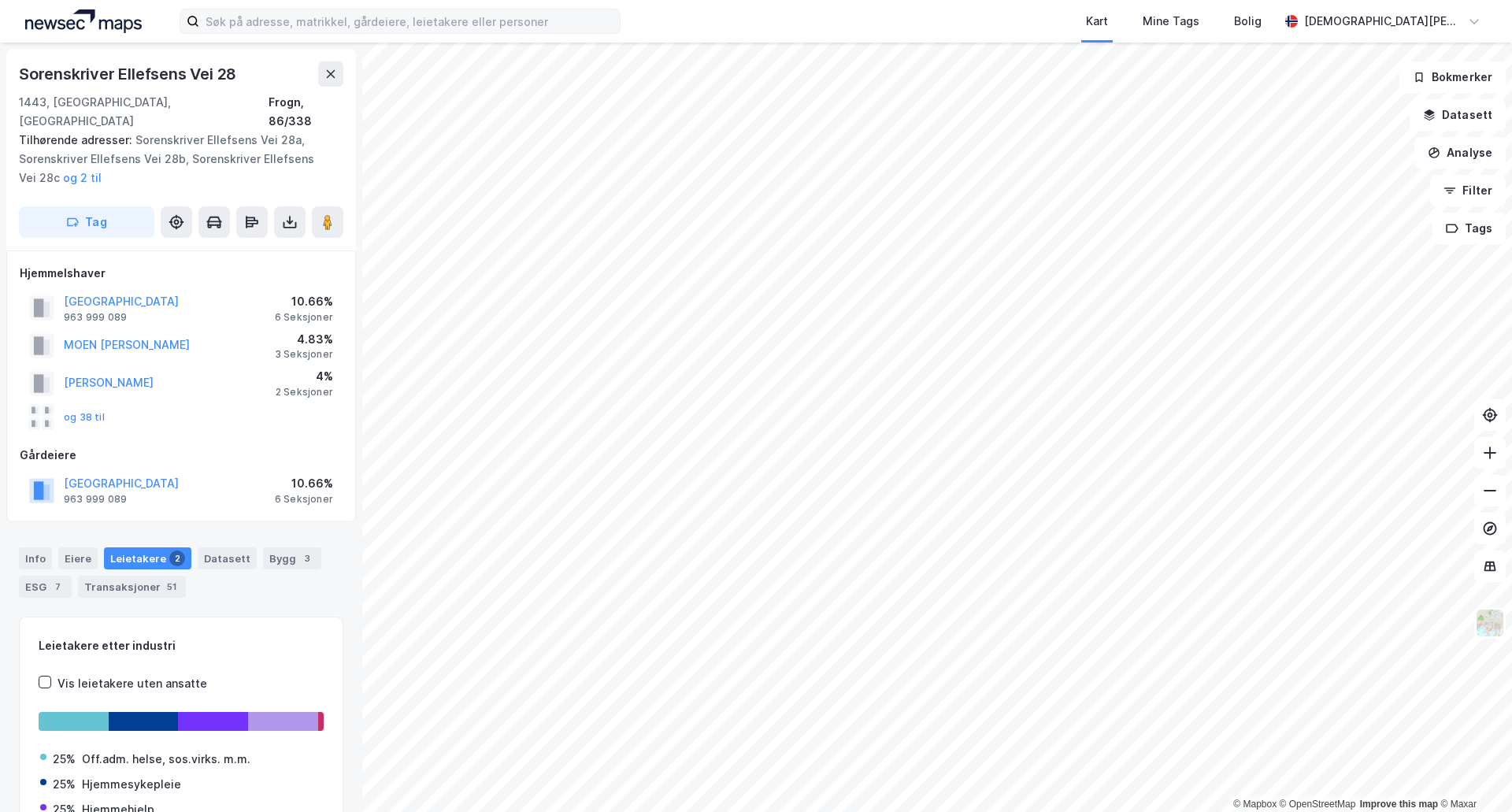
drag, startPoint x: 98, startPoint y: 396, endPoint x: 119, endPoint y: 405, distance: 22.8
click at [0, 0] on button "og 38 til" at bounding box center [0, 0] width 0 height 0
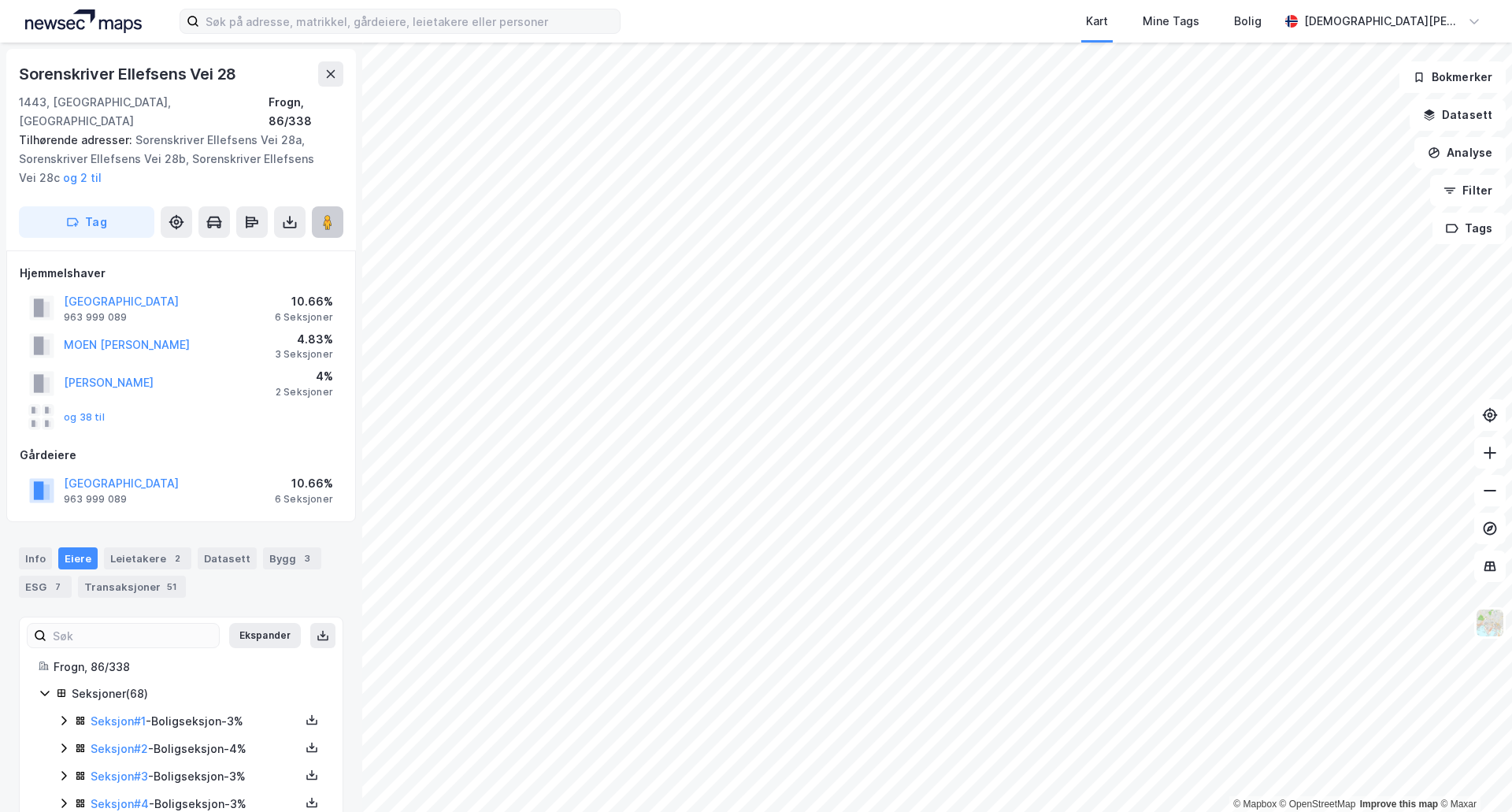
click at [333, 212] on button at bounding box center [327, 222] width 32 height 32
click at [0, 0] on button "og 38 til" at bounding box center [0, 0] width 0 height 0
click at [138, 547] on div "Leietakere 2" at bounding box center [148, 558] width 88 height 22
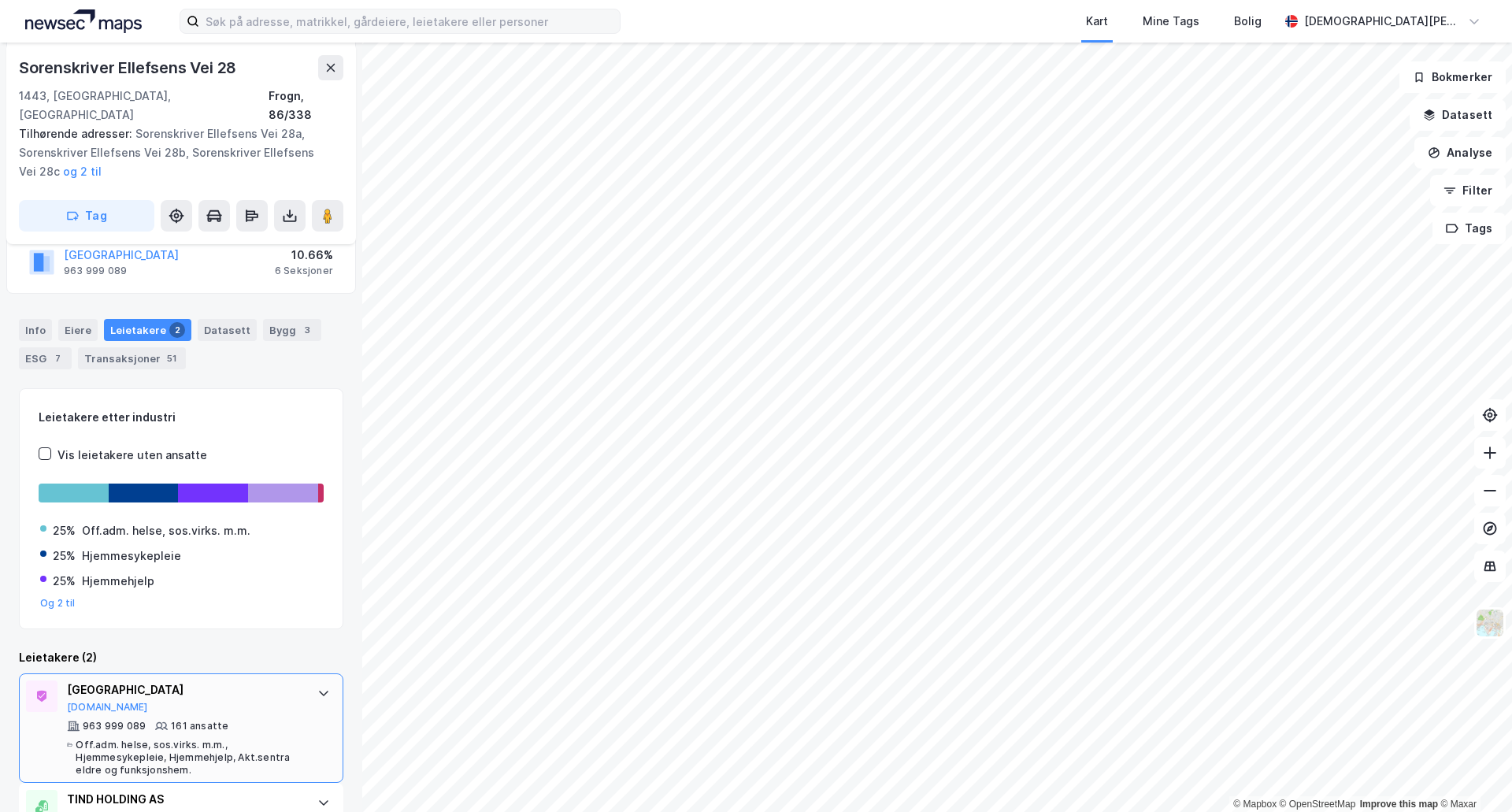
scroll to position [286, 0]
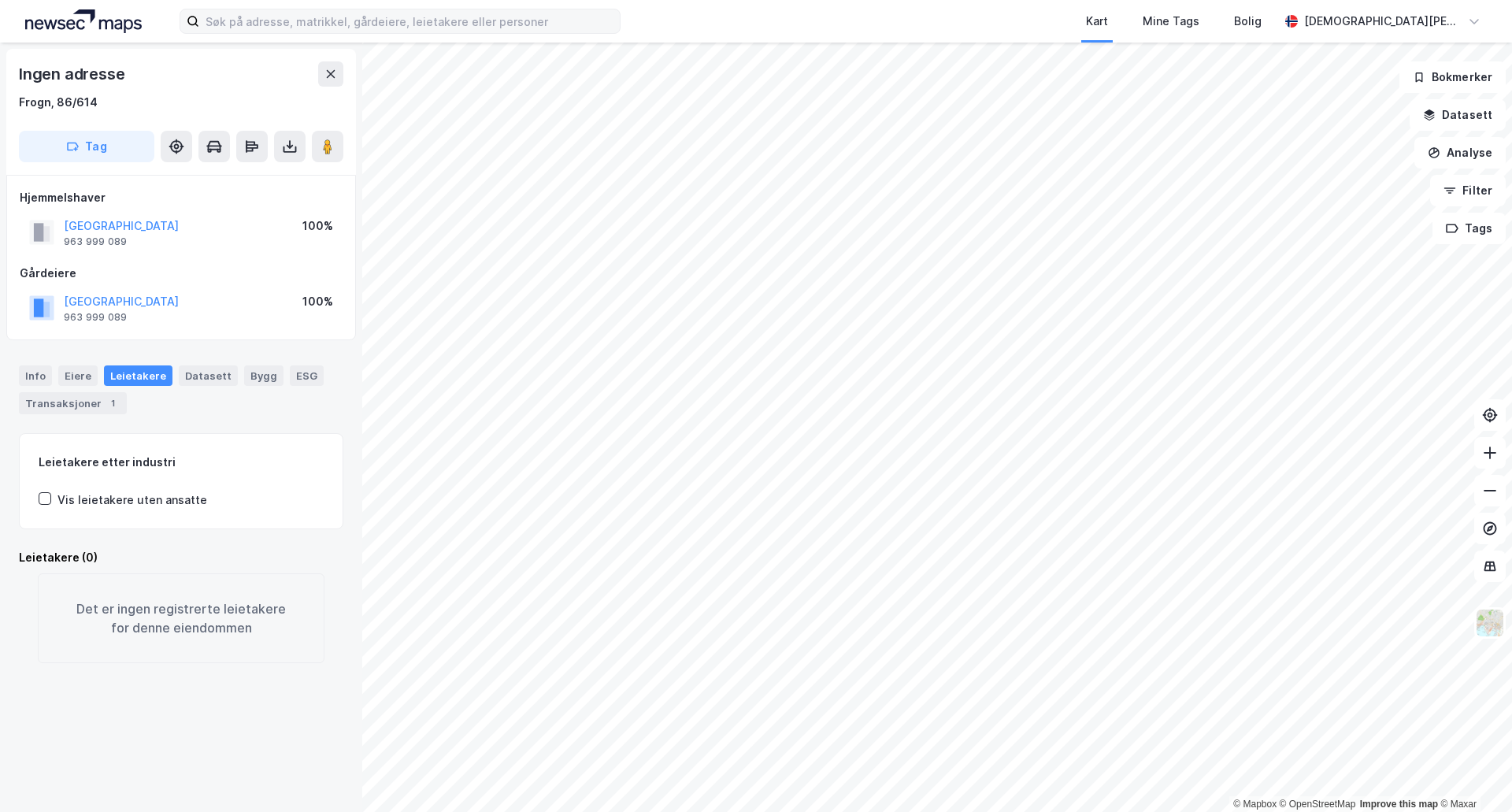
click at [852, 0] on html "Kart Mine Tags Bolig [PERSON_NAME] © Mapbox © OpenStreetMap Improve this map © …" at bounding box center [756, 406] width 1512 height 812
click at [712, 811] on html "Kart Mine Tags Bolig [PERSON_NAME] © Mapbox © OpenStreetMap Improve this map © …" at bounding box center [756, 406] width 1512 height 812
click at [872, 38] on div "Kart Mine Tags Bolig [PERSON_NAME] © Mapbox © OpenStreetMap Improve this map © …" at bounding box center [756, 406] width 1512 height 812
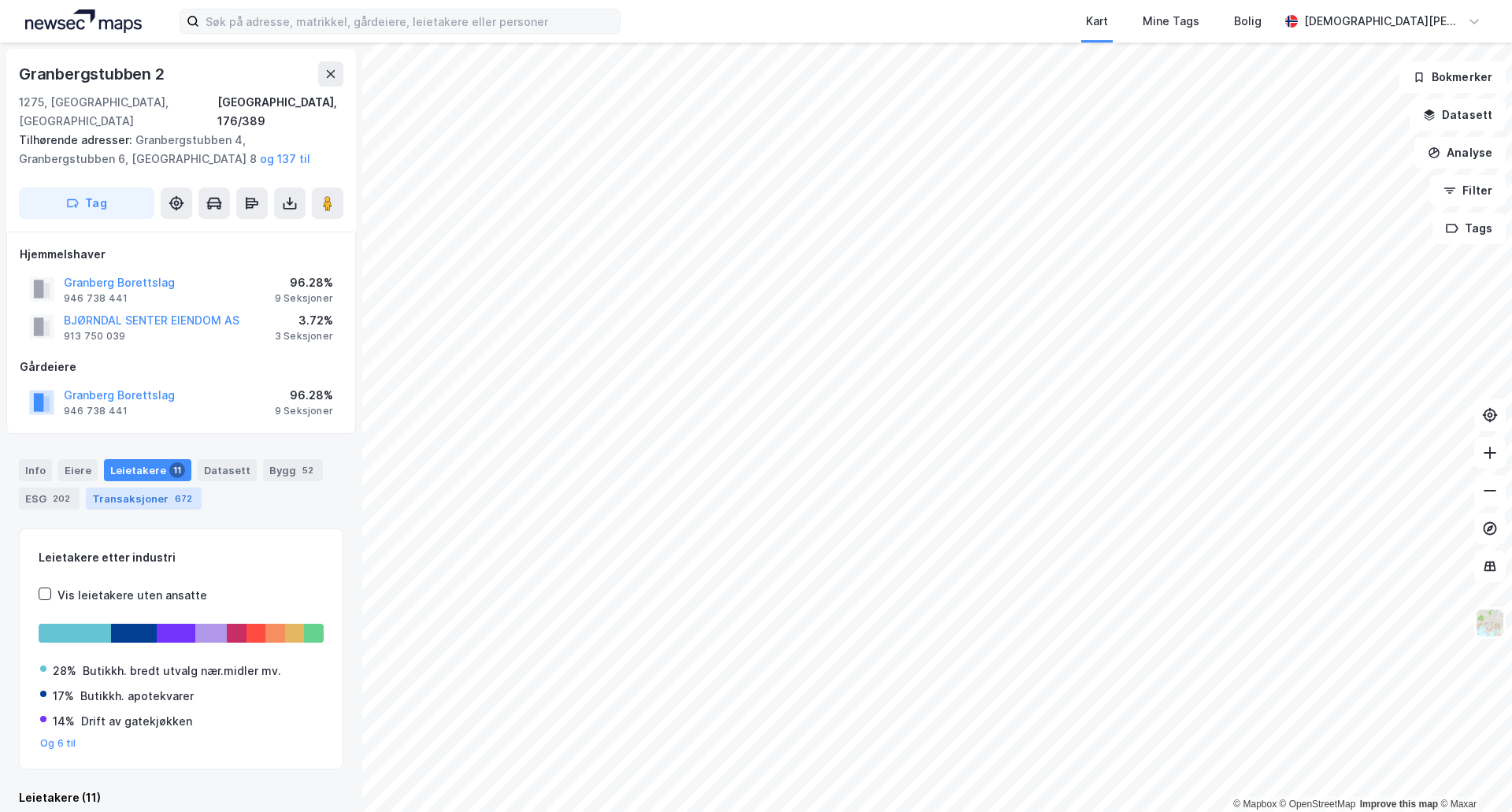
scroll to position [2, 0]
click at [129, 486] on div "Transaksjoner 672" at bounding box center [143, 497] width 116 height 22
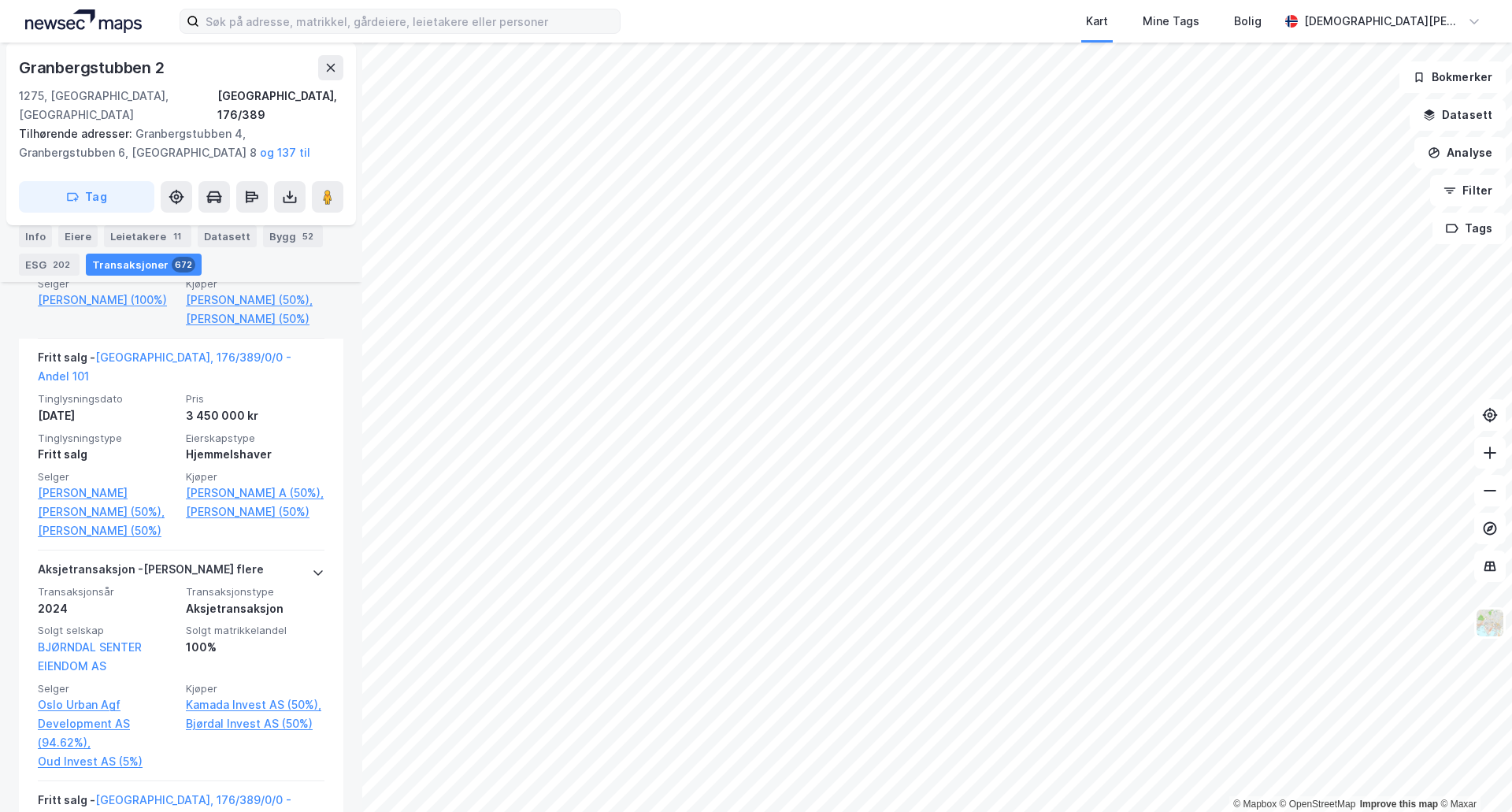
scroll to position [2626, 0]
